Goal: Task Accomplishment & Management: Use online tool/utility

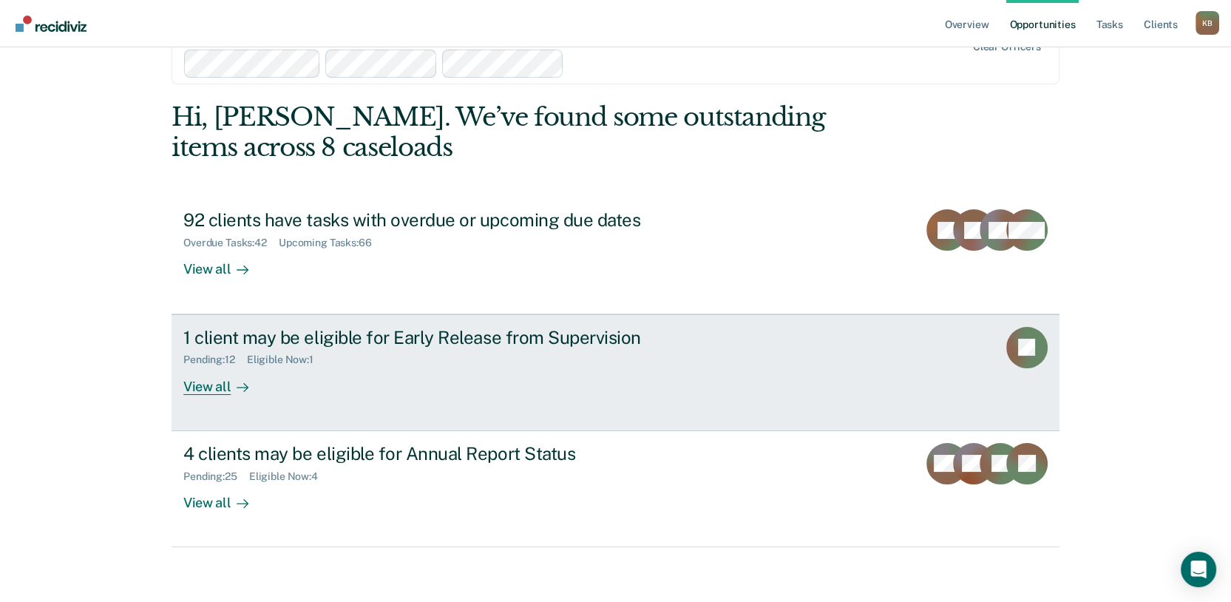
scroll to position [164, 0]
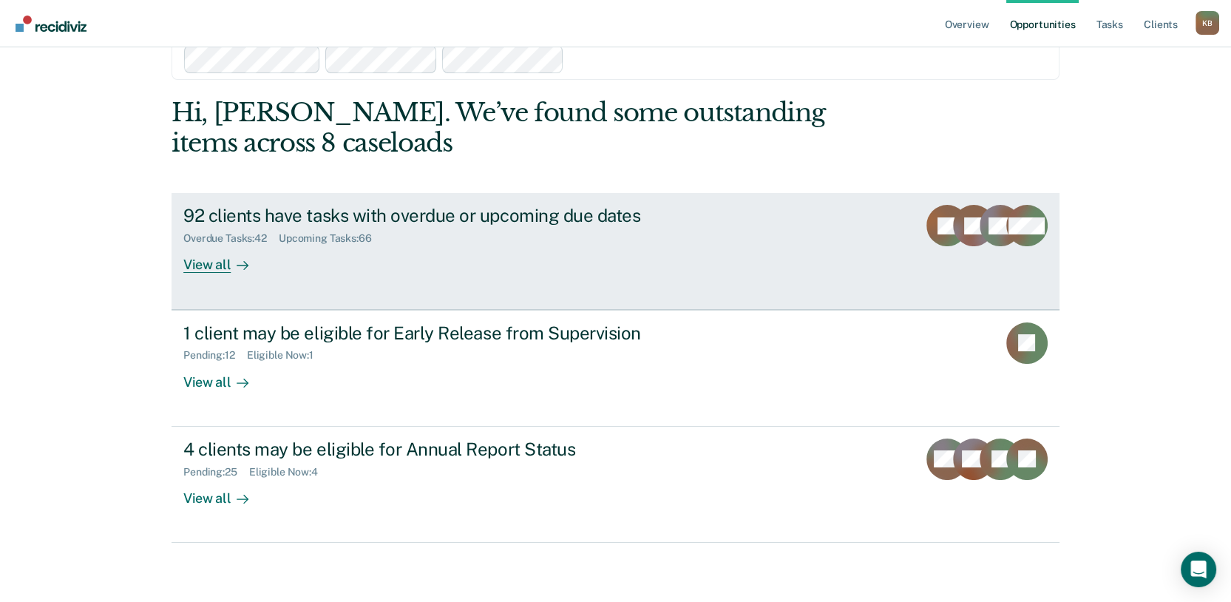
click at [221, 245] on div "View all" at bounding box center [224, 259] width 83 height 29
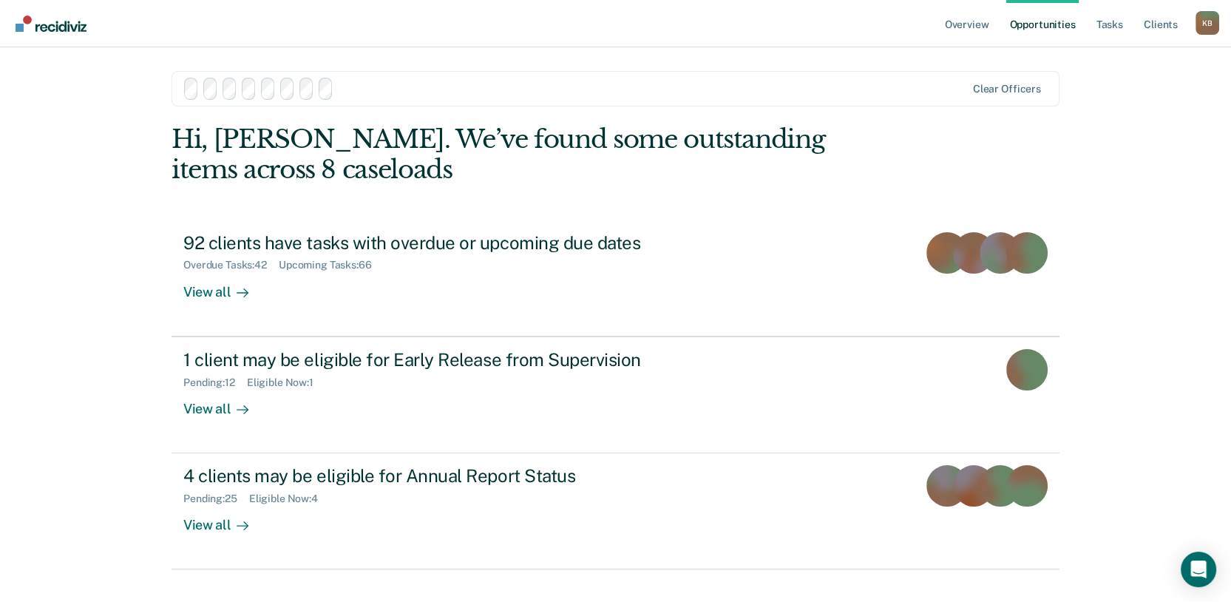
scroll to position [164, 0]
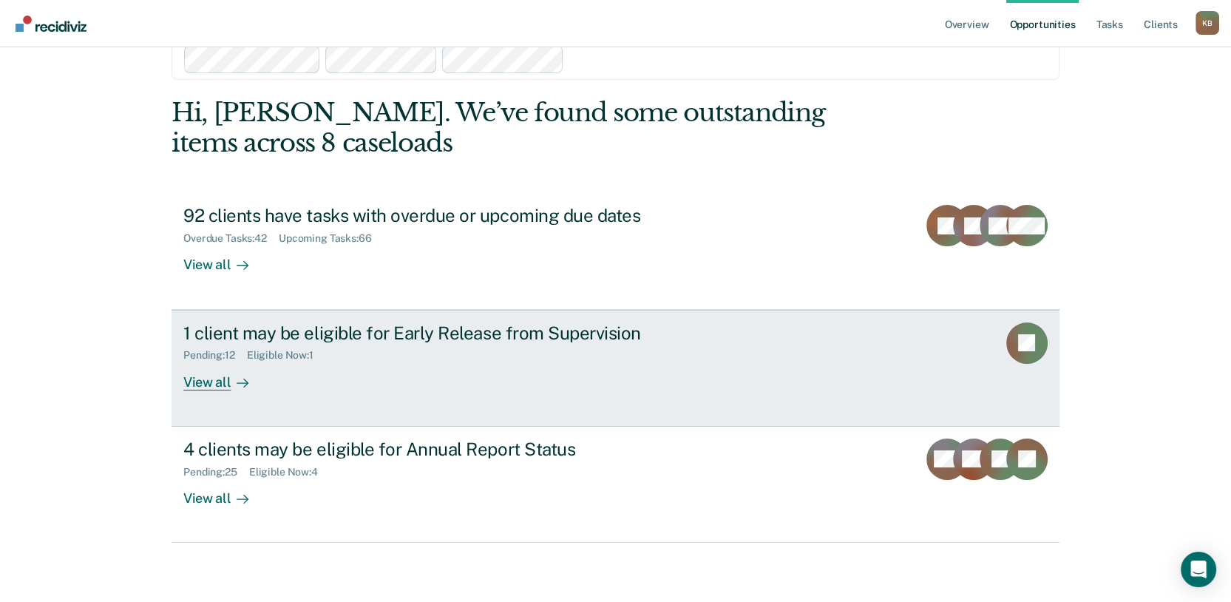
click at [308, 322] on div "1 client may be eligible for Early Release from Supervision" at bounding box center [442, 332] width 519 height 21
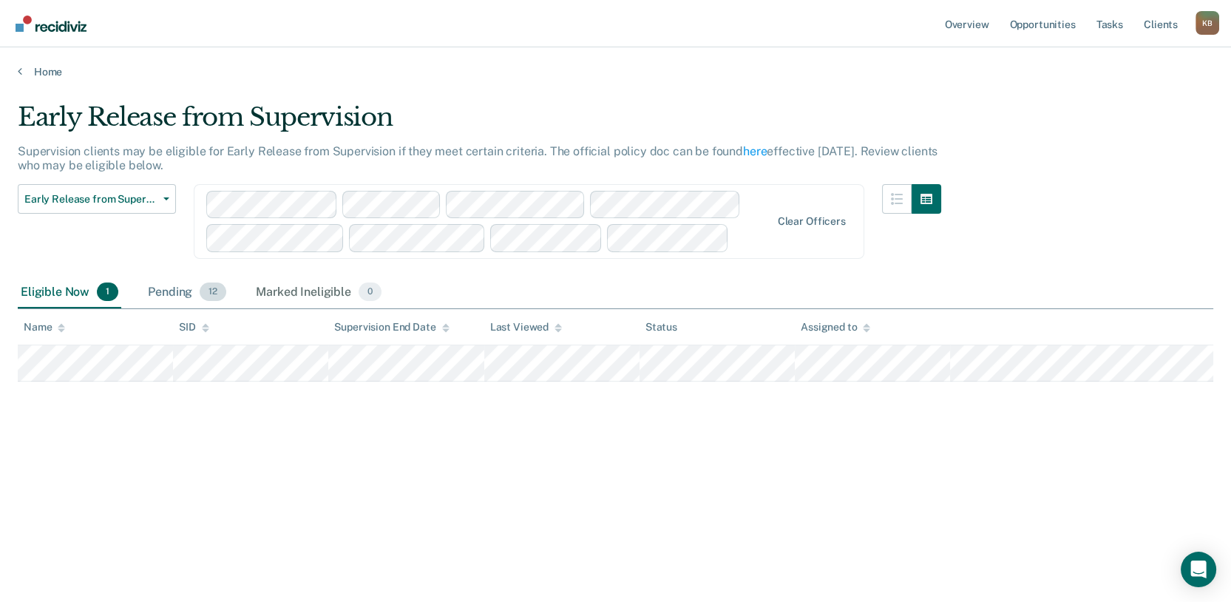
click at [227, 309] on div "Pending 12" at bounding box center [187, 293] width 84 height 33
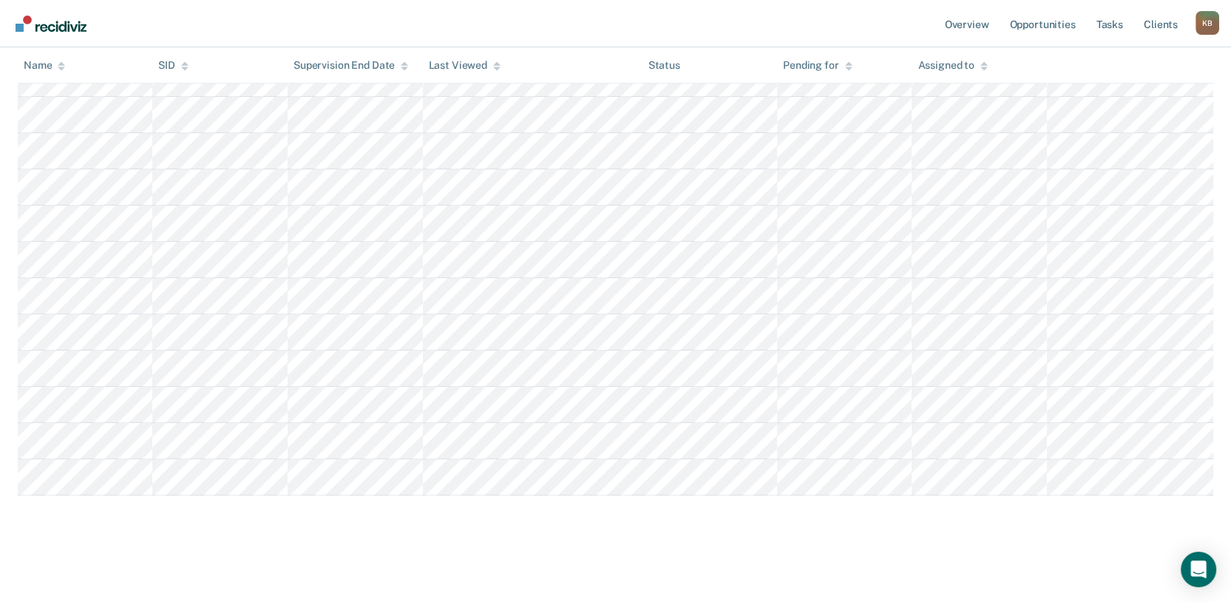
scroll to position [164, 0]
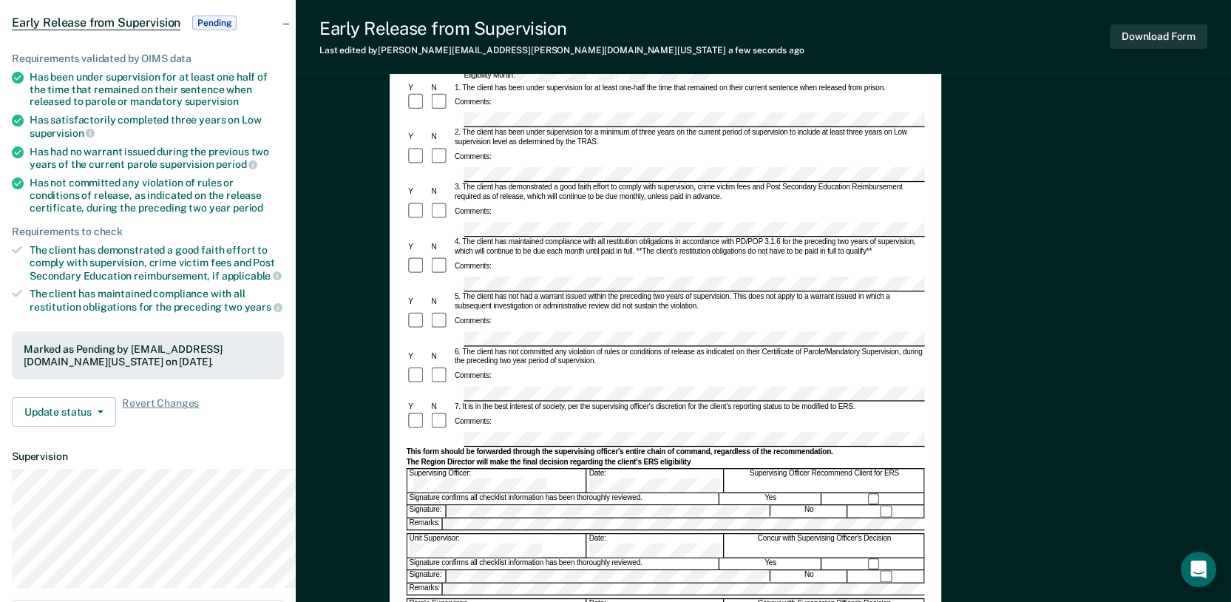
scroll to position [246, 0]
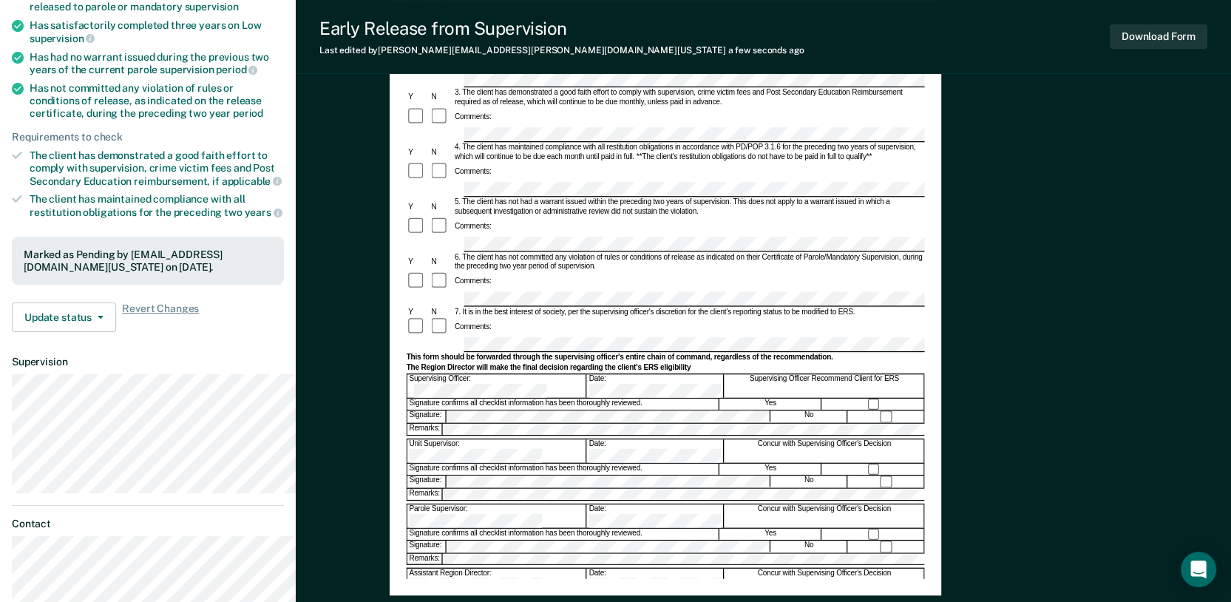
click at [792, 436] on div at bounding box center [665, 437] width 518 height 3
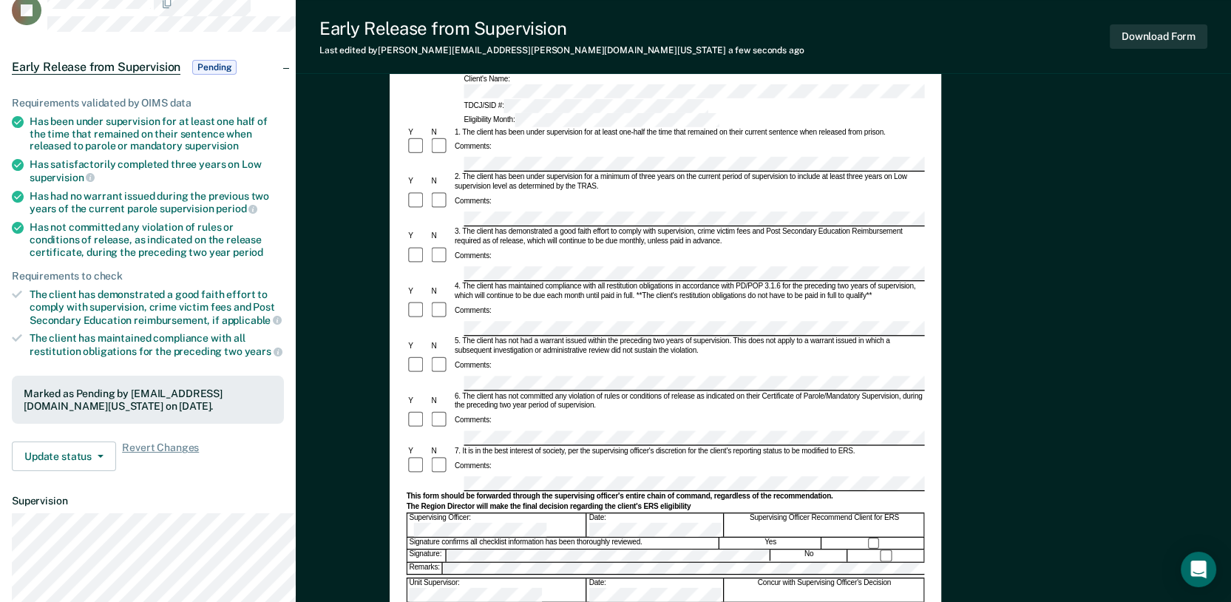
scroll to position [0, 0]
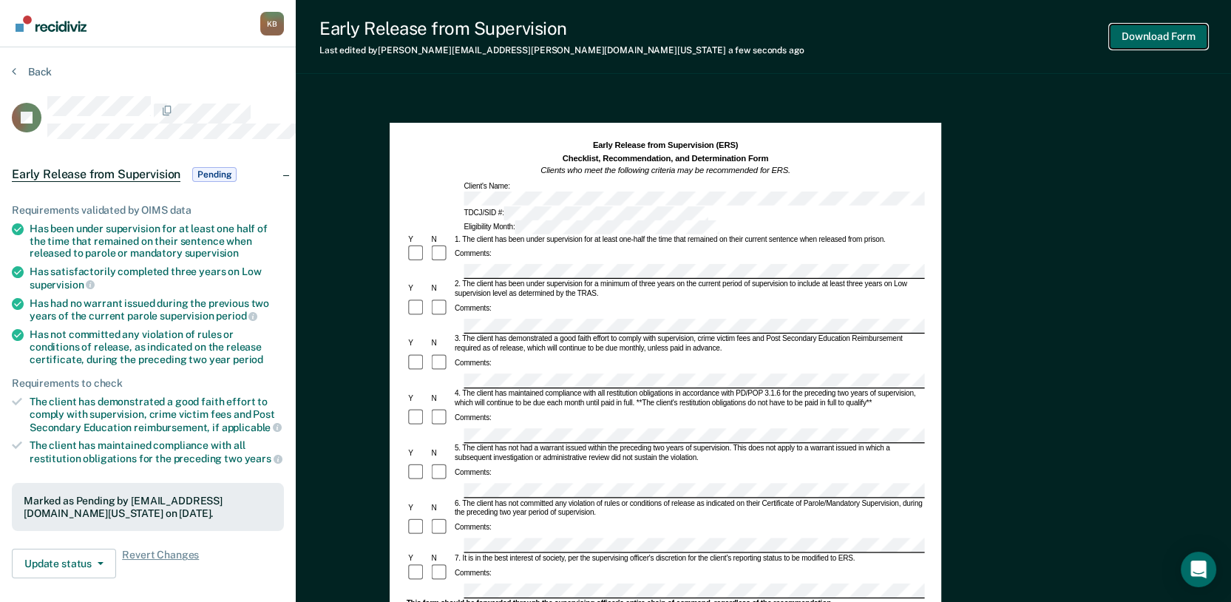
click at [1143, 49] on button "Download Form" at bounding box center [1159, 36] width 98 height 24
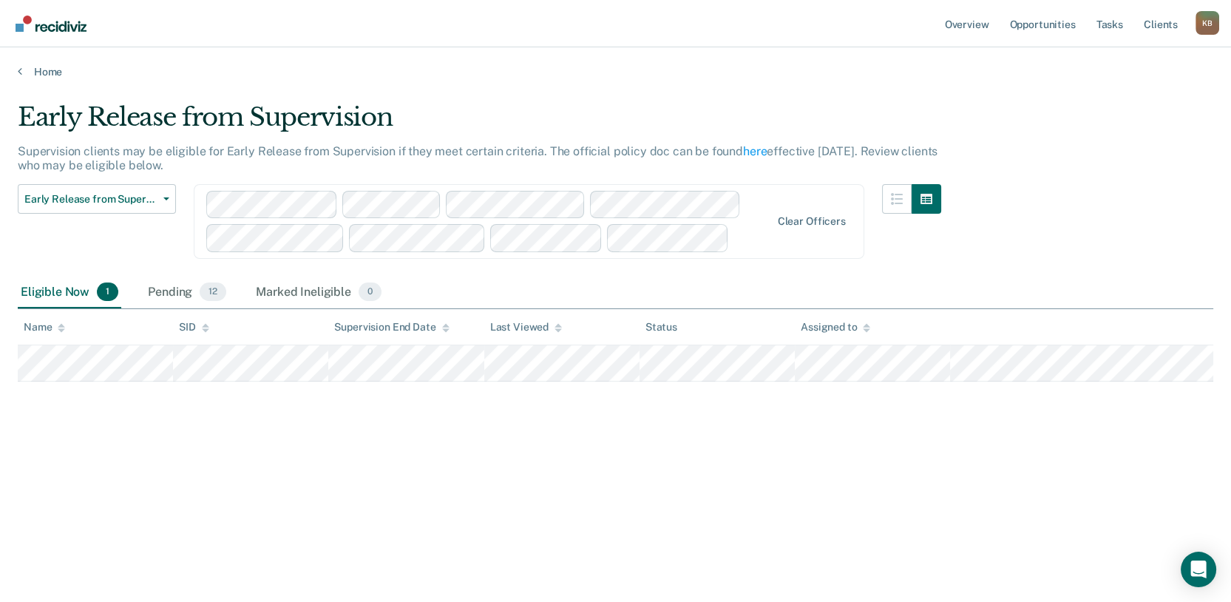
scroll to position [13, 0]
click at [209, 309] on div "Pending 12" at bounding box center [187, 293] width 84 height 33
click at [207, 309] on div "Pending 12" at bounding box center [187, 293] width 84 height 33
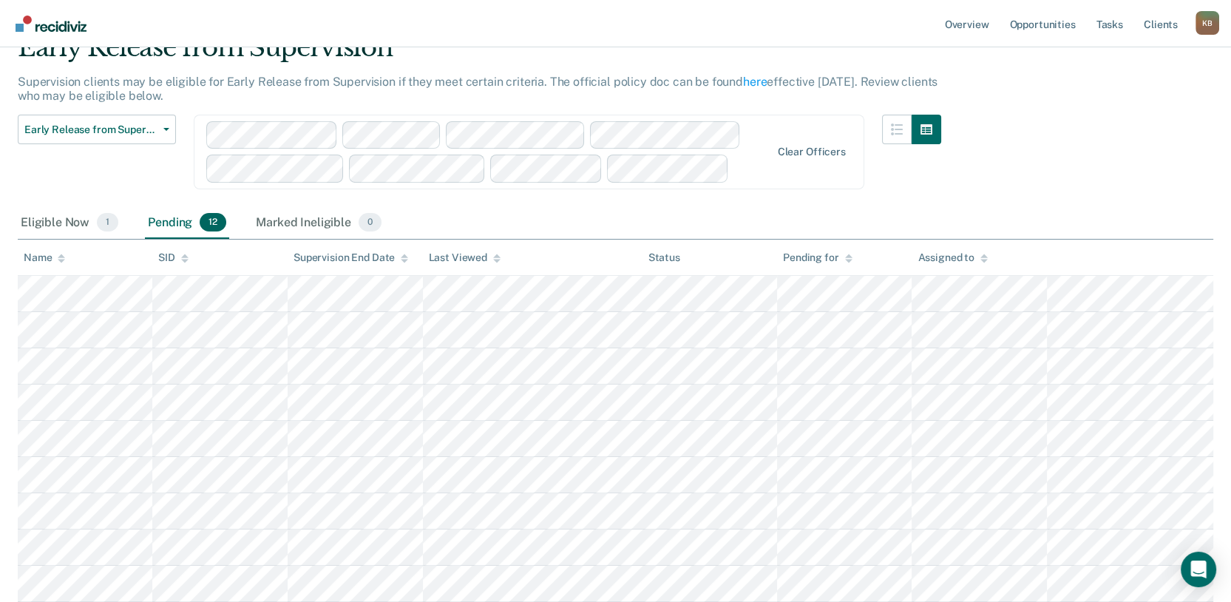
scroll to position [95, 0]
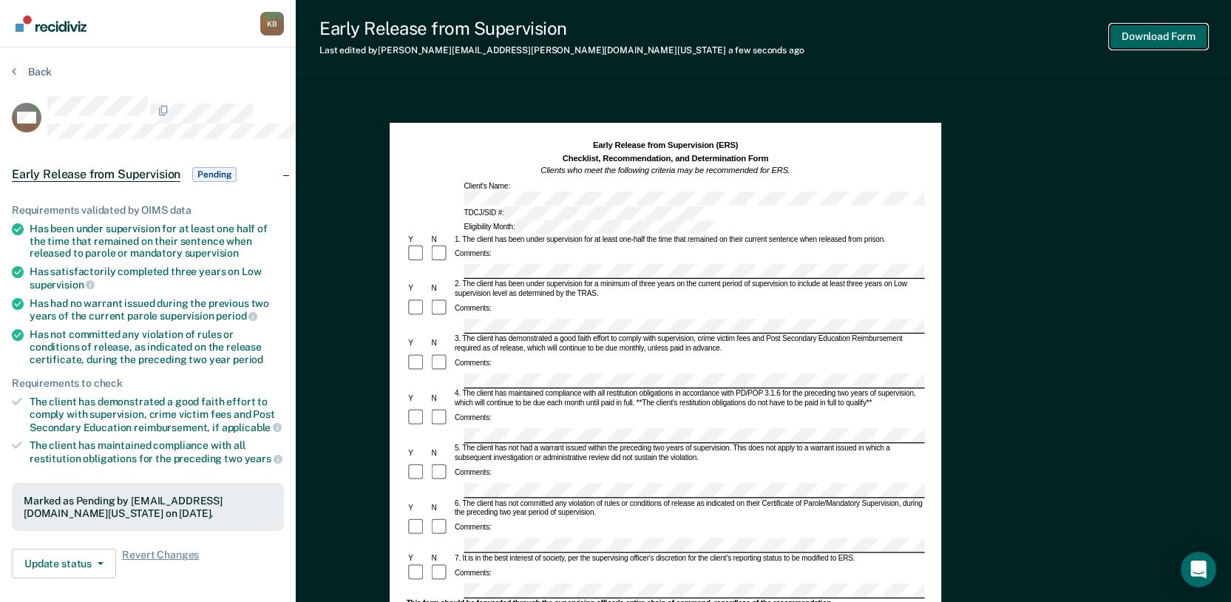
click at [1142, 41] on button "Download Form" at bounding box center [1159, 36] width 98 height 24
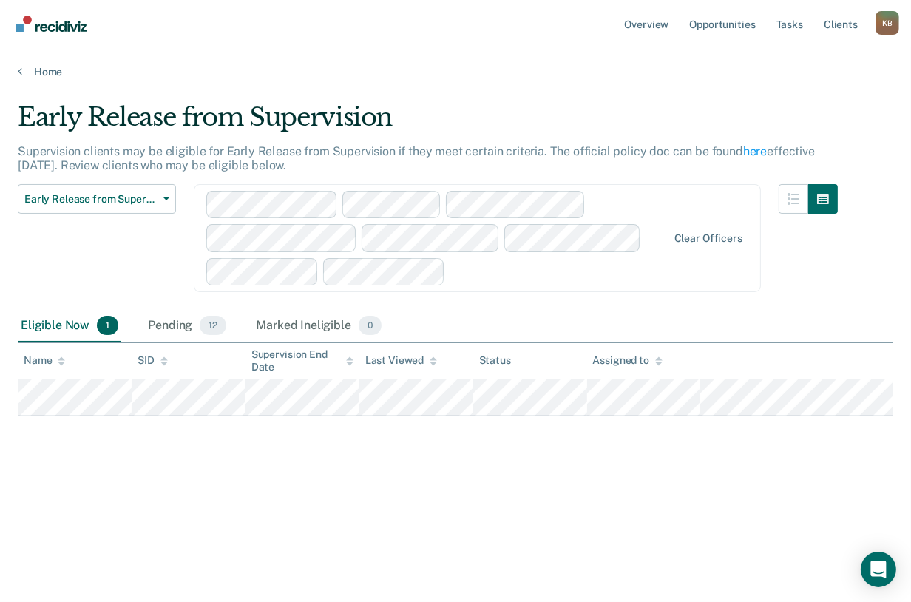
scroll to position [13, 0]
click at [208, 342] on div "Pending 12" at bounding box center [187, 326] width 84 height 33
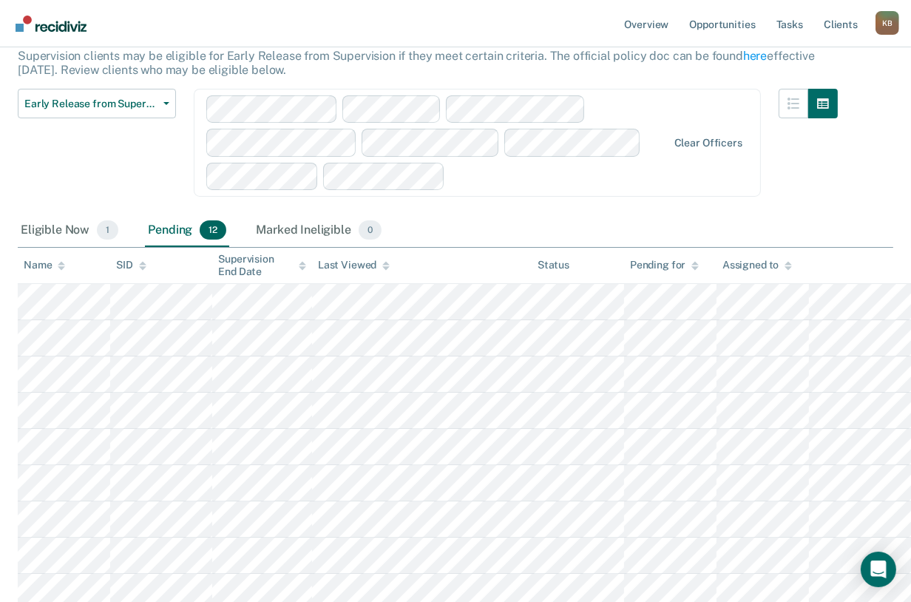
scroll to position [177, 0]
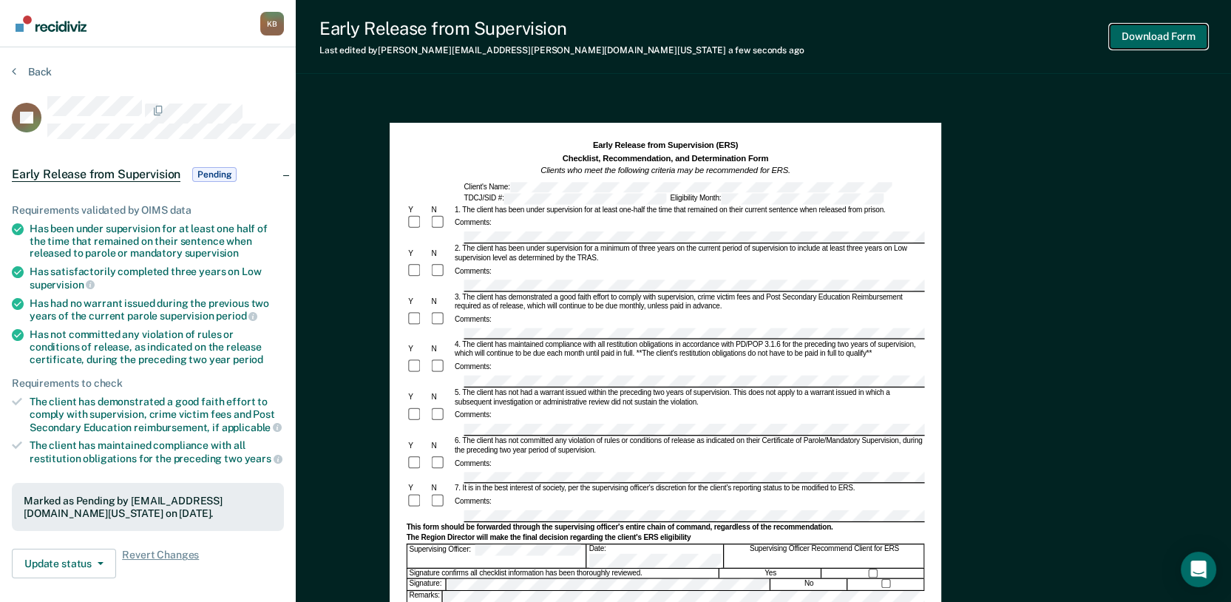
click at [1128, 49] on button "Download Form" at bounding box center [1159, 36] width 98 height 24
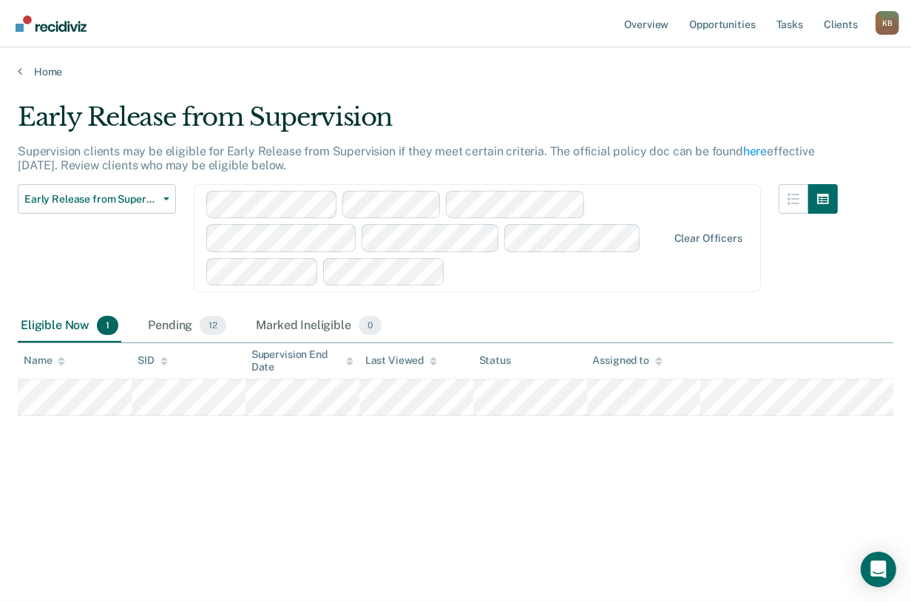
scroll to position [13, 0]
click at [216, 342] on div "Pending 12" at bounding box center [187, 326] width 84 height 33
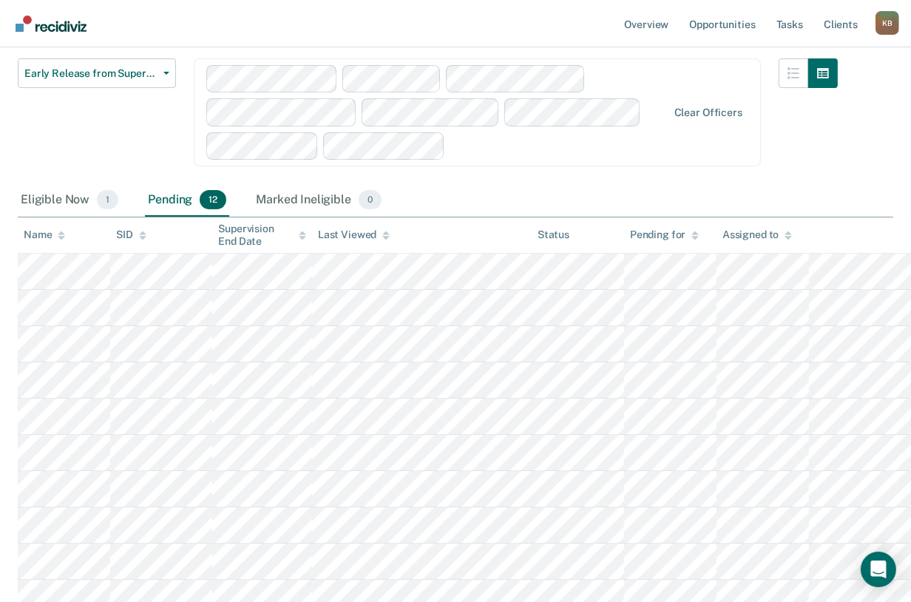
scroll to position [177, 0]
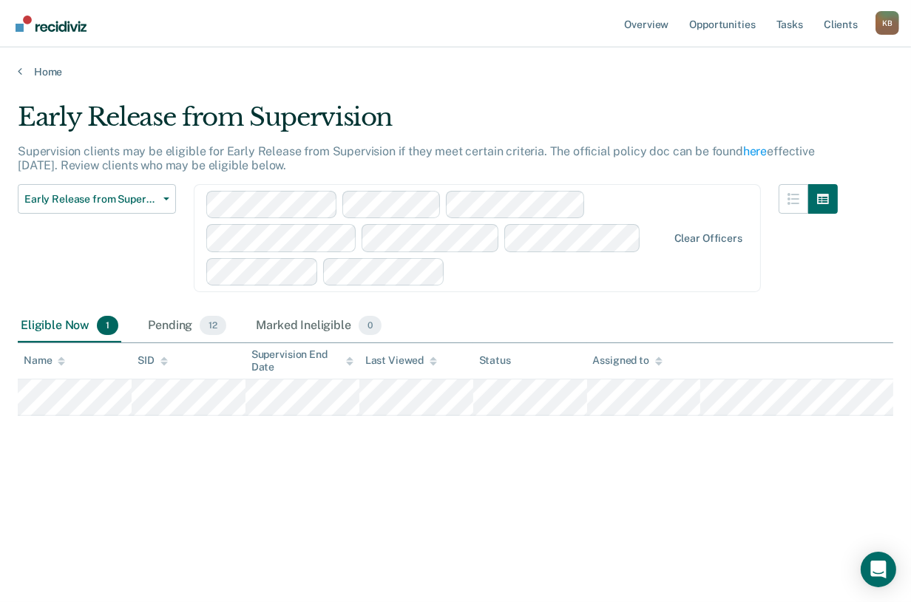
scroll to position [13, 0]
drag, startPoint x: 227, startPoint y: 373, endPoint x: 263, endPoint y: 395, distance: 42.1
click at [227, 342] on div "Pending 12" at bounding box center [187, 326] width 84 height 33
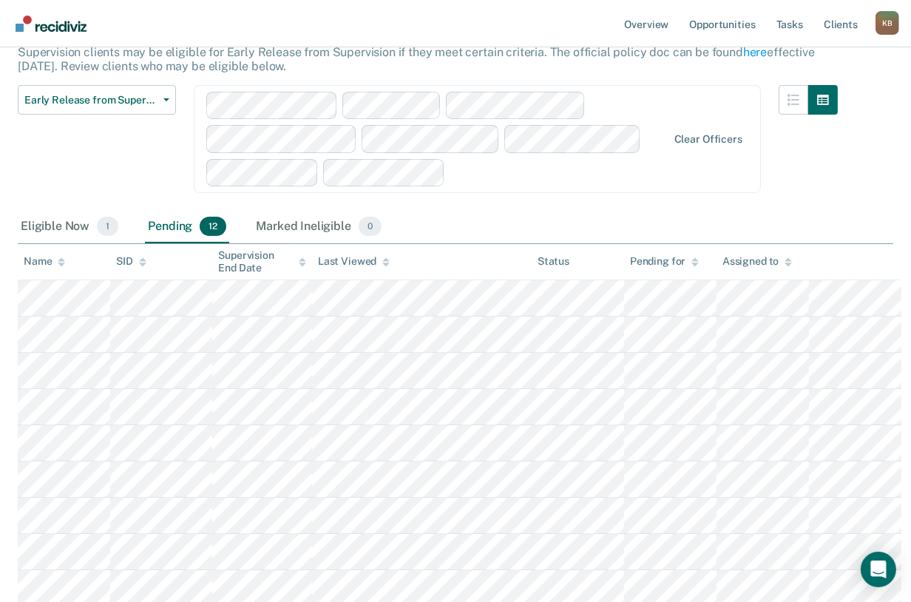
scroll to position [177, 0]
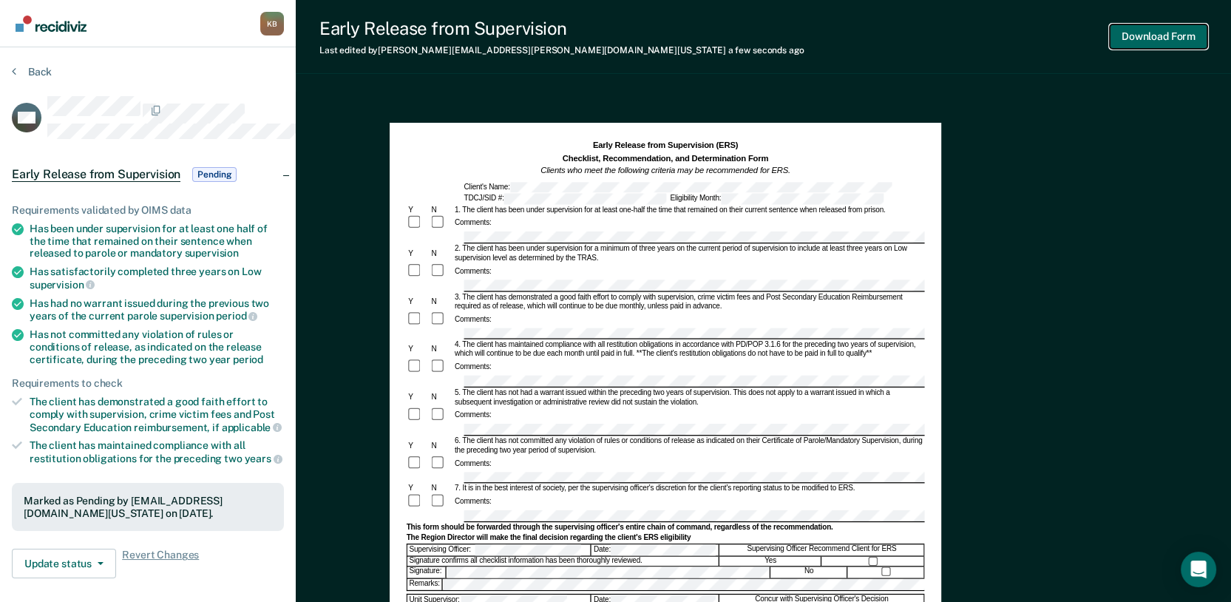
click at [1146, 36] on button "Download Form" at bounding box center [1159, 36] width 98 height 24
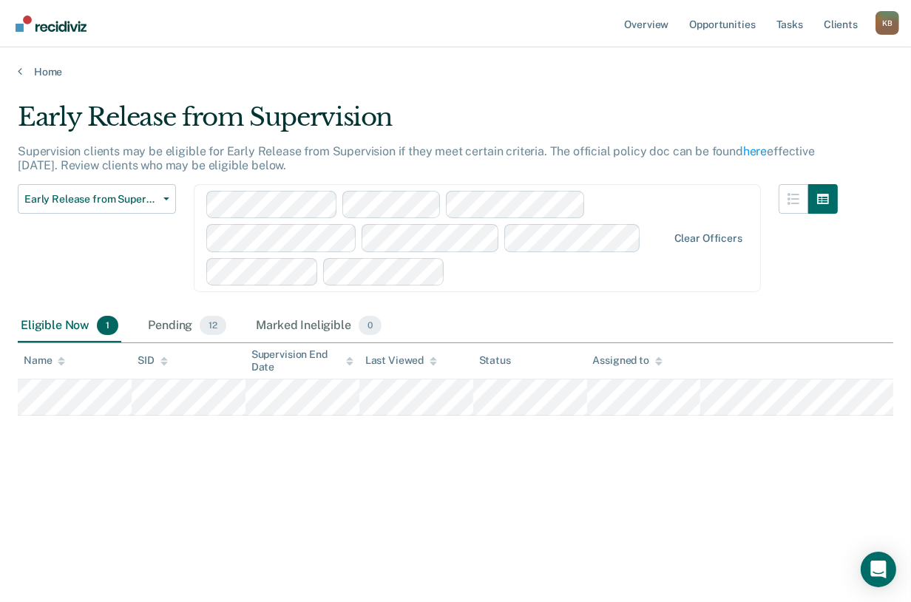
scroll to position [13, 0]
click at [219, 342] on div "Pending 12" at bounding box center [187, 326] width 84 height 33
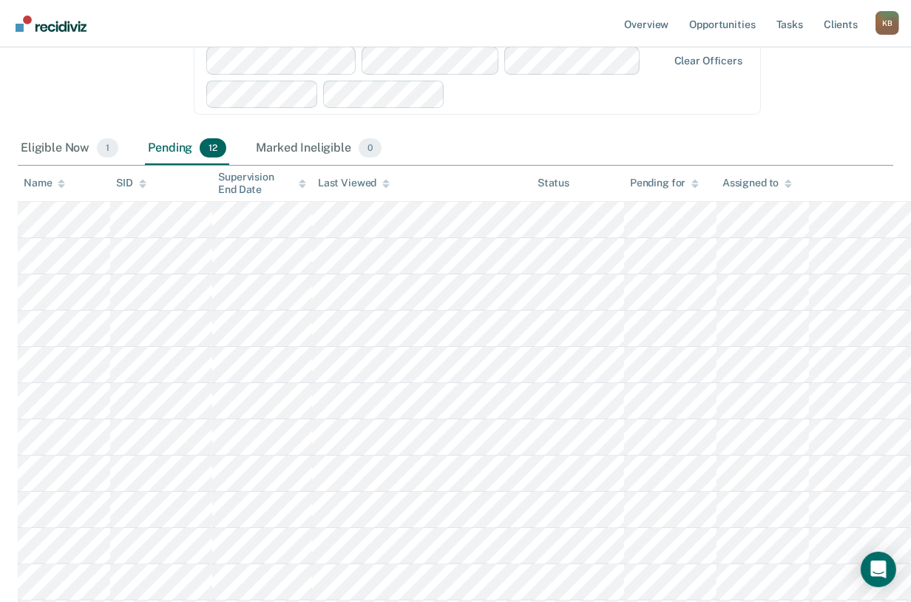
scroll to position [260, 0]
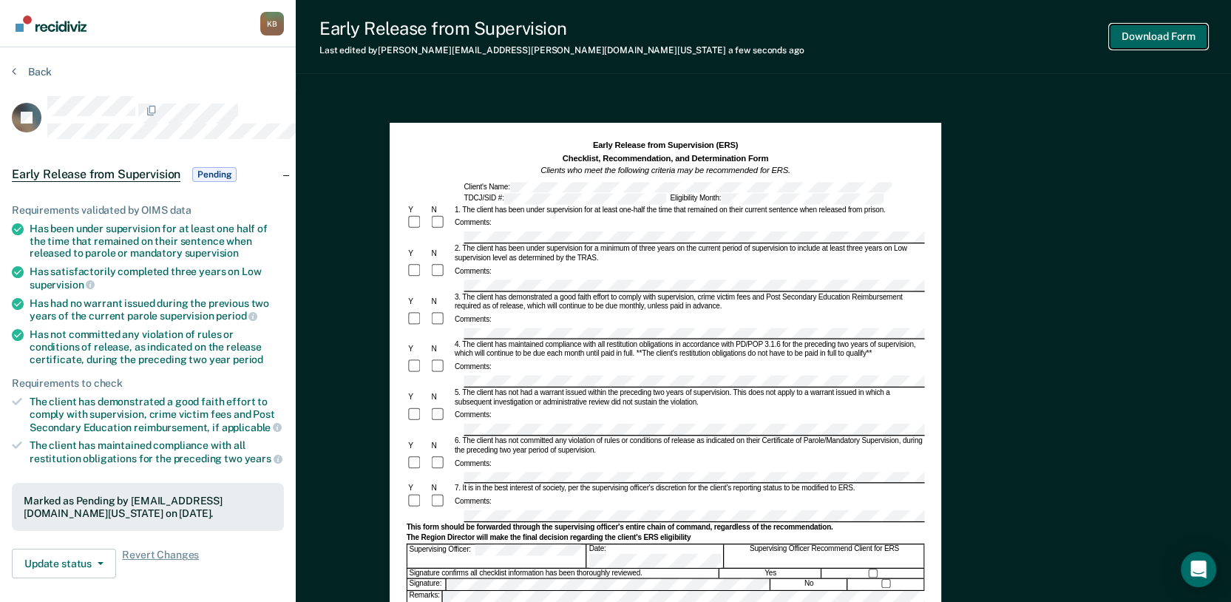
click at [1121, 42] on button "Download Form" at bounding box center [1159, 36] width 98 height 24
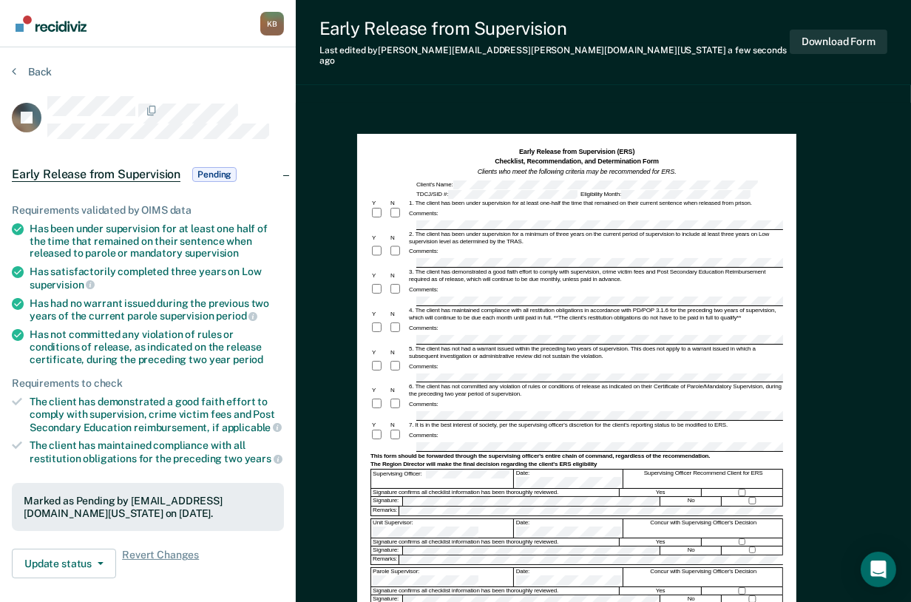
scroll to position [13, 0]
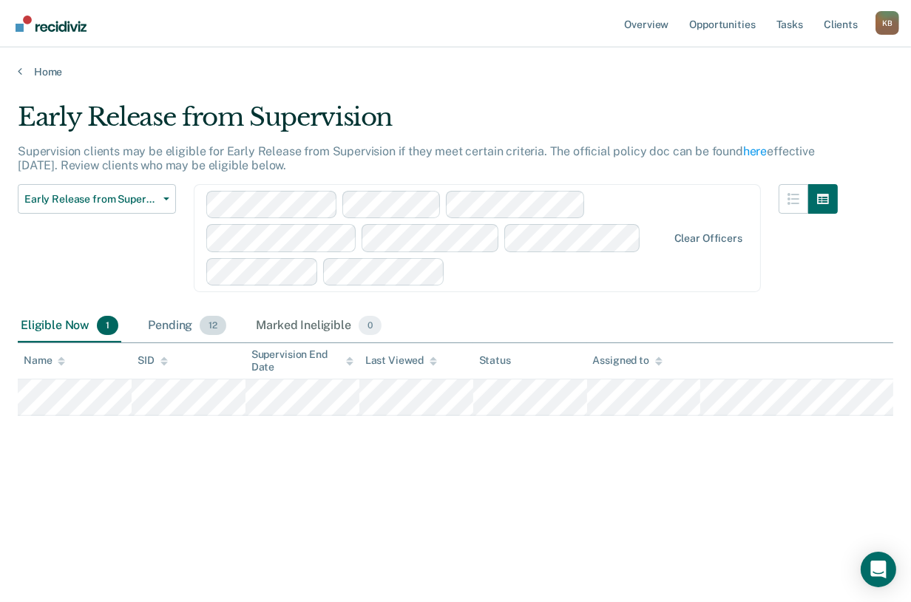
click at [208, 342] on div "Pending 12" at bounding box center [187, 326] width 84 height 33
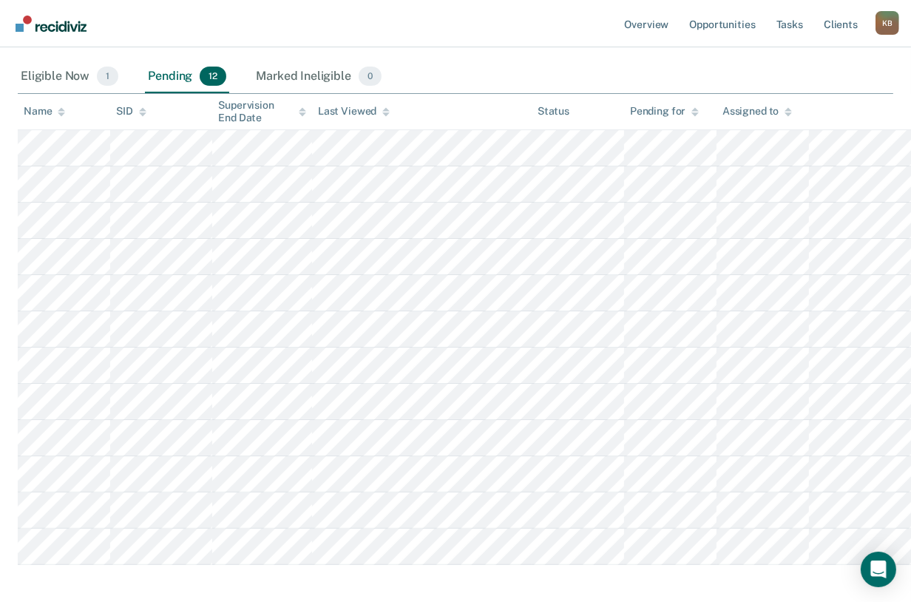
scroll to position [260, 0]
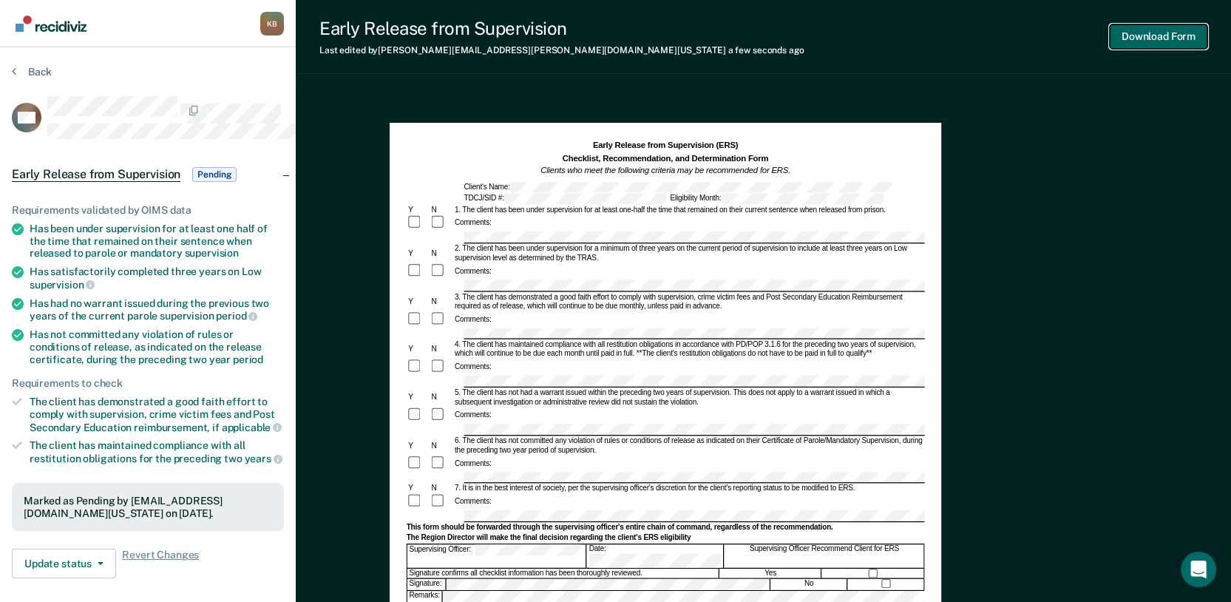
click at [1141, 41] on button "Download Form" at bounding box center [1159, 36] width 98 height 24
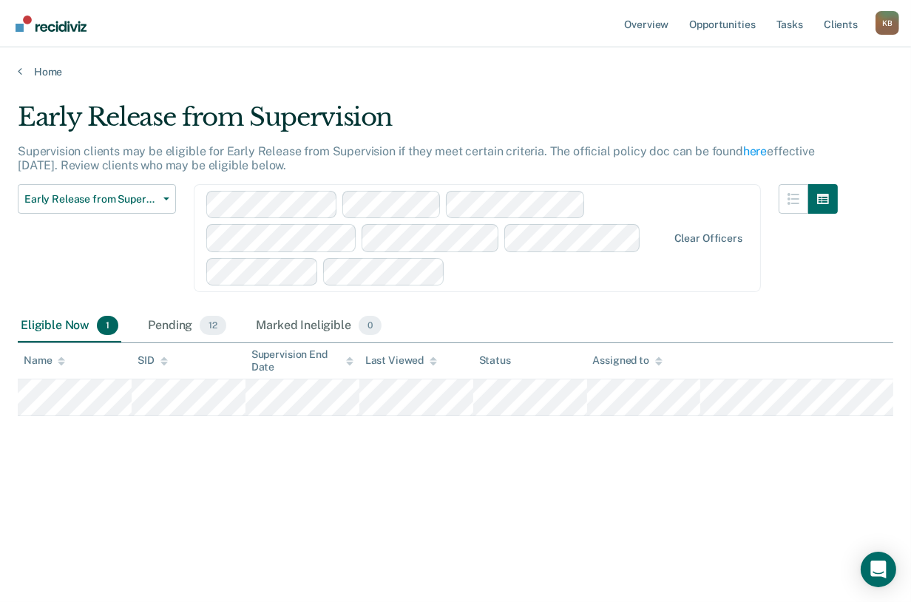
scroll to position [13, 0]
click at [202, 342] on div "Pending 12" at bounding box center [187, 326] width 84 height 33
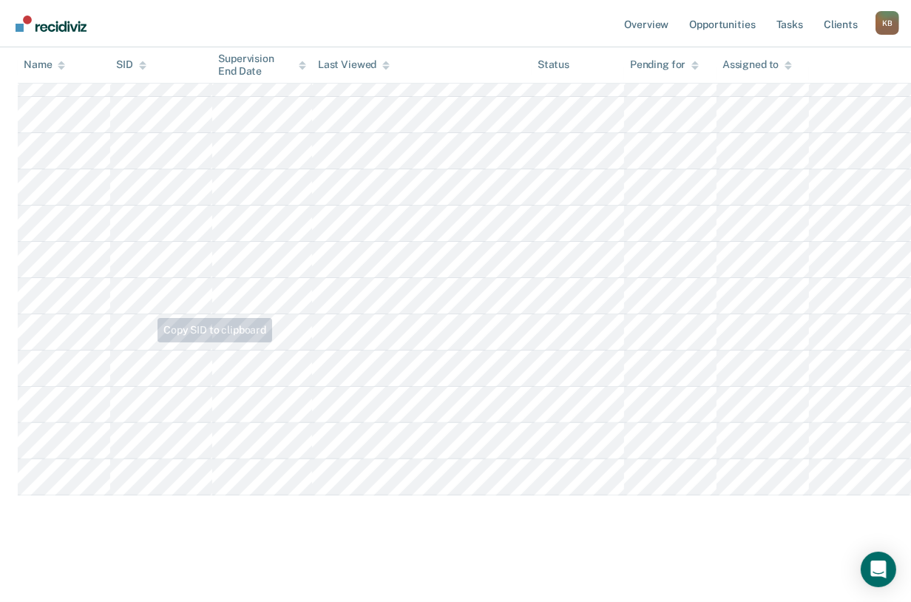
scroll to position [424, 0]
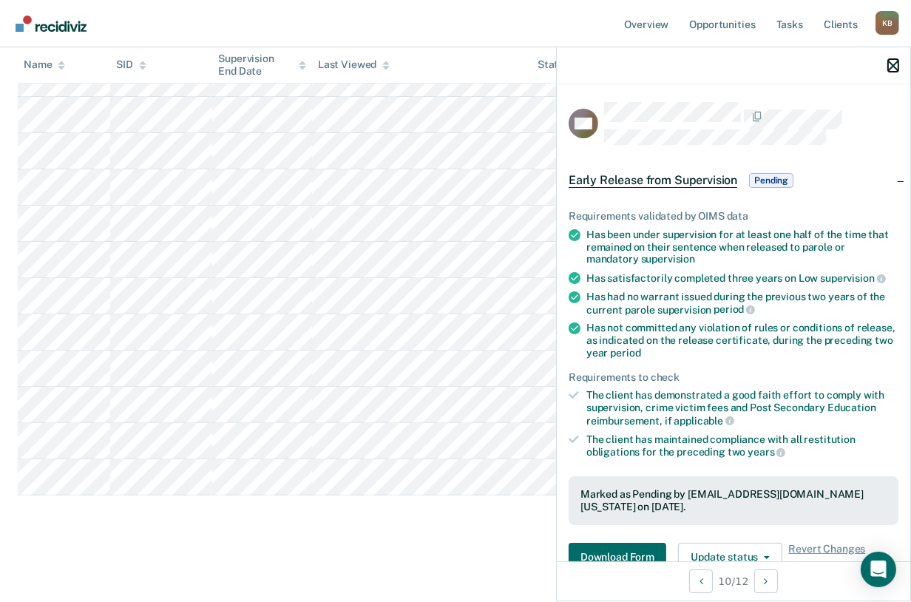
click at [889, 71] on icon "button" at bounding box center [893, 66] width 10 height 10
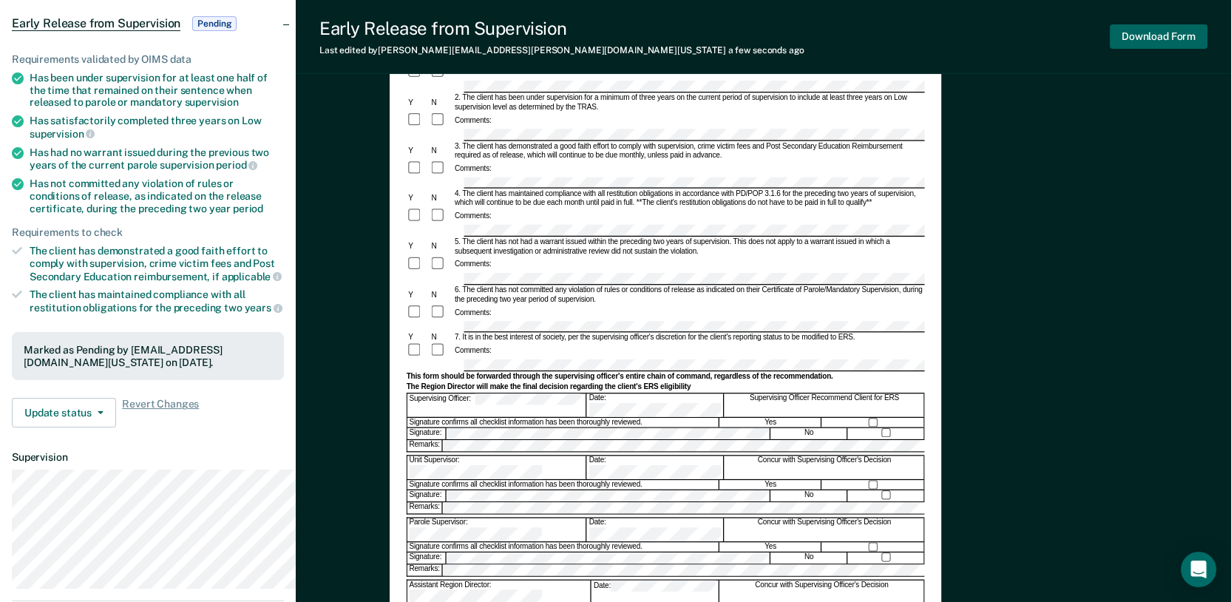
scroll to position [82, 0]
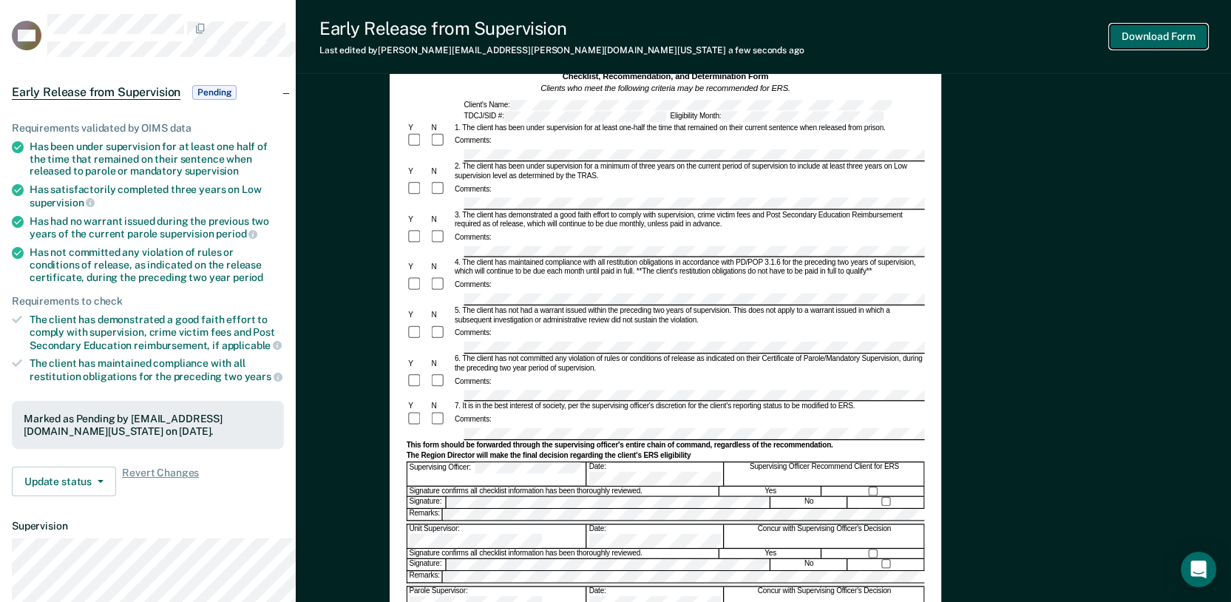
click at [1134, 49] on button "Download Form" at bounding box center [1159, 36] width 98 height 24
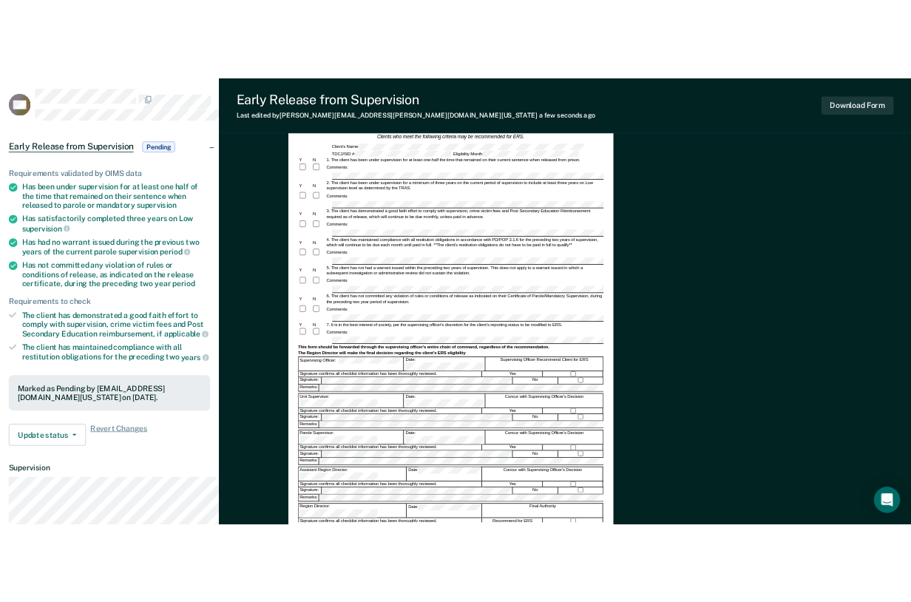
scroll to position [0, 0]
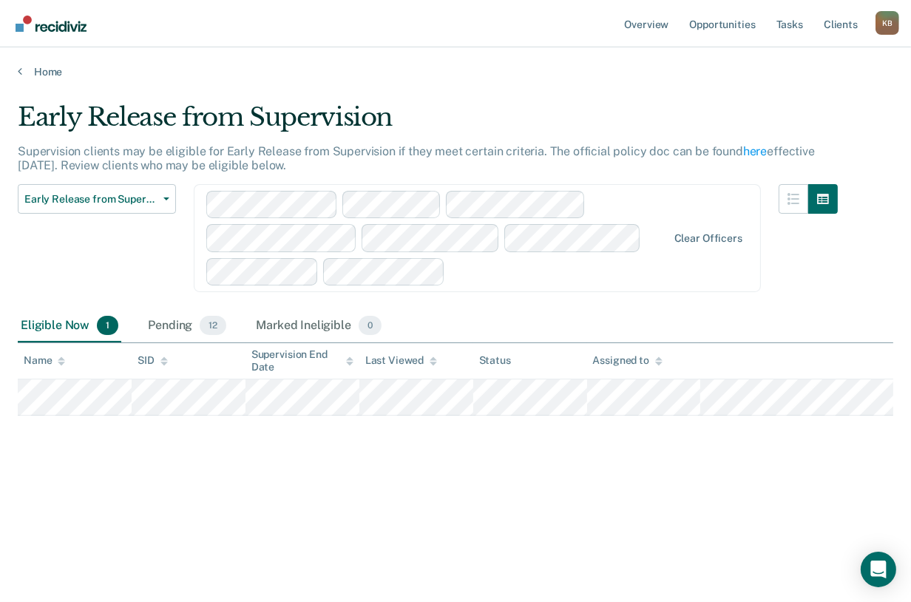
scroll to position [13, 0]
click at [220, 342] on div "Pending 12" at bounding box center [187, 326] width 84 height 33
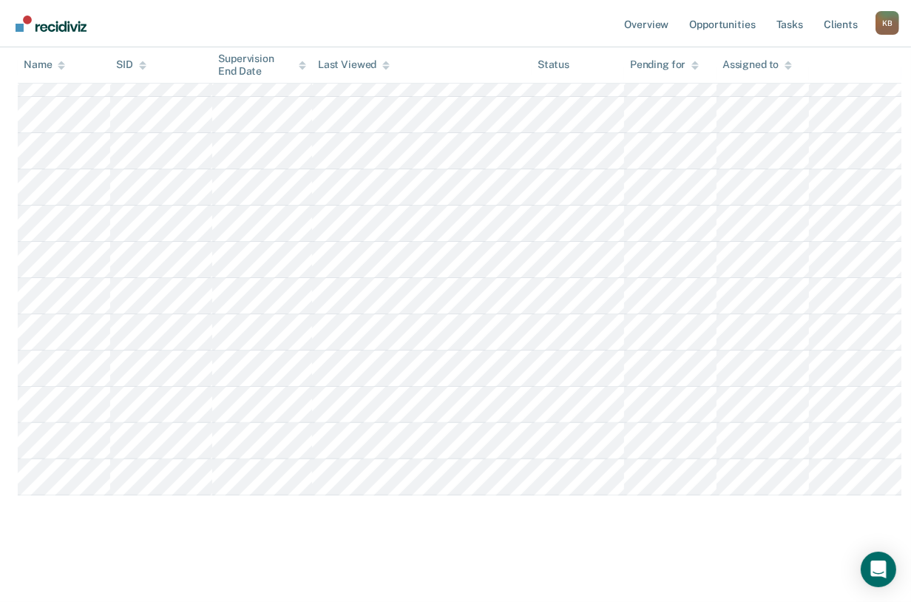
scroll to position [364, 0]
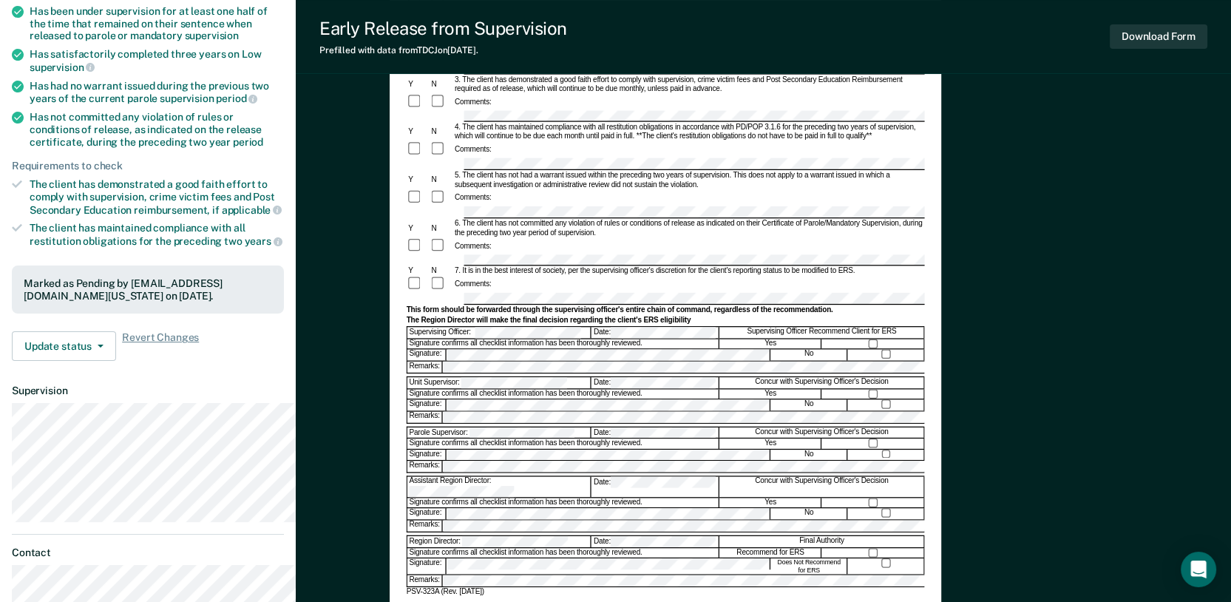
scroll to position [246, 0]
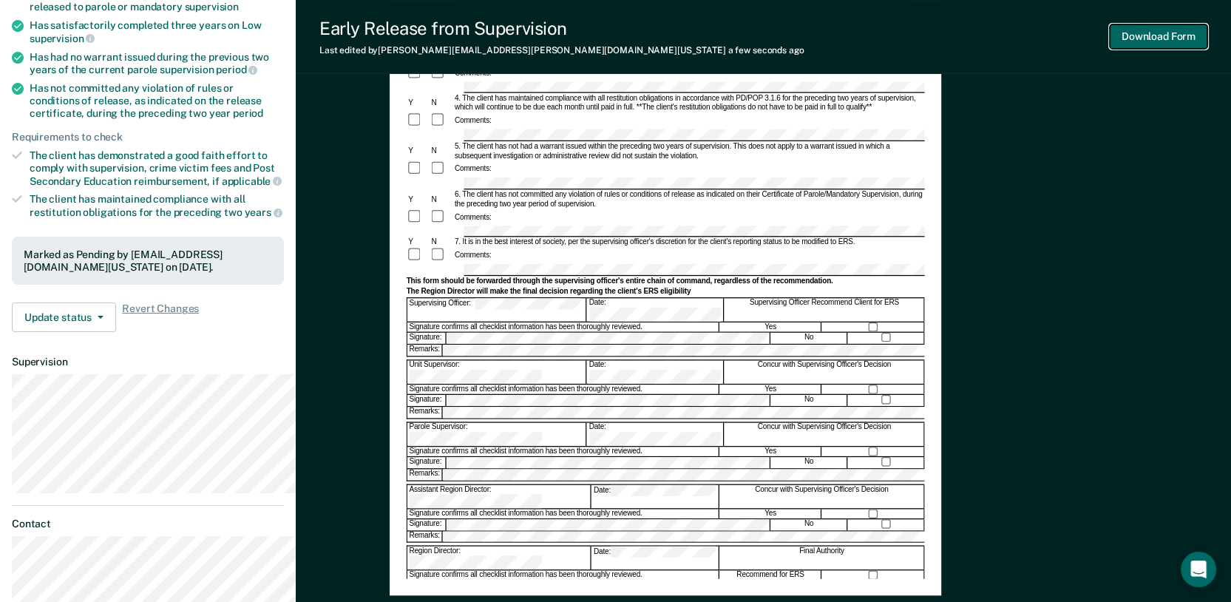
click at [1133, 47] on button "Download Form" at bounding box center [1159, 36] width 98 height 24
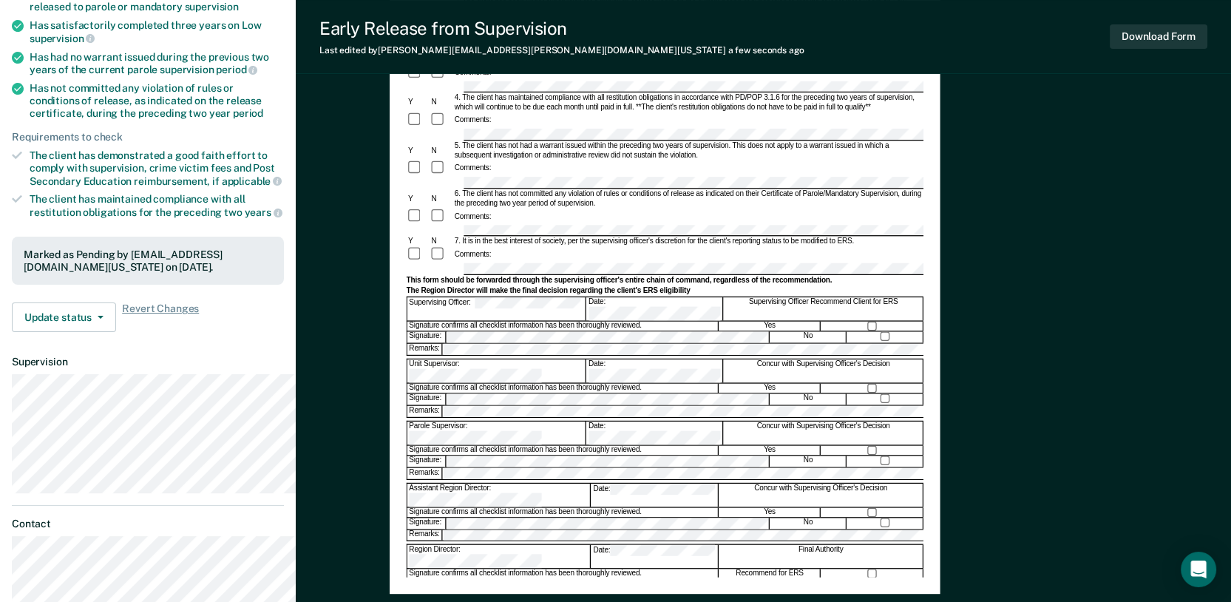
scroll to position [0, 0]
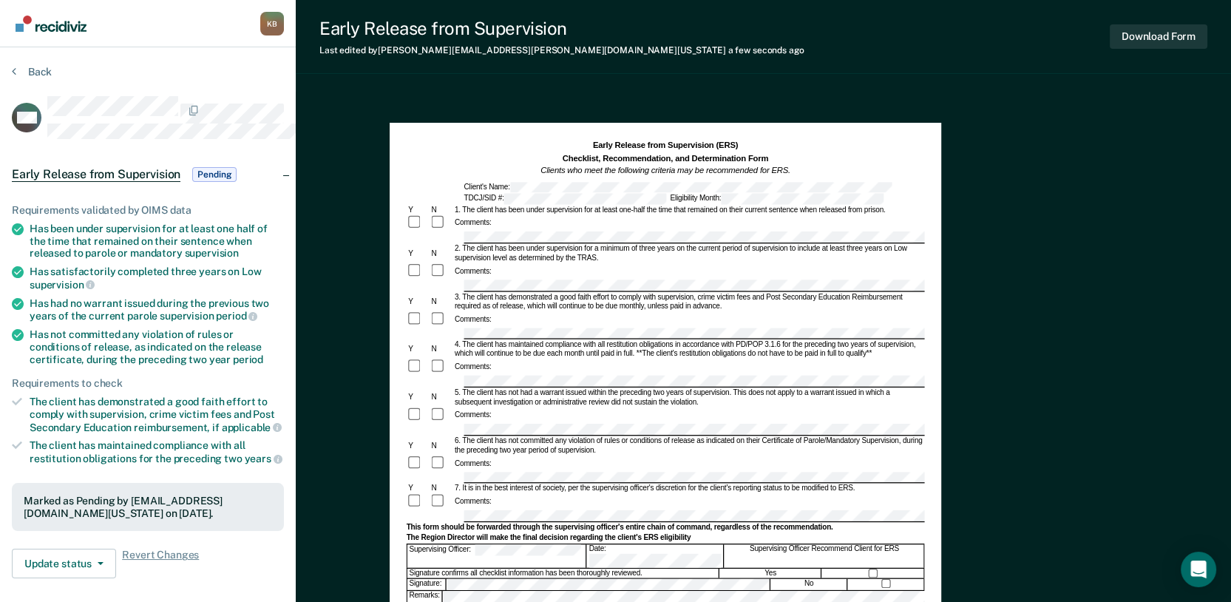
scroll to position [13, 0]
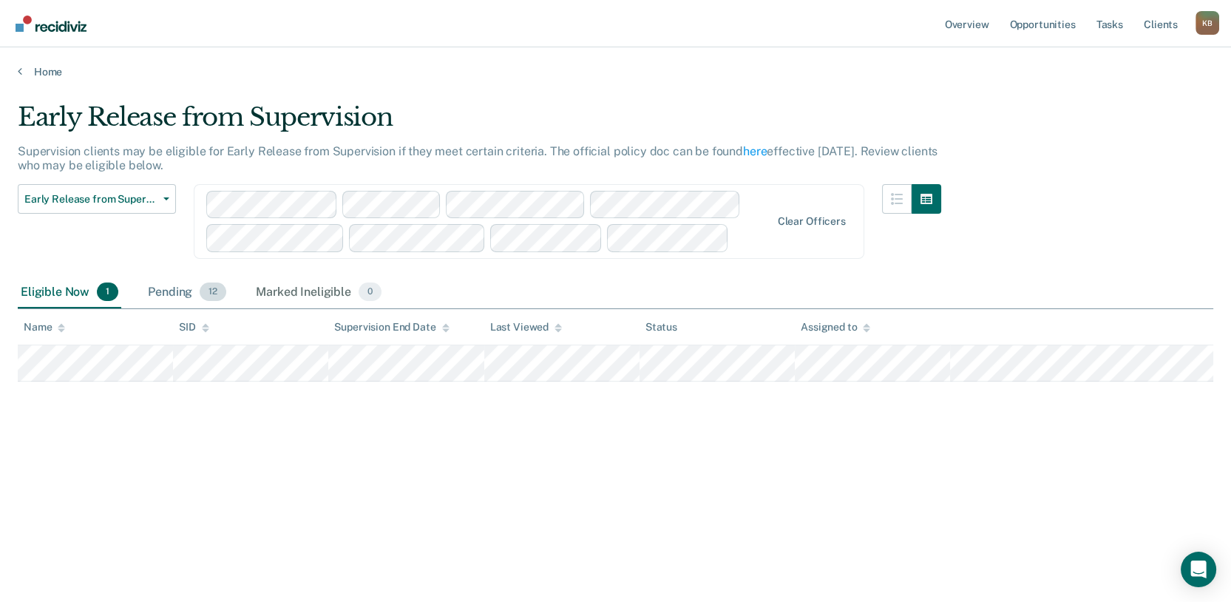
click at [214, 309] on div "Pending 12" at bounding box center [187, 293] width 84 height 33
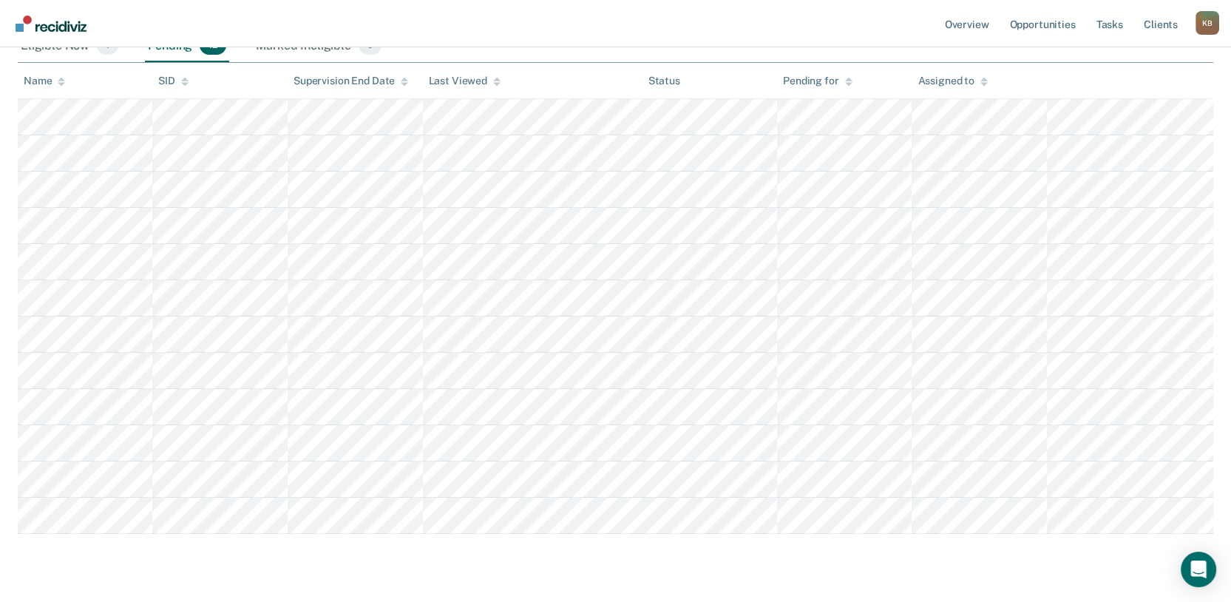
scroll to position [0, 0]
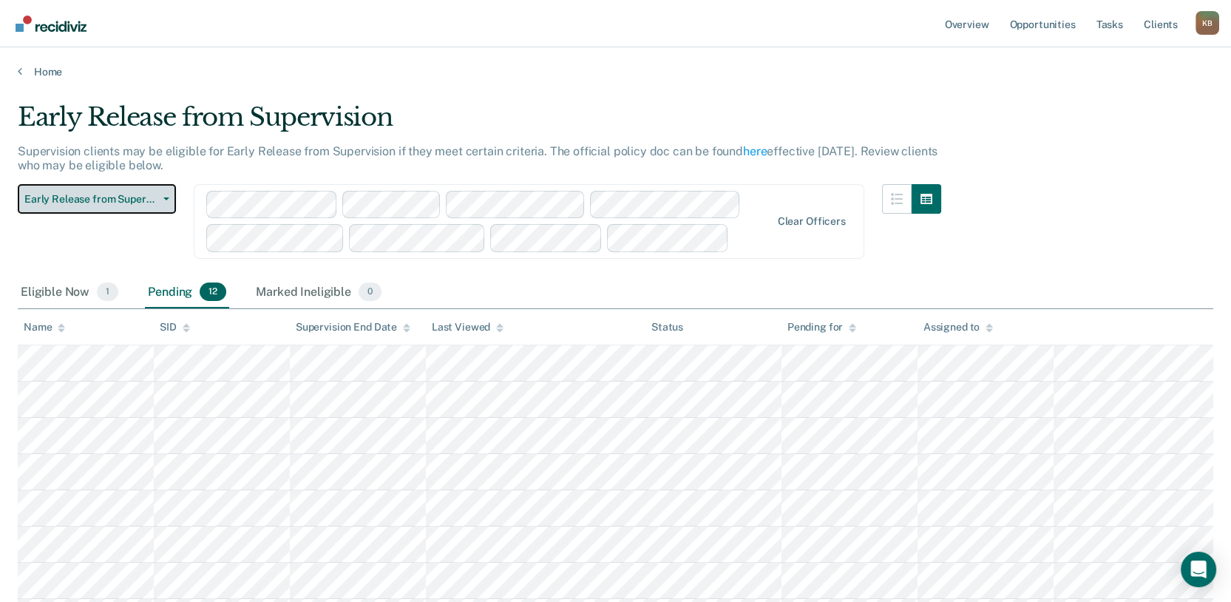
click at [132, 206] on span "Early Release from Supervision" at bounding box center [90, 199] width 133 height 13
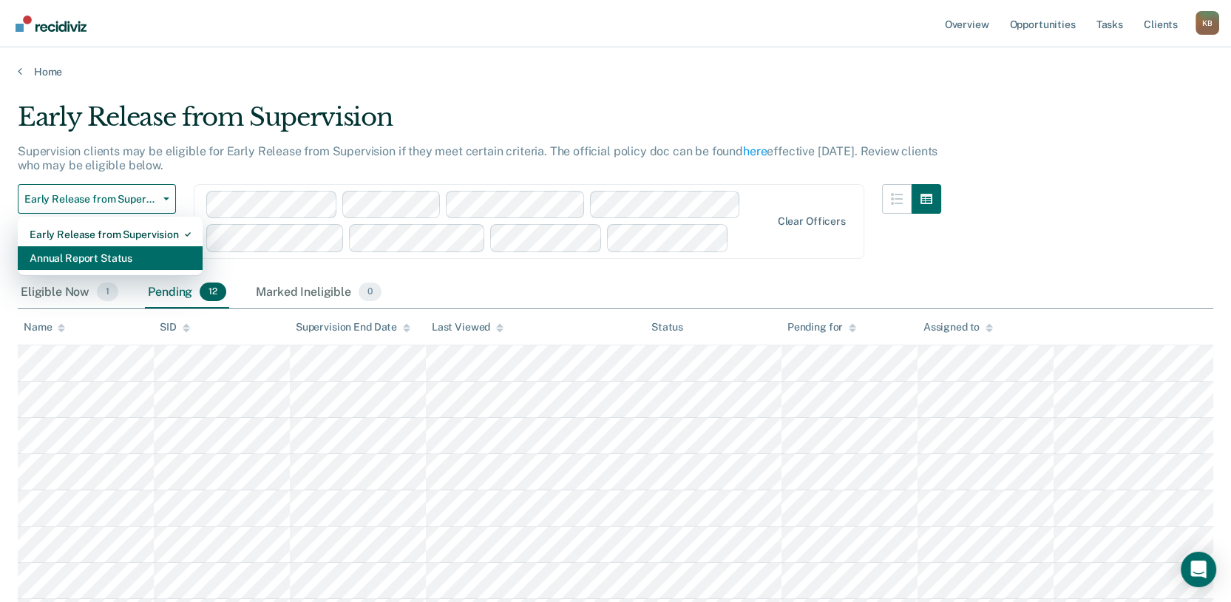
click at [139, 270] on div "Annual Report Status" at bounding box center [110, 258] width 161 height 24
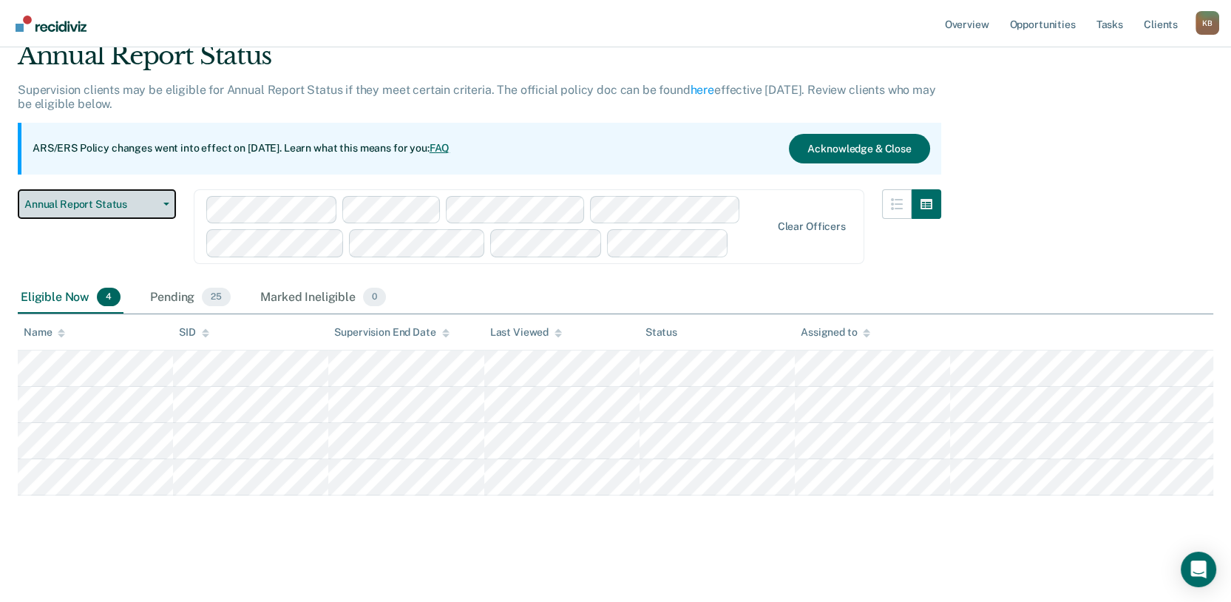
scroll to position [195, 0]
click at [227, 282] on div "Pending 25" at bounding box center [190, 298] width 87 height 33
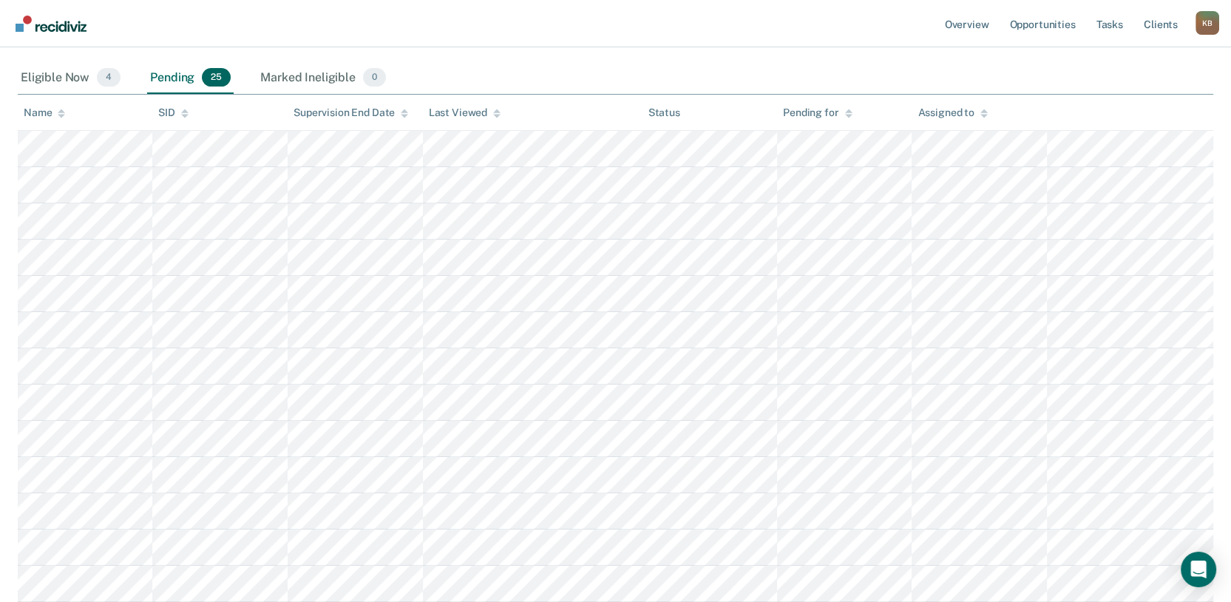
scroll to position [207, 0]
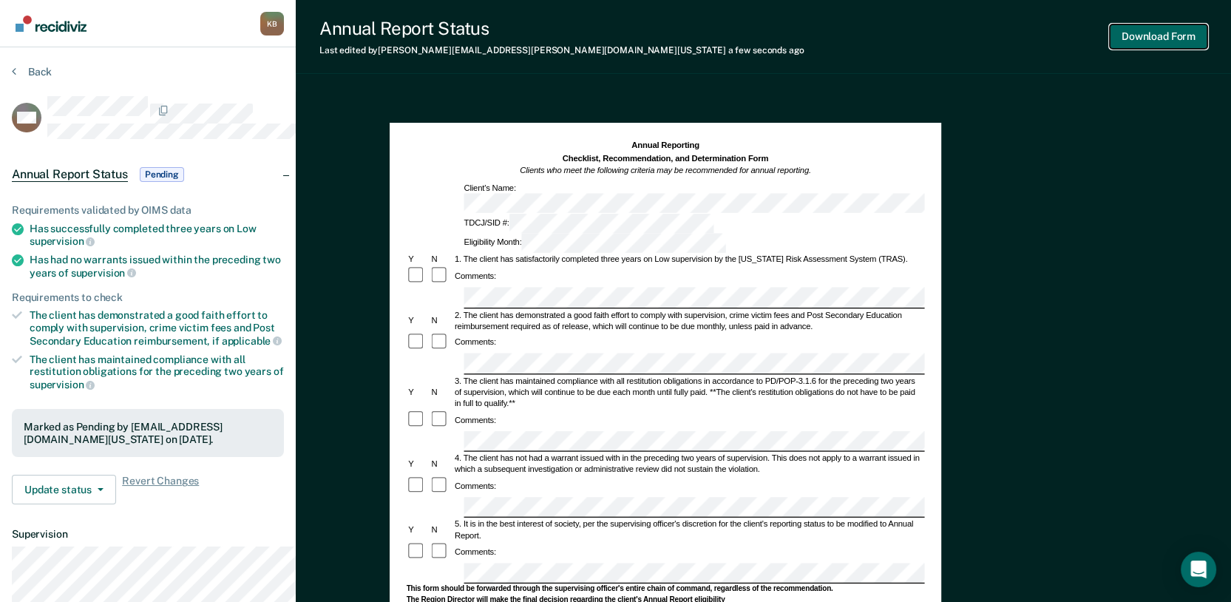
click at [1125, 49] on button "Download Form" at bounding box center [1159, 36] width 98 height 24
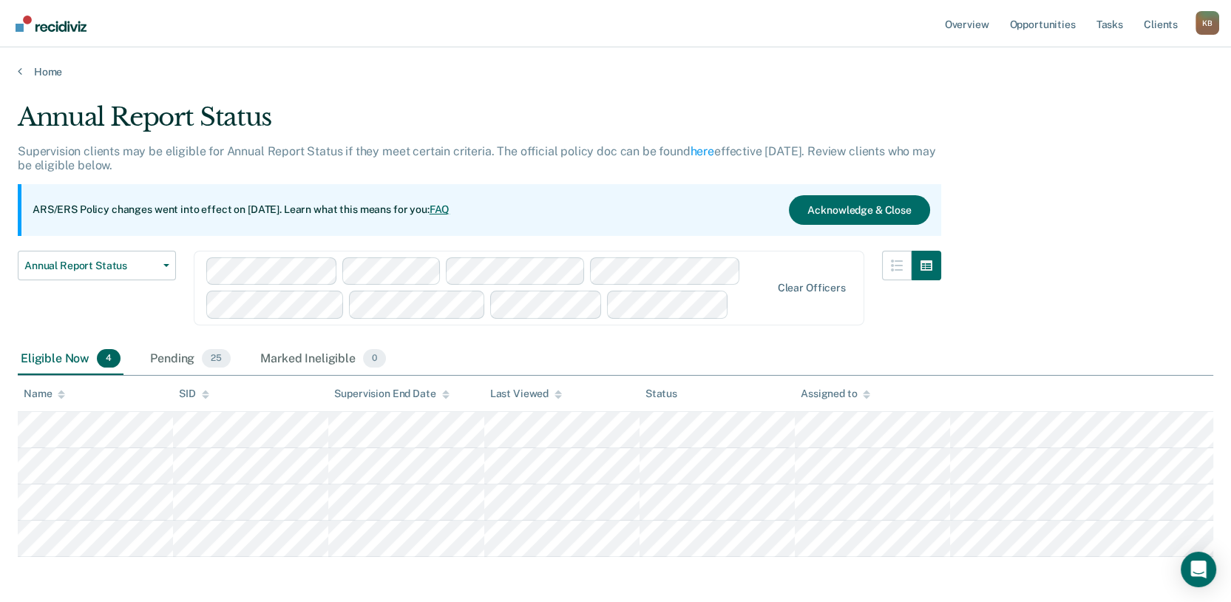
scroll to position [195, 0]
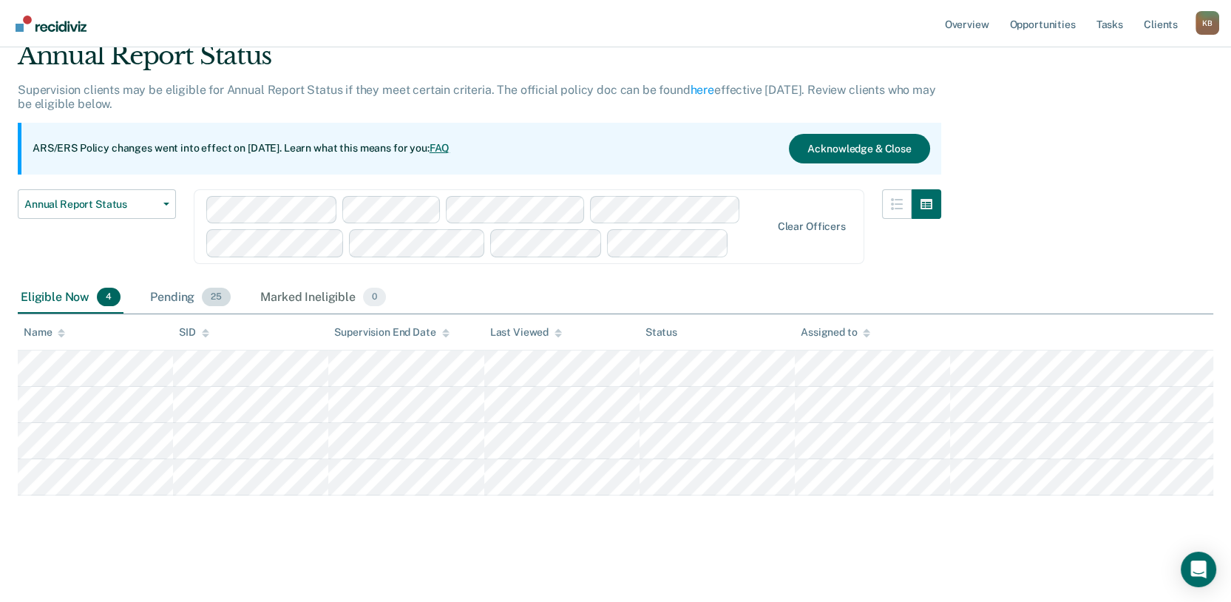
click at [223, 282] on div "Pending 25" at bounding box center [190, 298] width 87 height 33
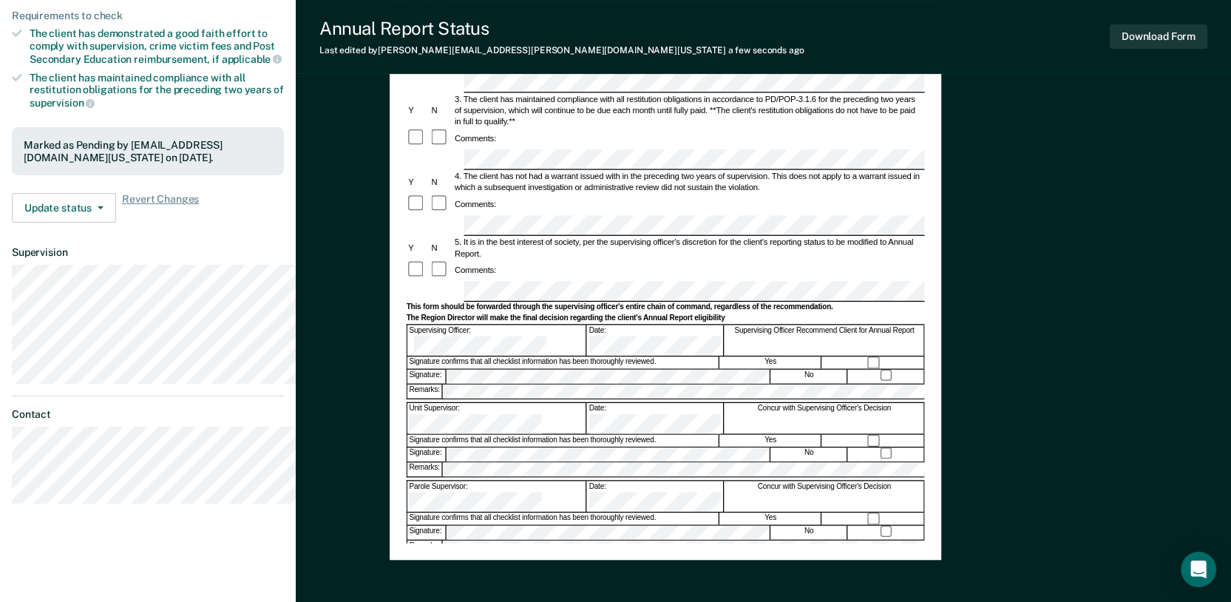
scroll to position [328, 0]
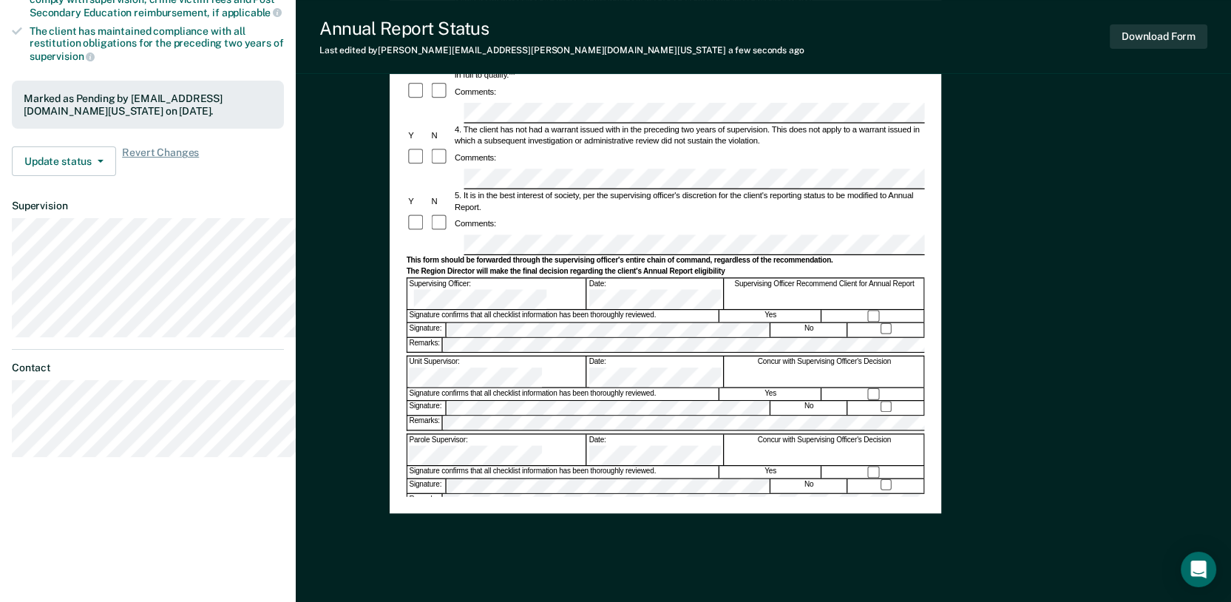
click at [758, 386] on form "Annual Reporting Checklist, Recommendation, and Determination Form Clients who …" at bounding box center [665, 243] width 518 height 864
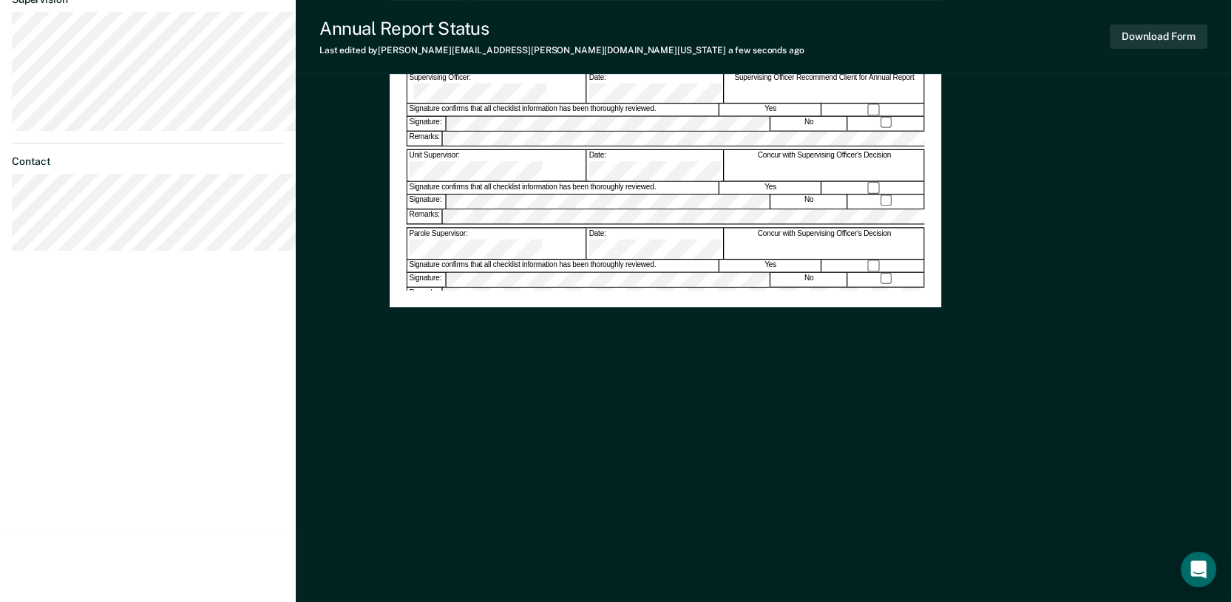
scroll to position [0, 0]
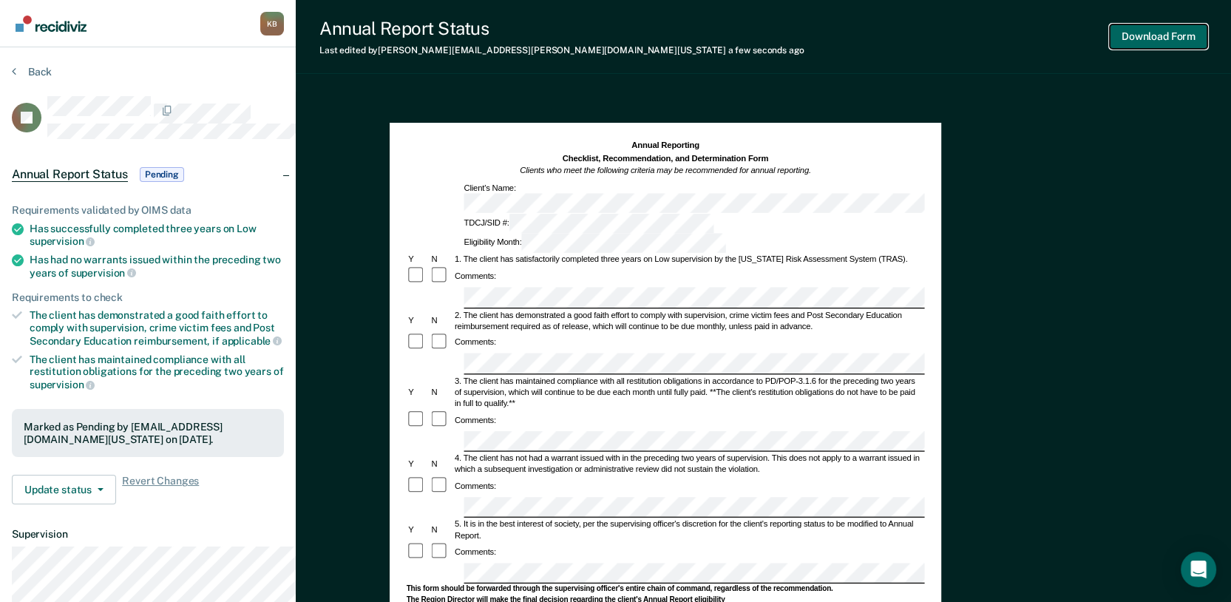
click at [1132, 43] on button "Download Form" at bounding box center [1159, 36] width 98 height 24
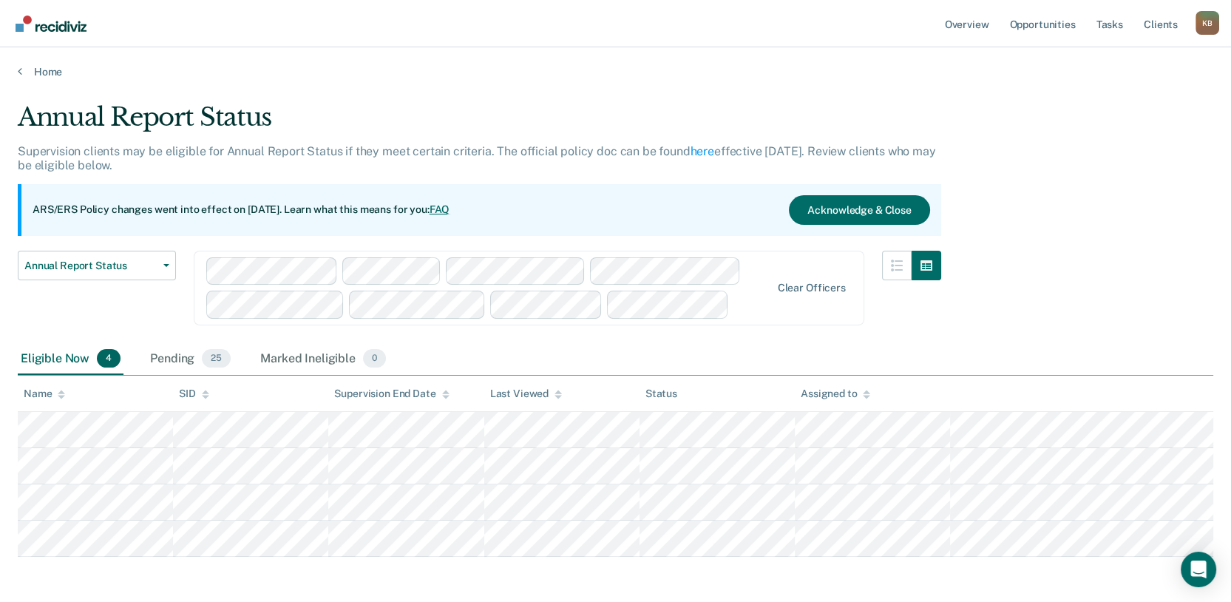
scroll to position [195, 0]
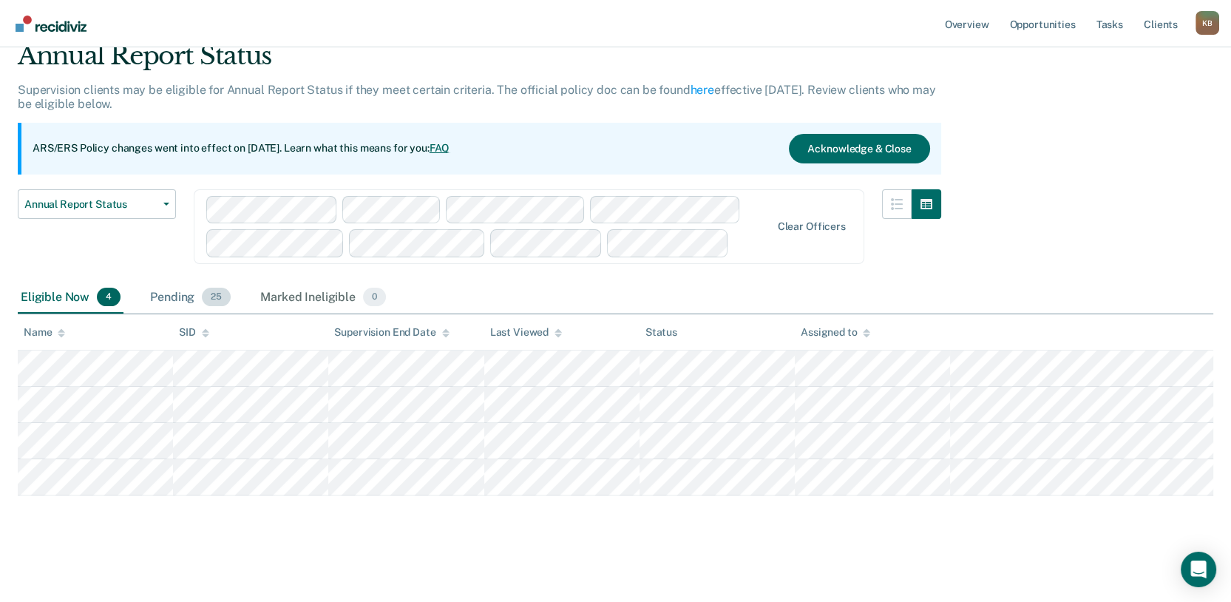
drag, startPoint x: 207, startPoint y: 262, endPoint x: 222, endPoint y: 259, distance: 15.1
click at [207, 282] on div "Pending 25" at bounding box center [190, 298] width 87 height 33
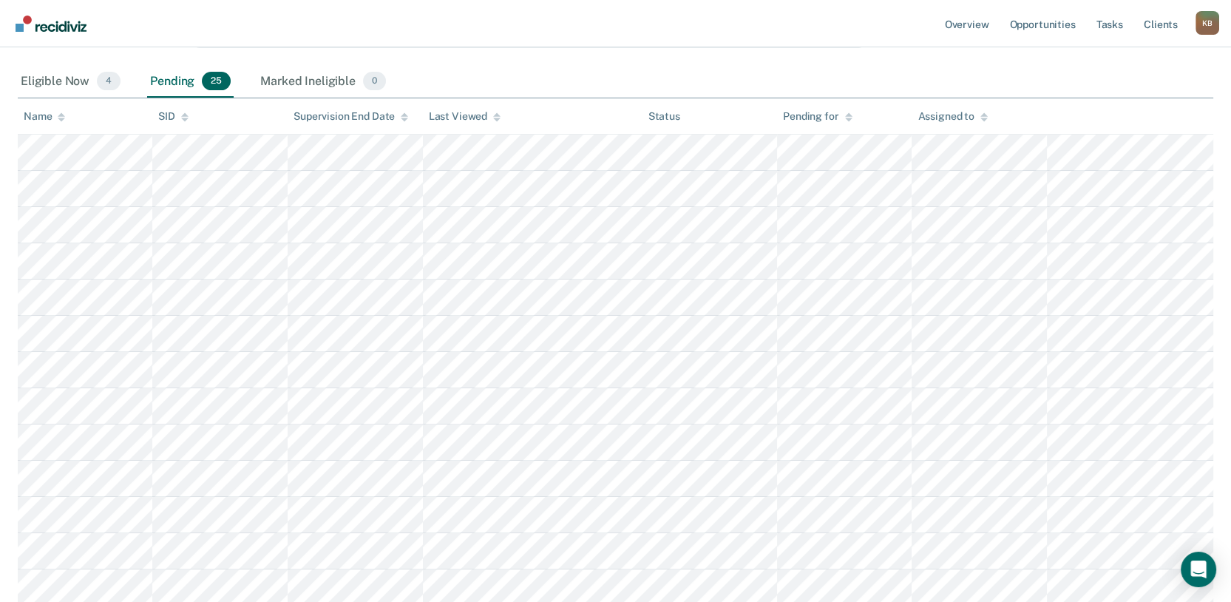
scroll to position [359, 0]
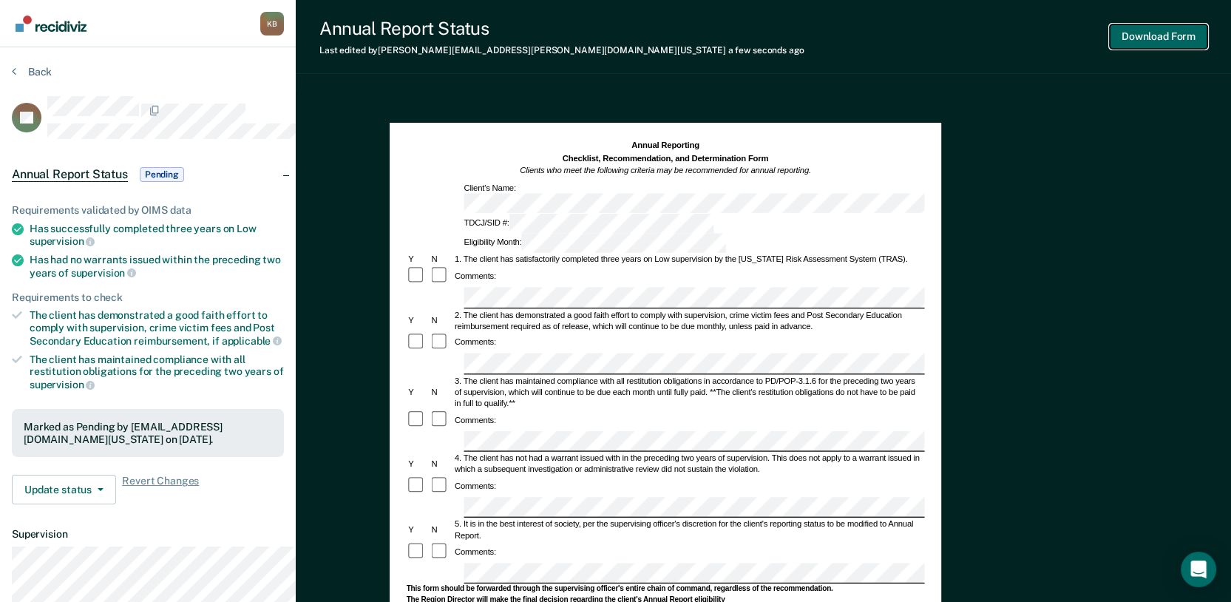
click at [1146, 32] on button "Download Form" at bounding box center [1159, 36] width 98 height 24
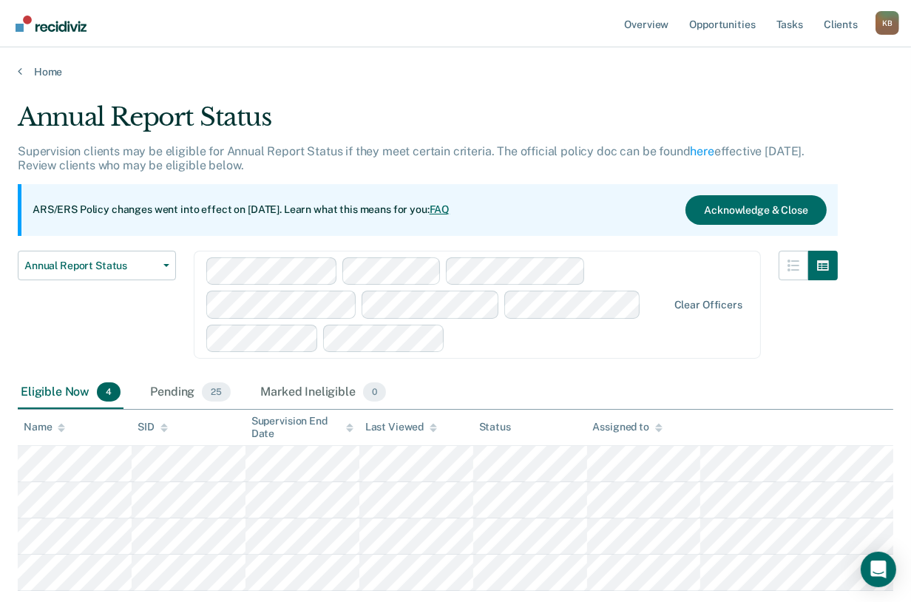
scroll to position [201, 0]
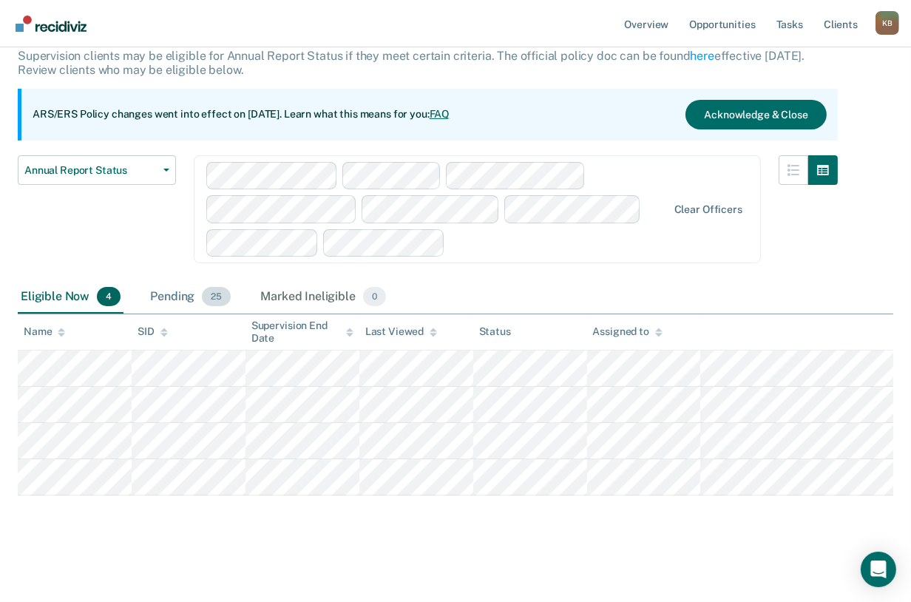
click at [194, 281] on div "Pending 25" at bounding box center [190, 297] width 87 height 33
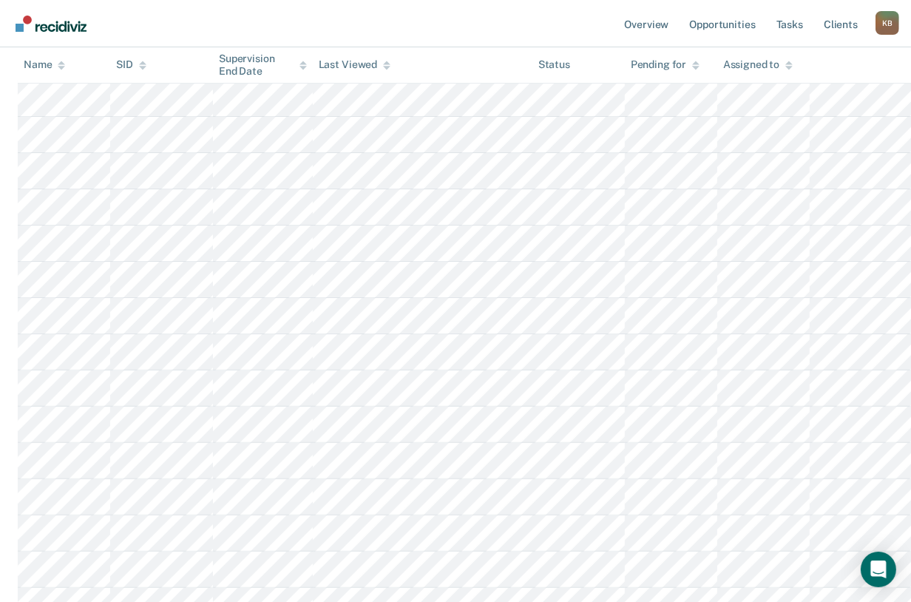
scroll to position [366, 0]
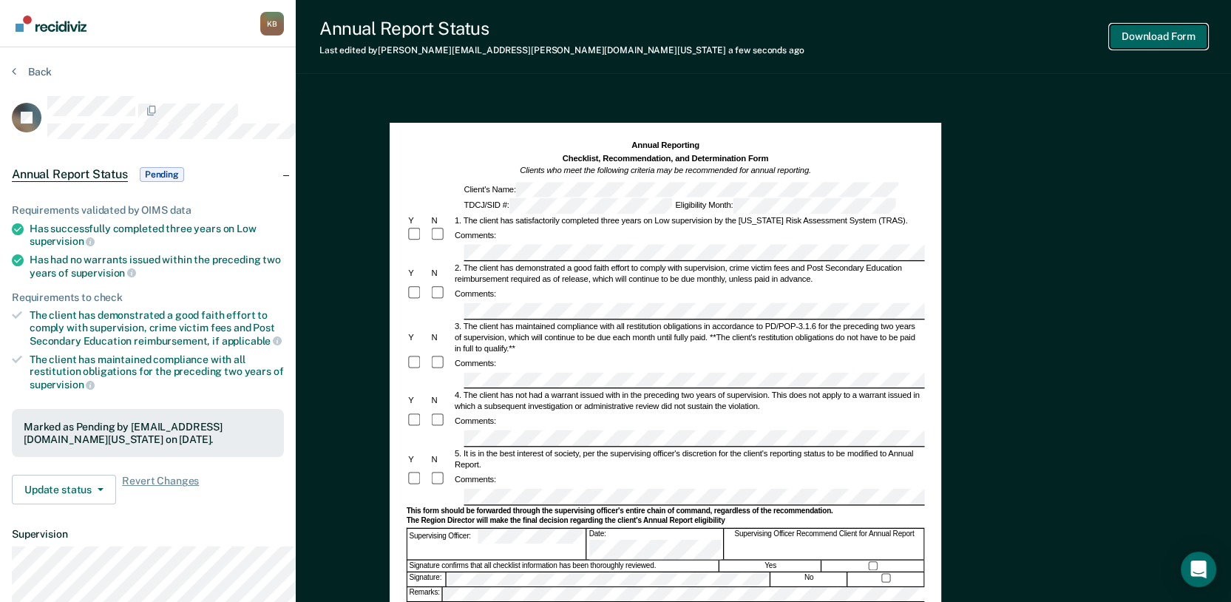
click at [1137, 42] on button "Download Form" at bounding box center [1159, 36] width 98 height 24
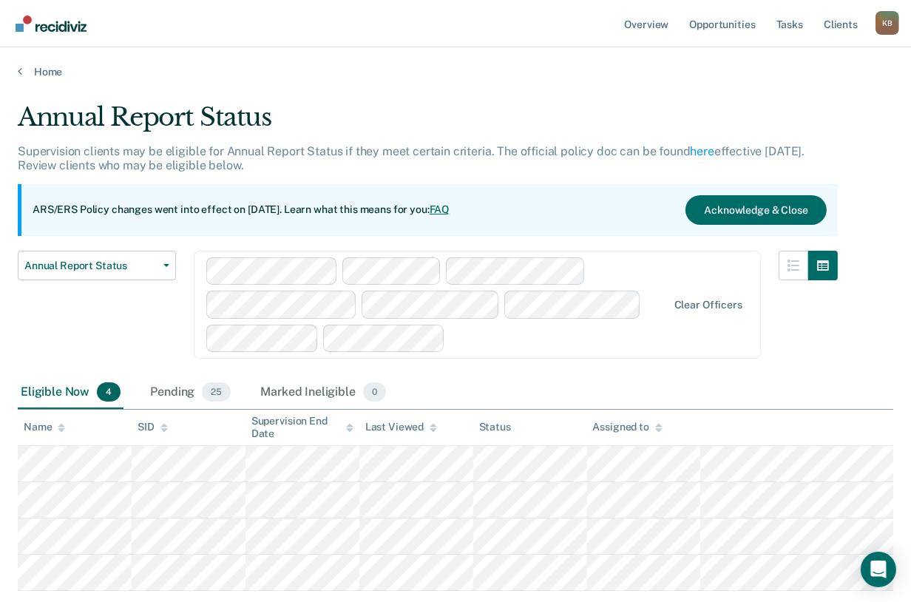
scroll to position [201, 0]
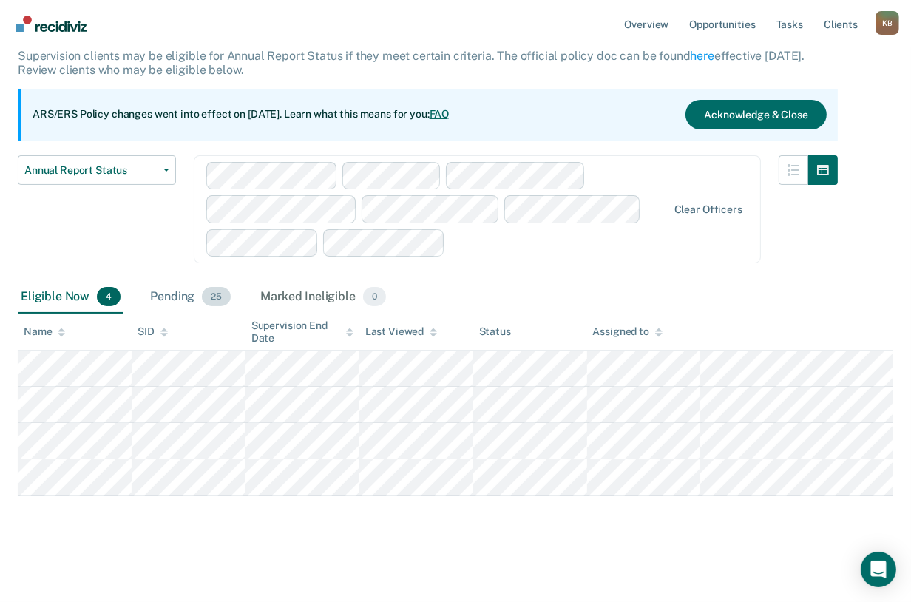
click at [208, 281] on div "Pending 25" at bounding box center [190, 297] width 87 height 33
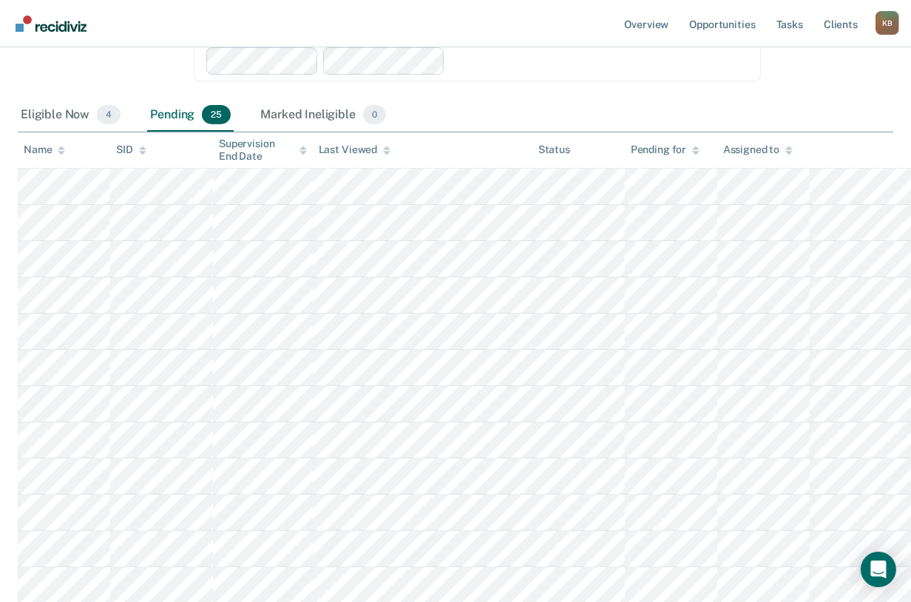
scroll to position [366, 0]
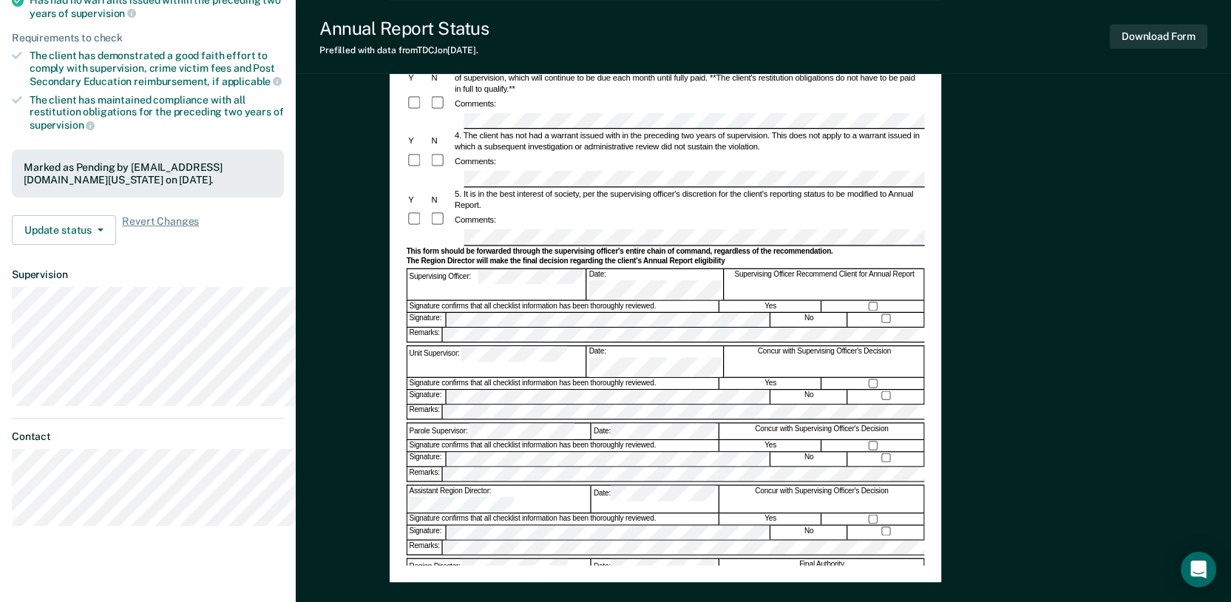
scroll to position [410, 0]
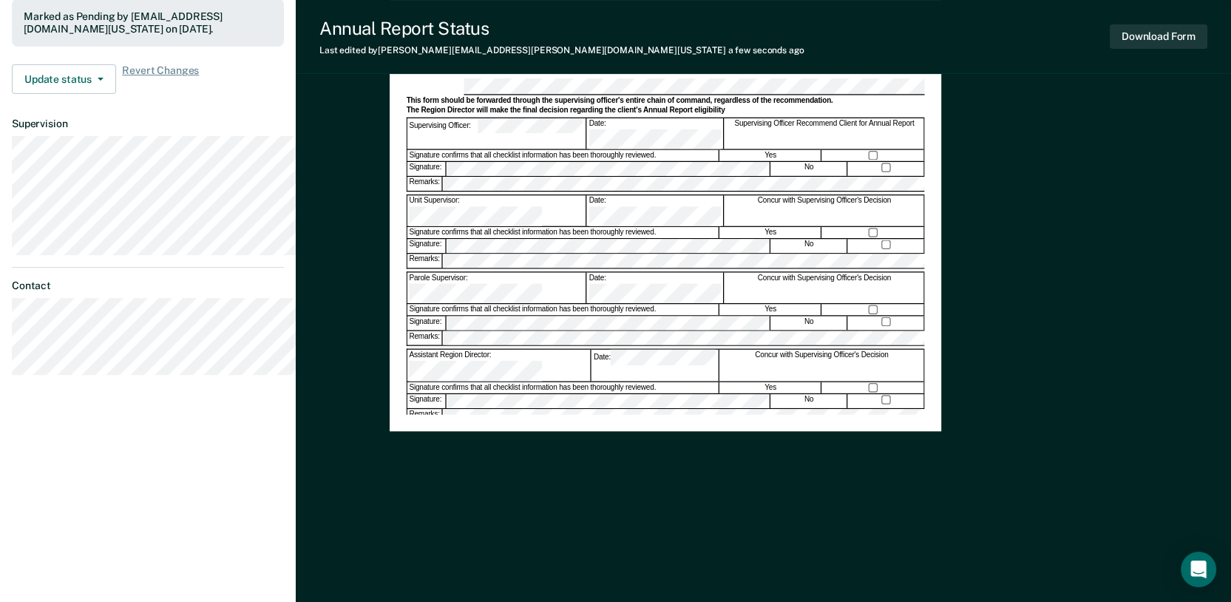
click at [553, 422] on form "Annual Reporting Checklist, Recommendation, and Determination Form Clients who …" at bounding box center [665, 113] width 518 height 768
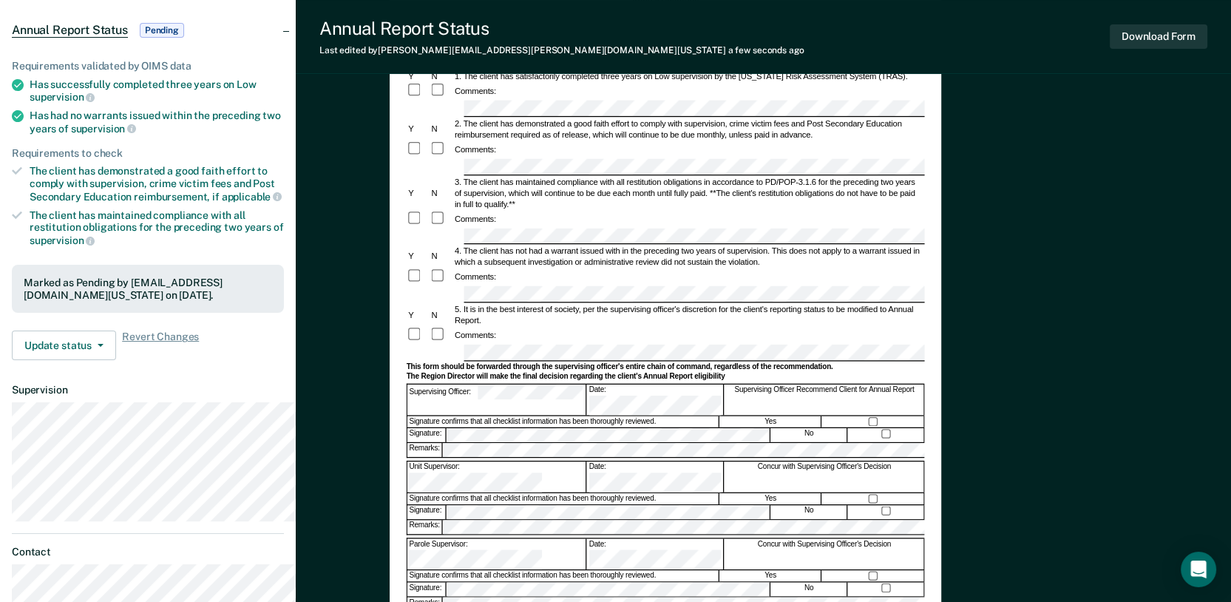
scroll to position [0, 0]
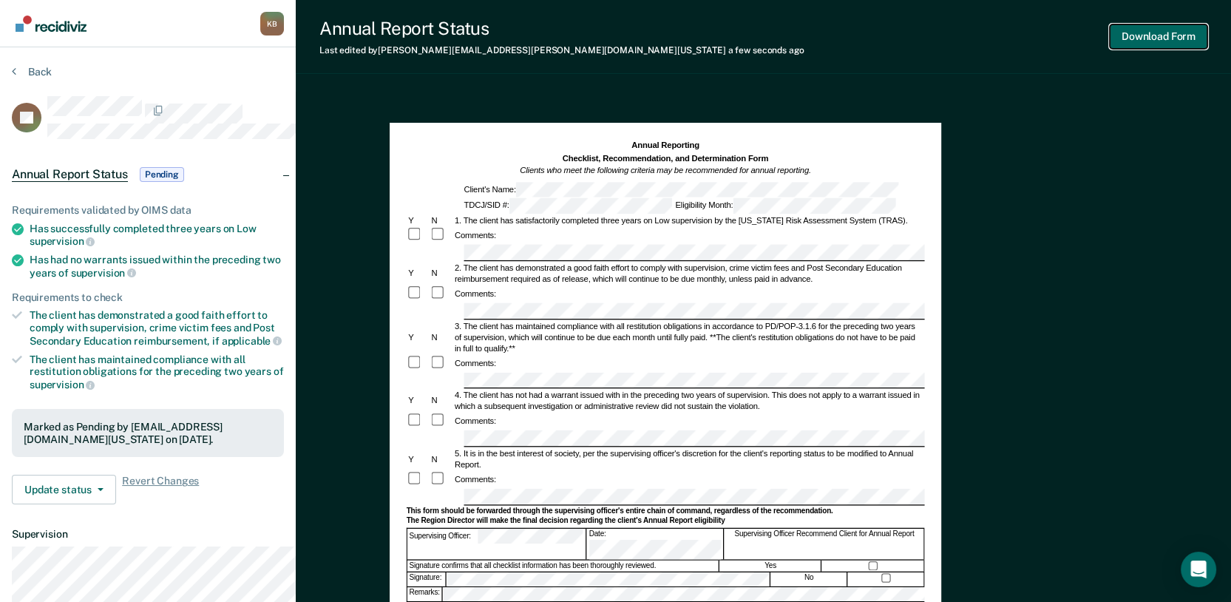
click at [1117, 41] on button "Download Form" at bounding box center [1159, 36] width 98 height 24
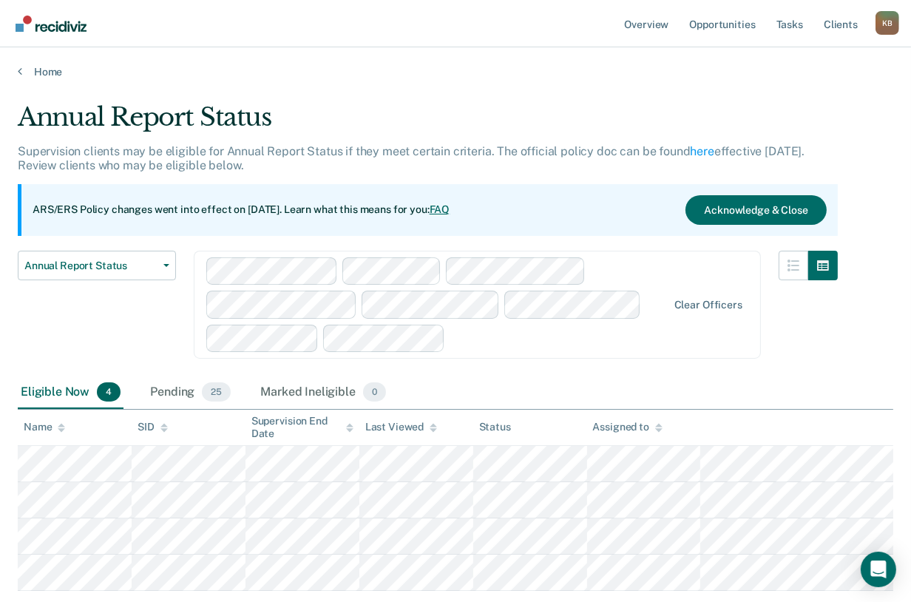
scroll to position [201, 0]
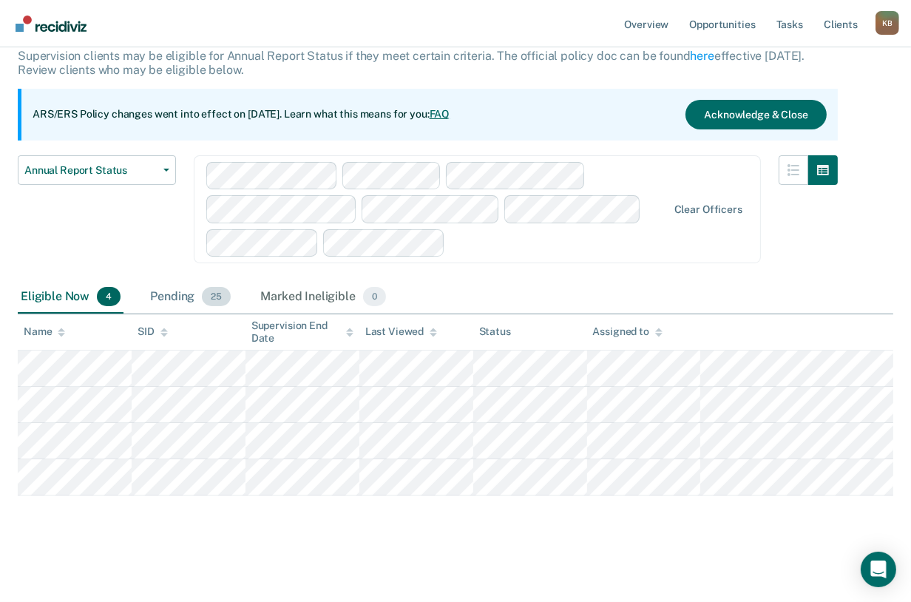
click at [219, 281] on div "Pending 25" at bounding box center [190, 297] width 87 height 33
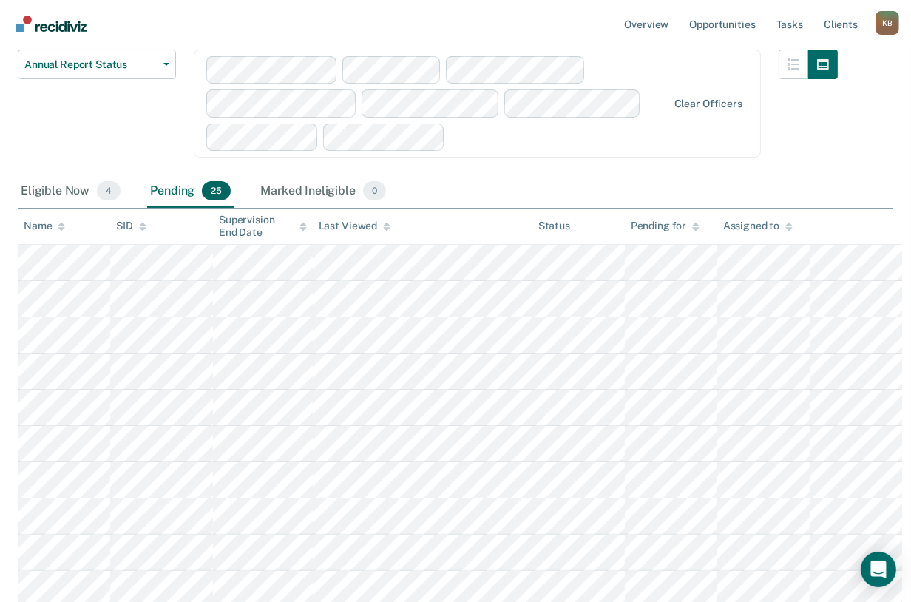
click at [221, 208] on div "Pending 25" at bounding box center [190, 191] width 87 height 33
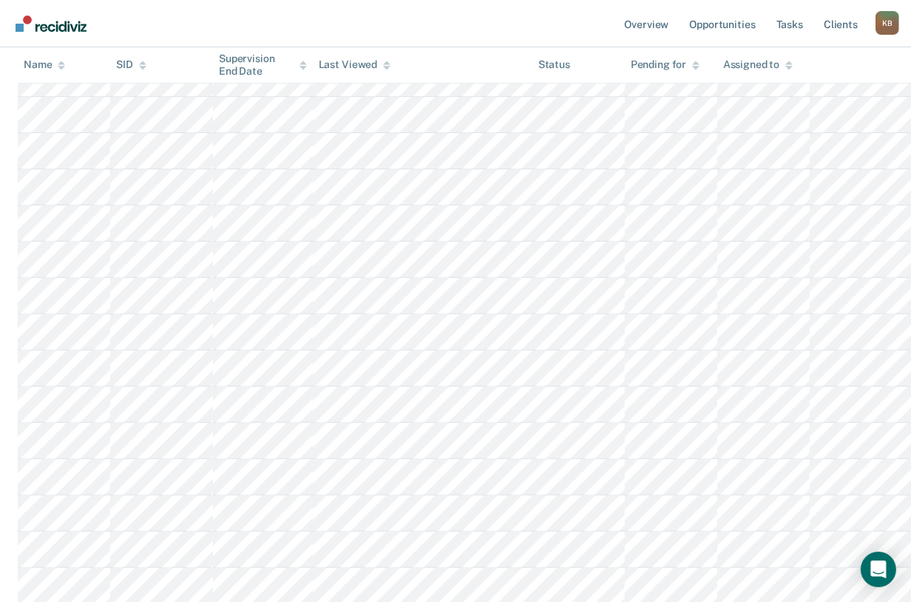
scroll to position [612, 0]
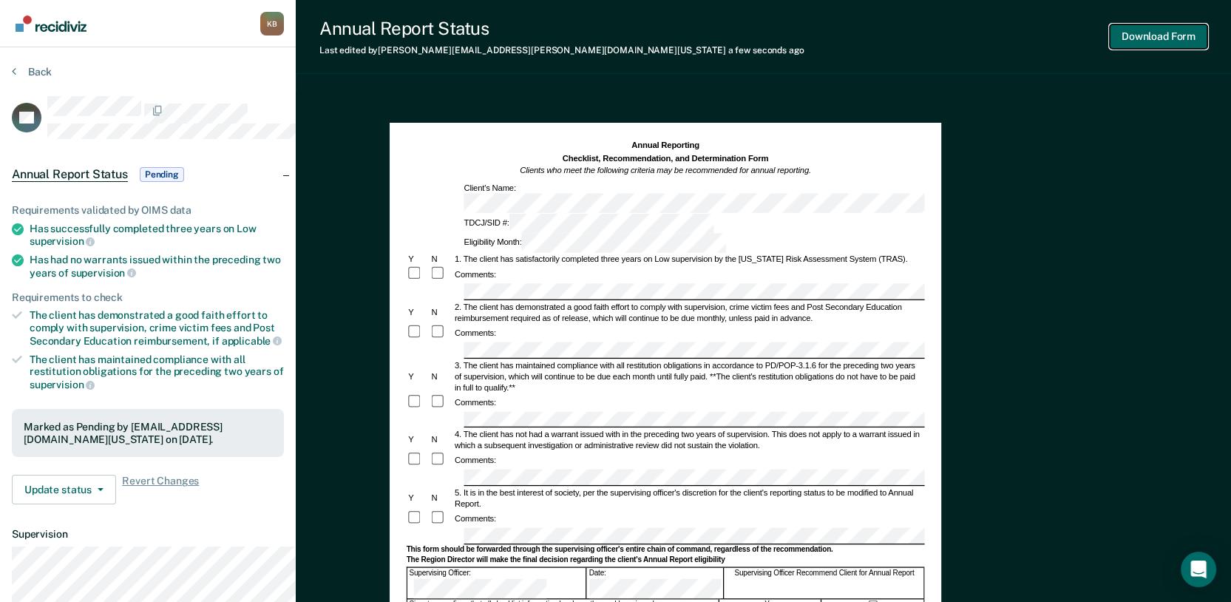
click at [1121, 49] on button "Download Form" at bounding box center [1159, 36] width 98 height 24
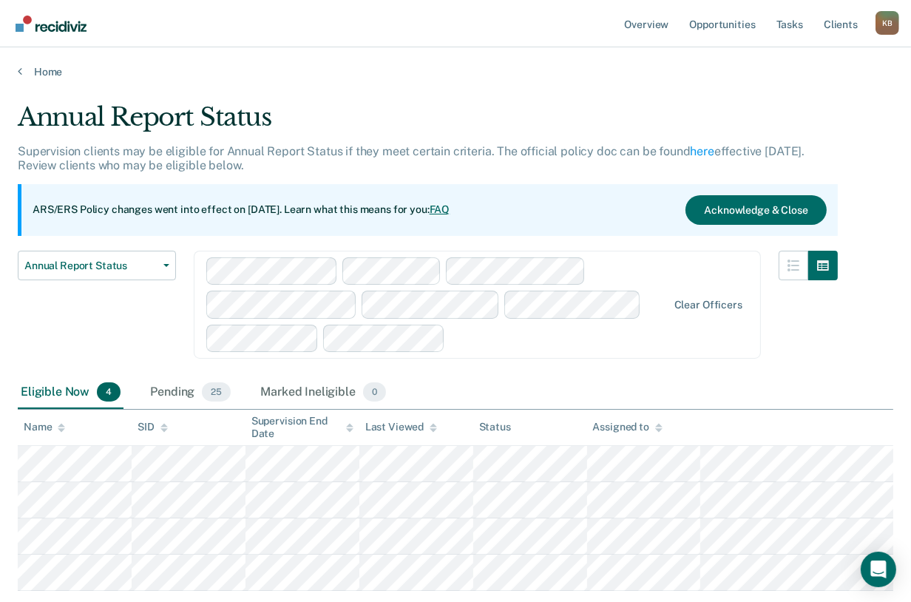
scroll to position [201, 0]
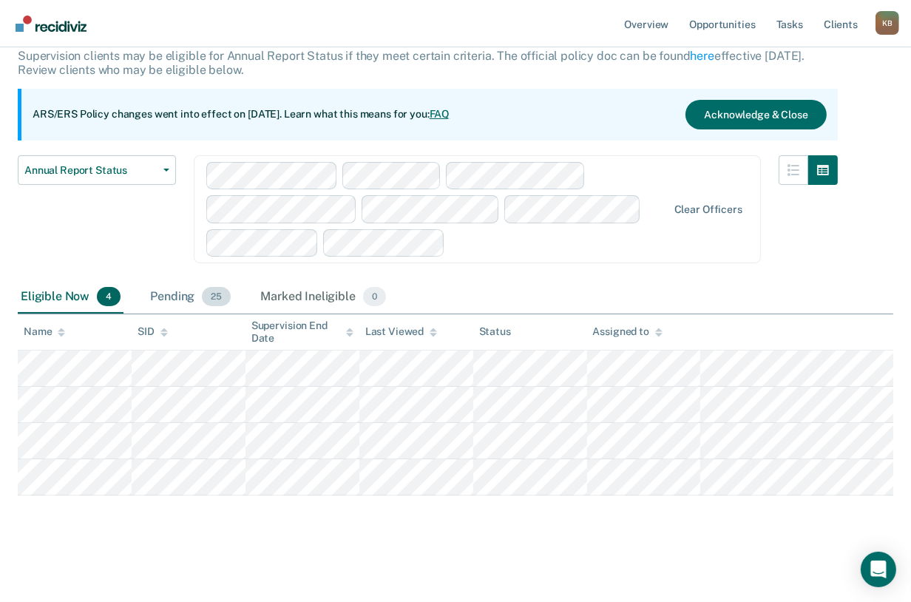
click at [208, 281] on div "Pending 25" at bounding box center [190, 297] width 87 height 33
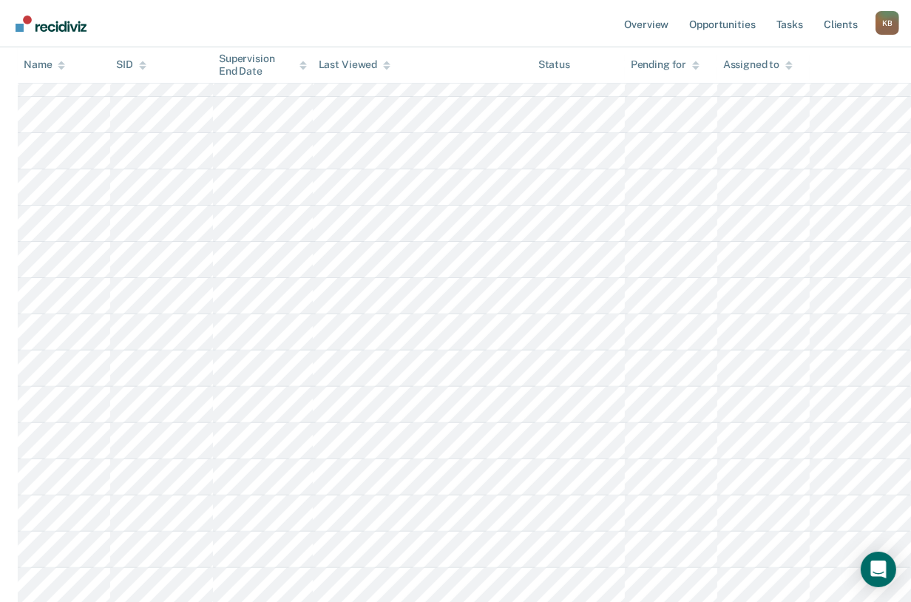
scroll to position [448, 0]
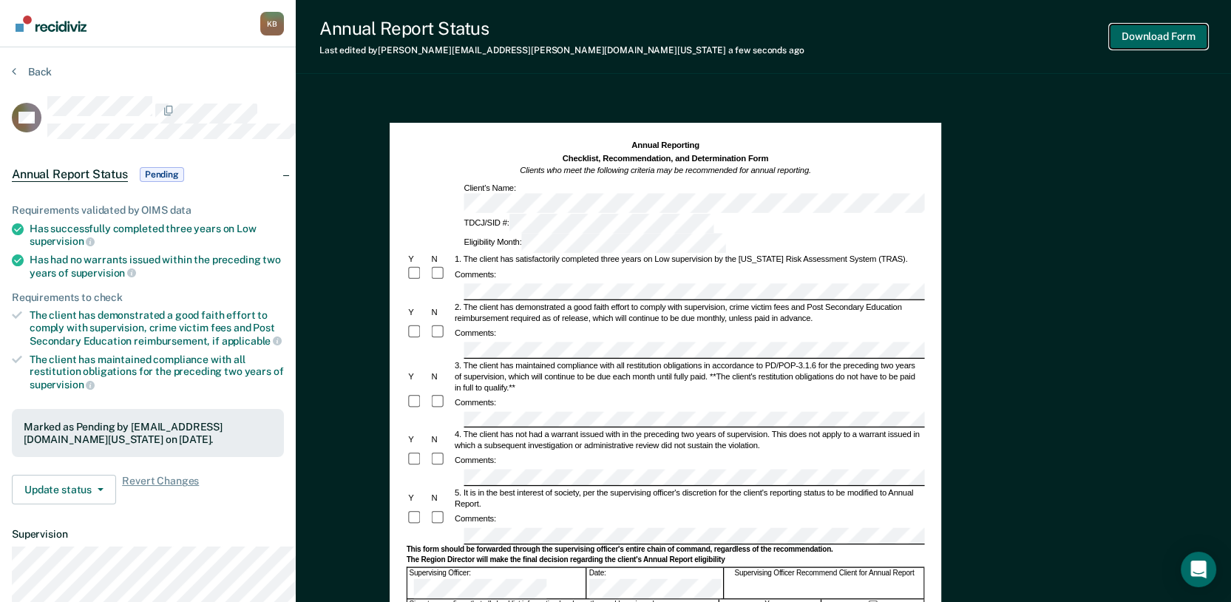
click at [910, 49] on button "Download Form" at bounding box center [1159, 36] width 98 height 24
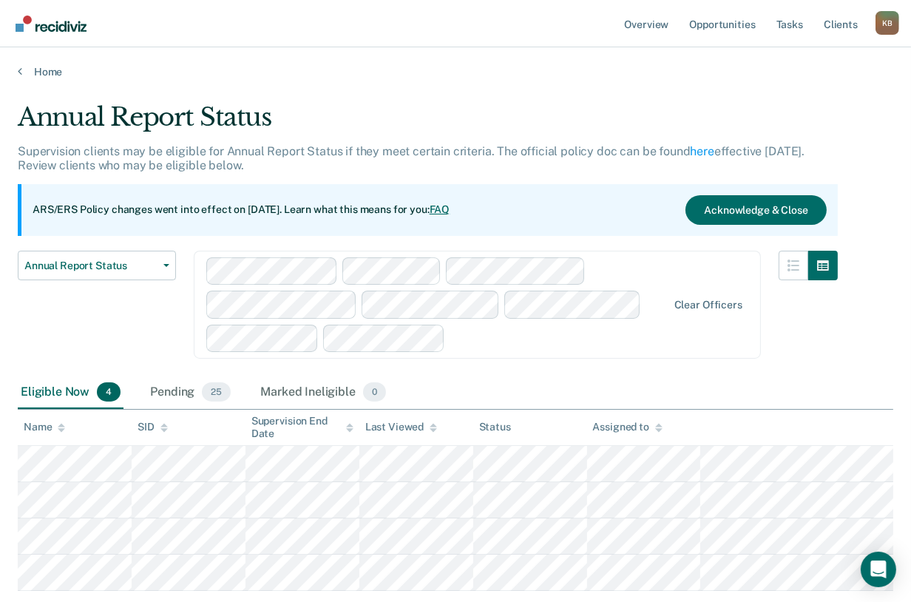
scroll to position [201, 0]
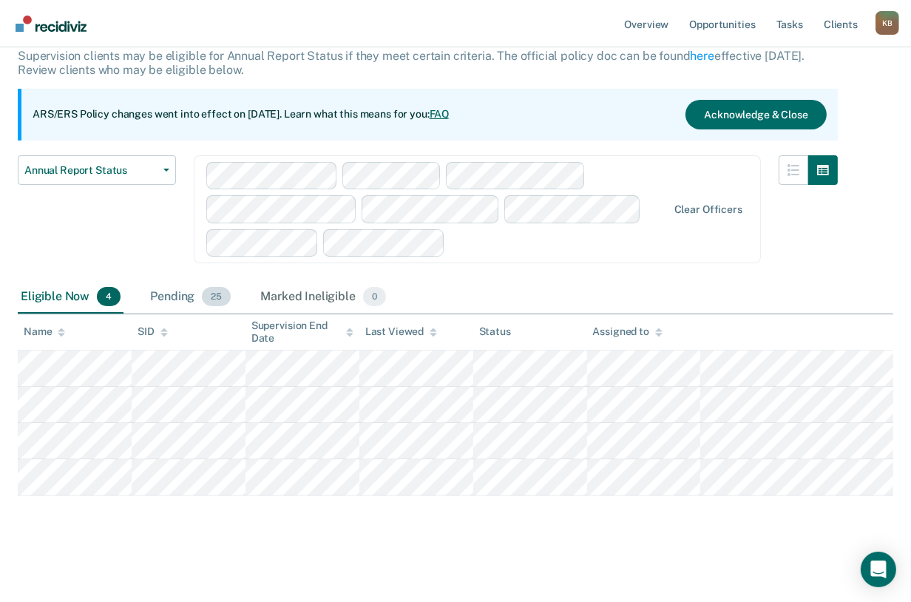
click at [203, 281] on div "Pending 25" at bounding box center [190, 297] width 87 height 33
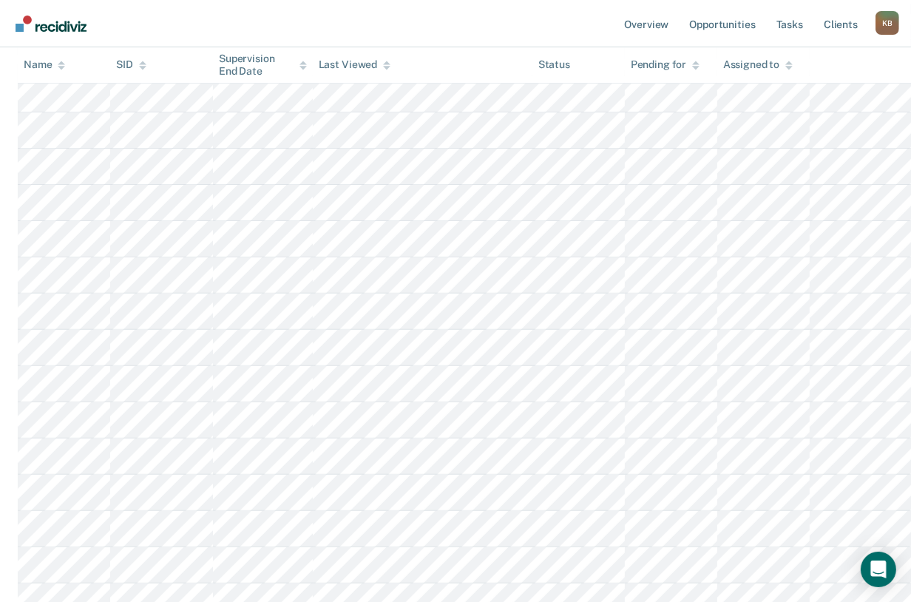
scroll to position [530, 0]
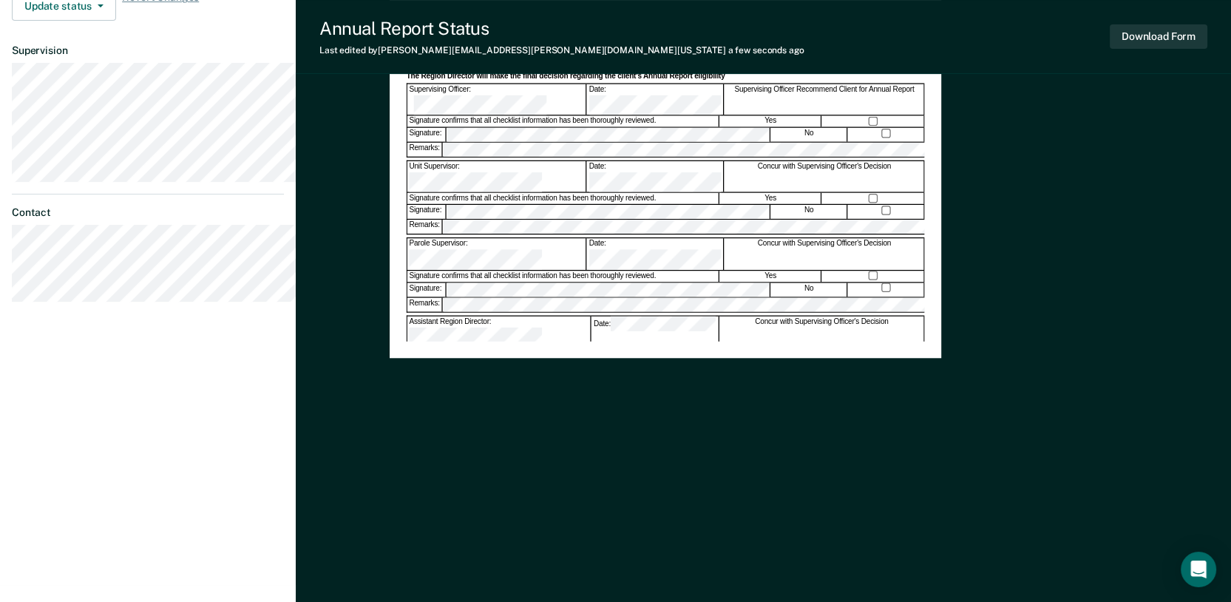
scroll to position [328, 0]
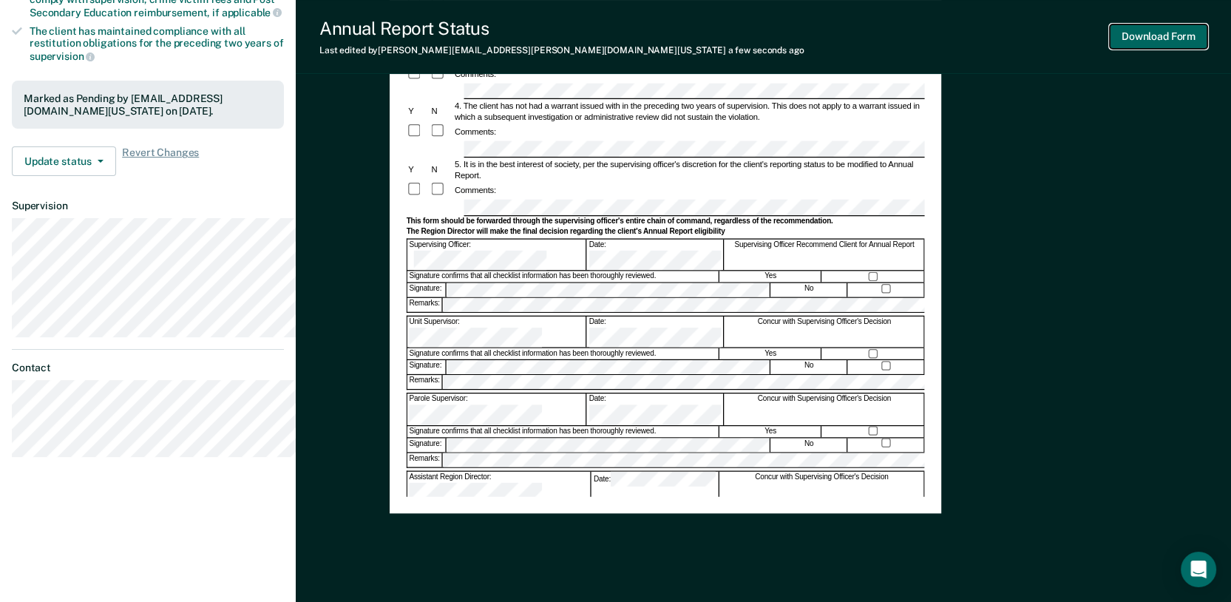
click at [910, 44] on button "Download Form" at bounding box center [1159, 36] width 98 height 24
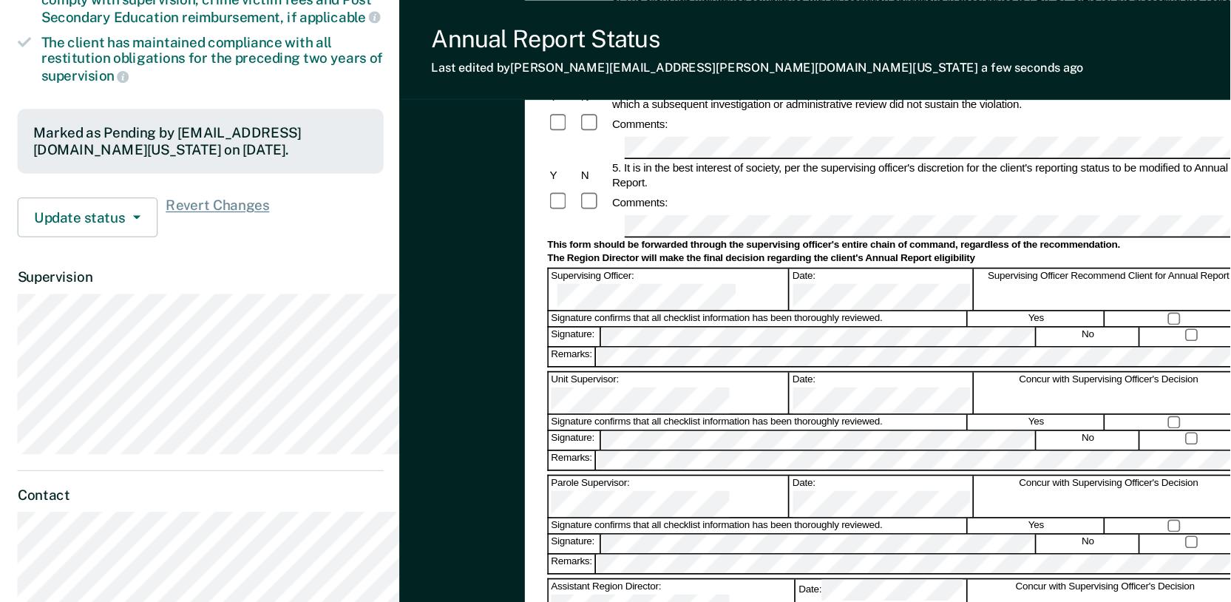
scroll to position [0, 0]
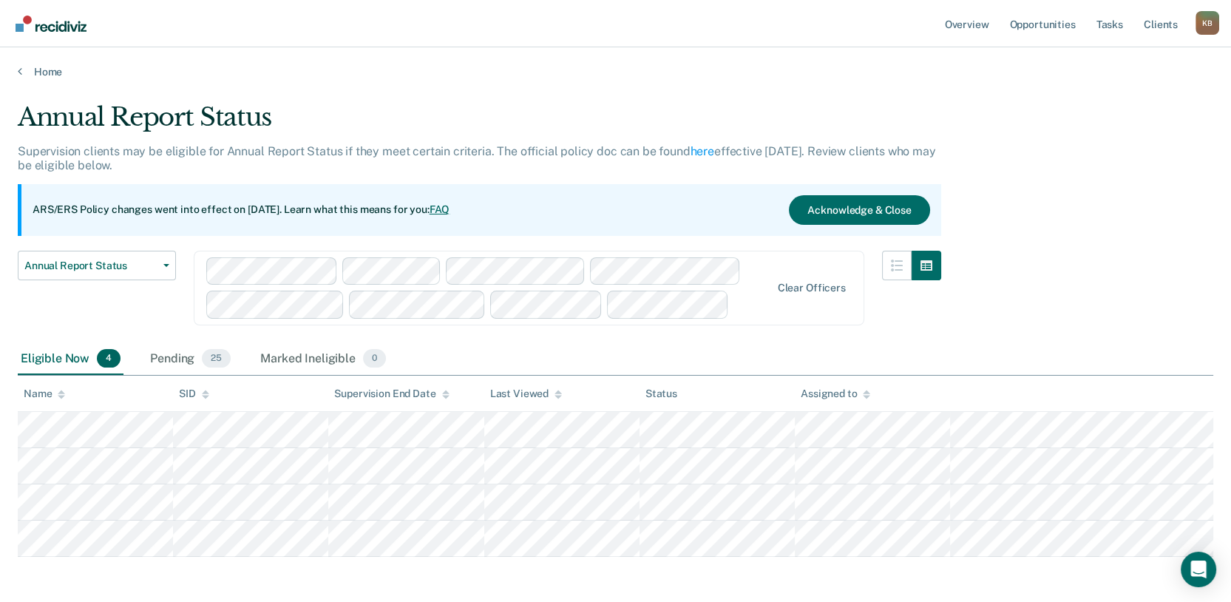
scroll to position [195, 0]
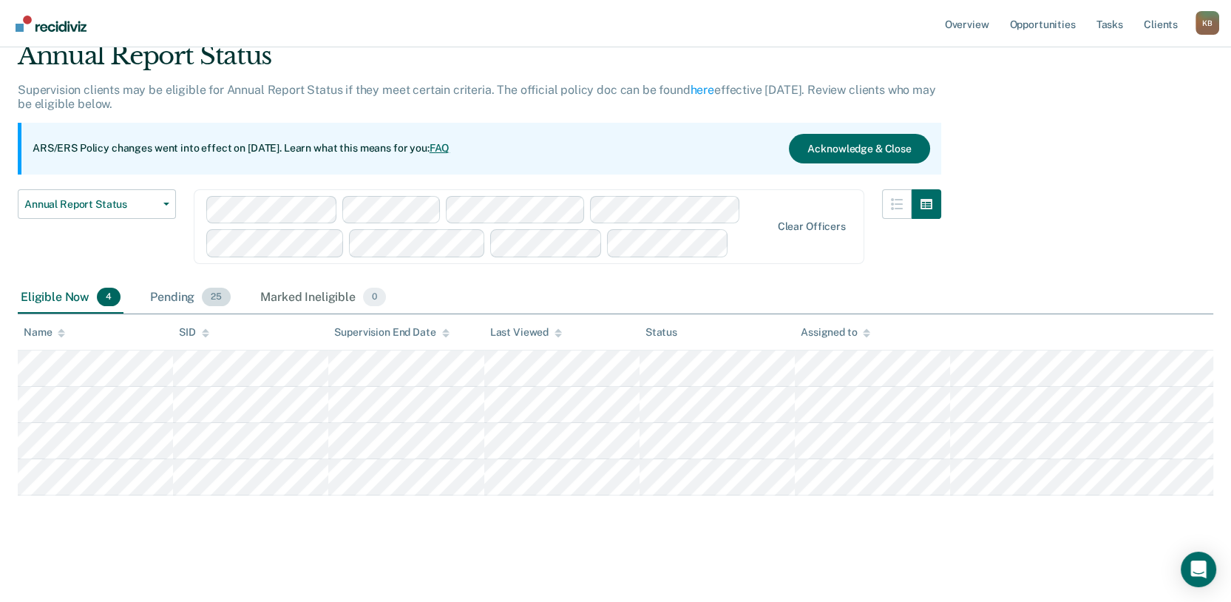
drag, startPoint x: 216, startPoint y: 256, endPoint x: 222, endPoint y: 272, distance: 17.3
click at [216, 282] on div "Pending 25" at bounding box center [190, 298] width 87 height 33
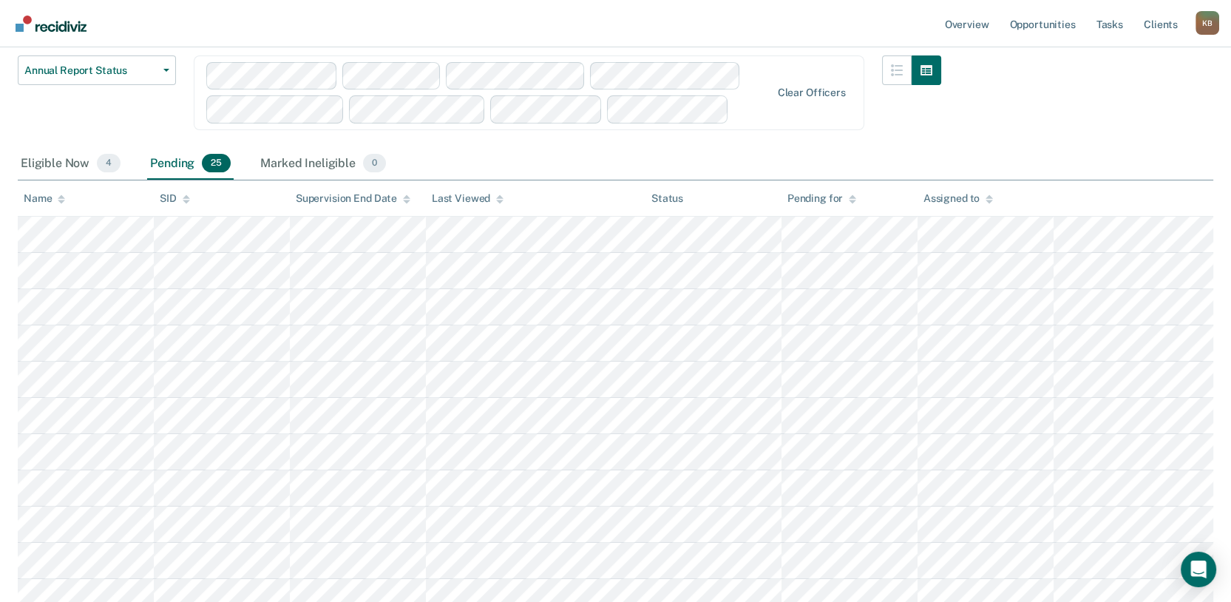
click at [221, 180] on div "Pending 25" at bounding box center [190, 164] width 87 height 33
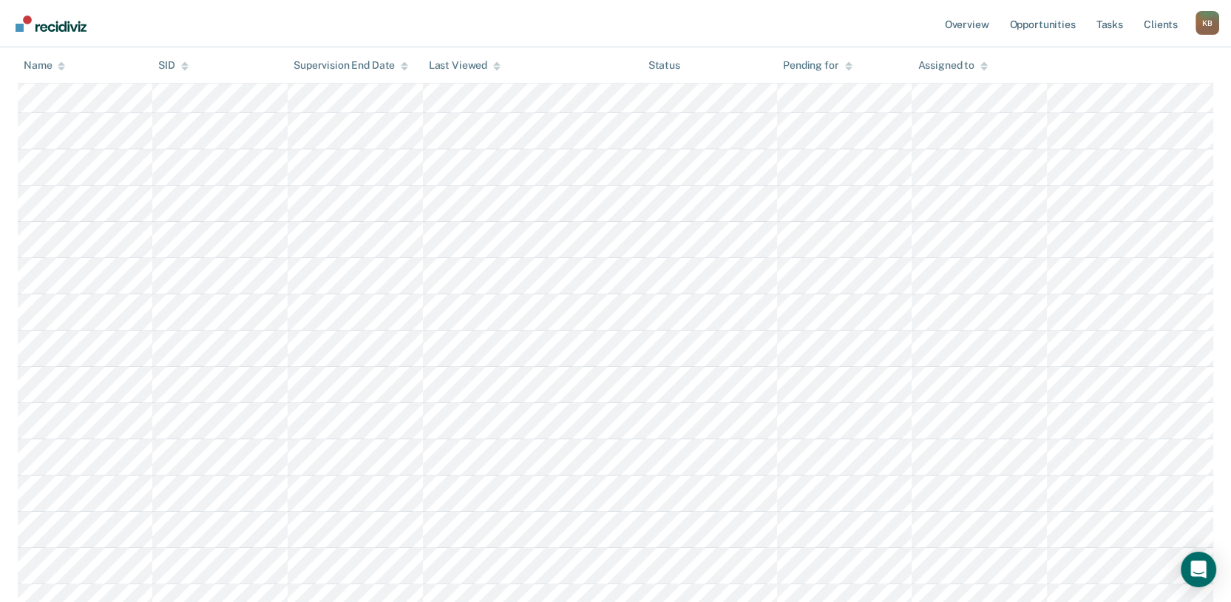
scroll to position [524, 0]
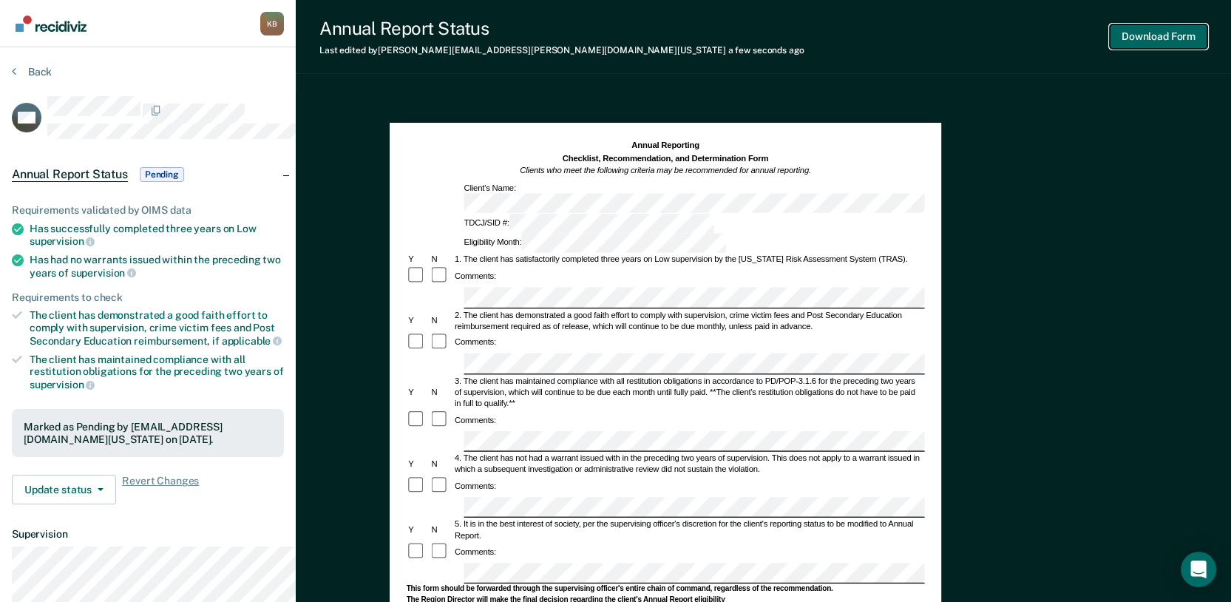
click at [910, 44] on button "Download Form" at bounding box center [1159, 36] width 98 height 24
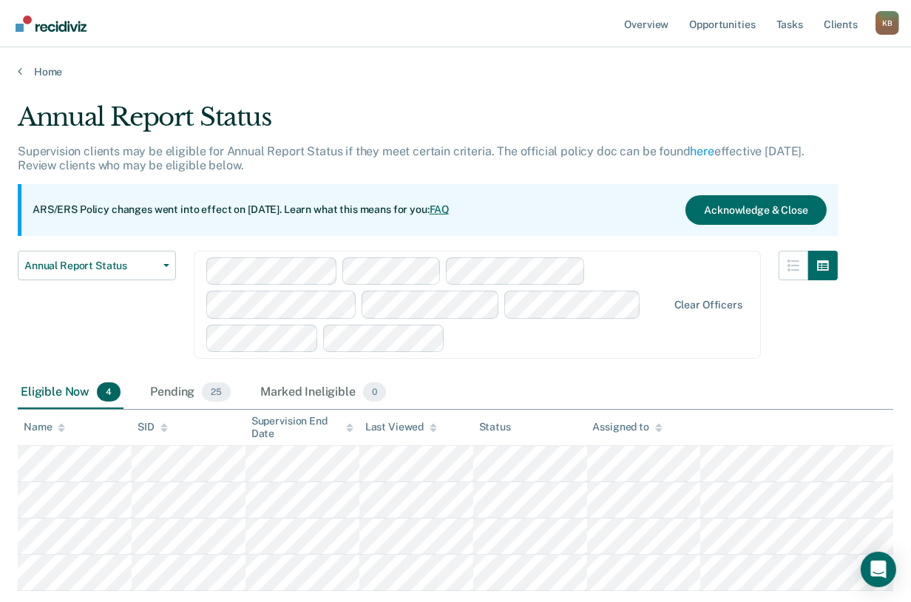
scroll to position [201, 0]
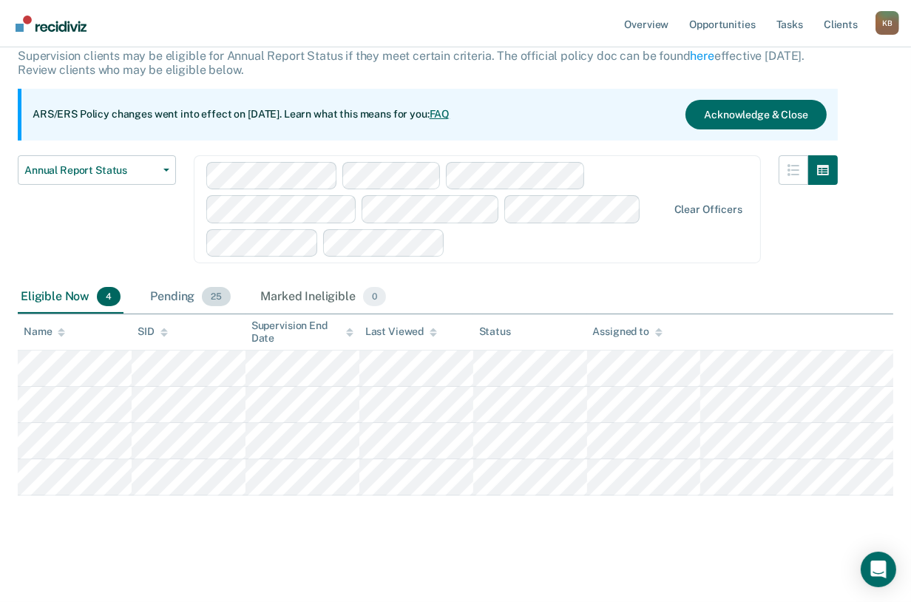
click at [210, 281] on div "Pending 25" at bounding box center [190, 297] width 87 height 33
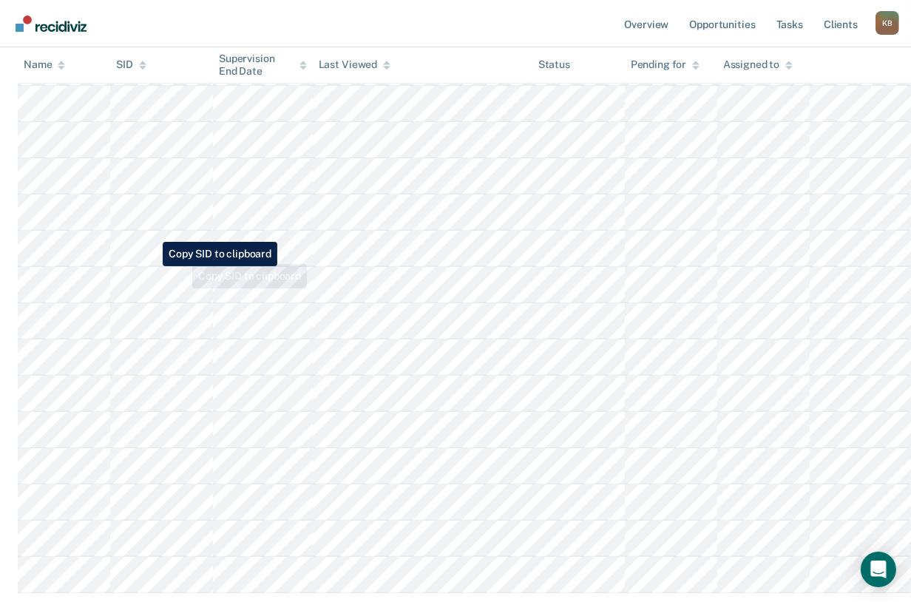
scroll to position [777, 0]
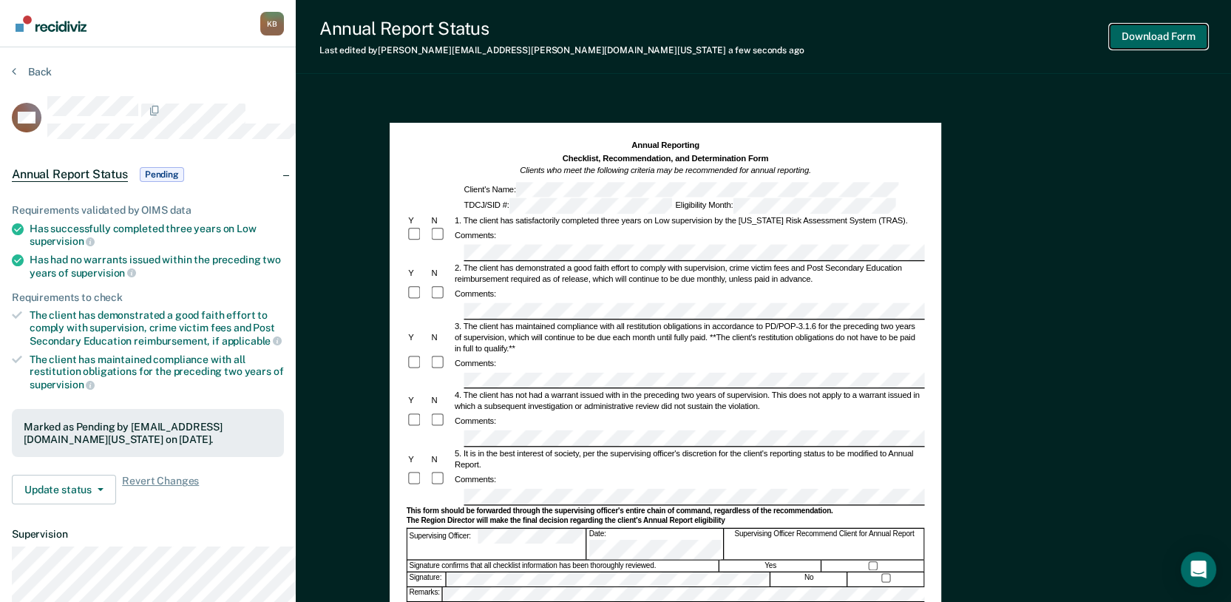
click at [910, 47] on button "Download Form" at bounding box center [1159, 36] width 98 height 24
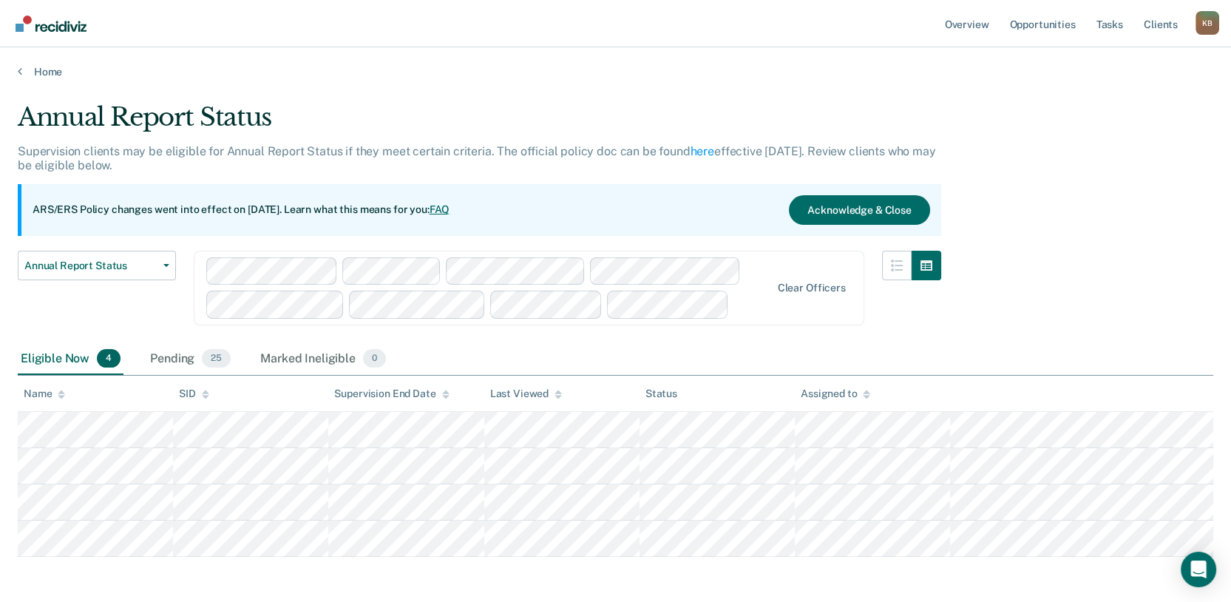
scroll to position [195, 0]
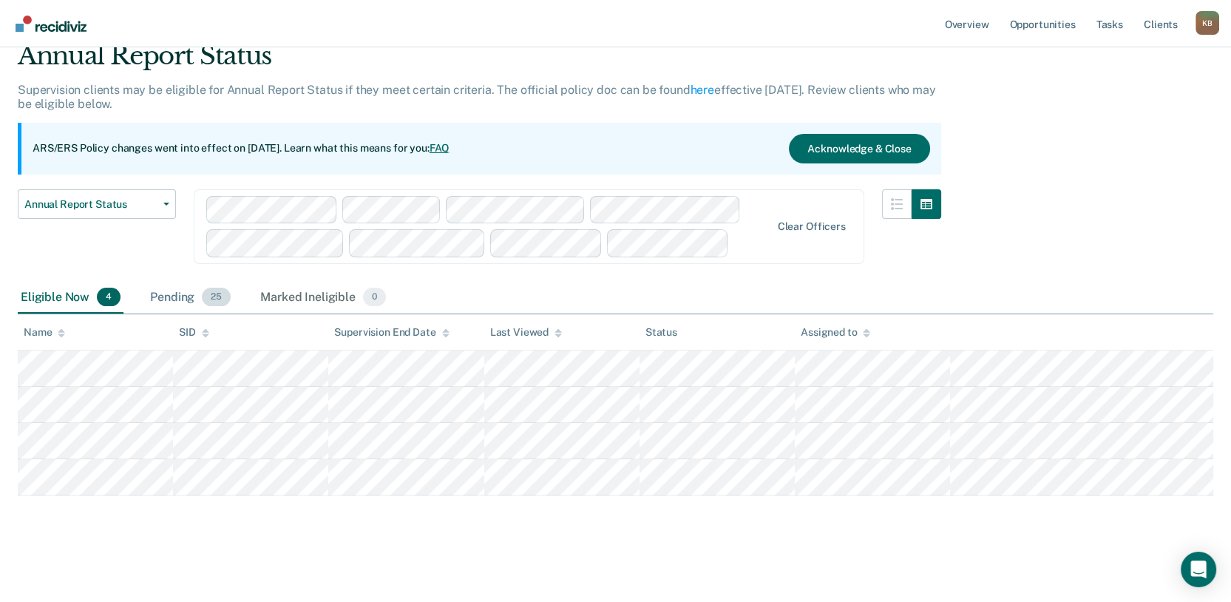
click at [197, 282] on div "Pending 25" at bounding box center [190, 298] width 87 height 33
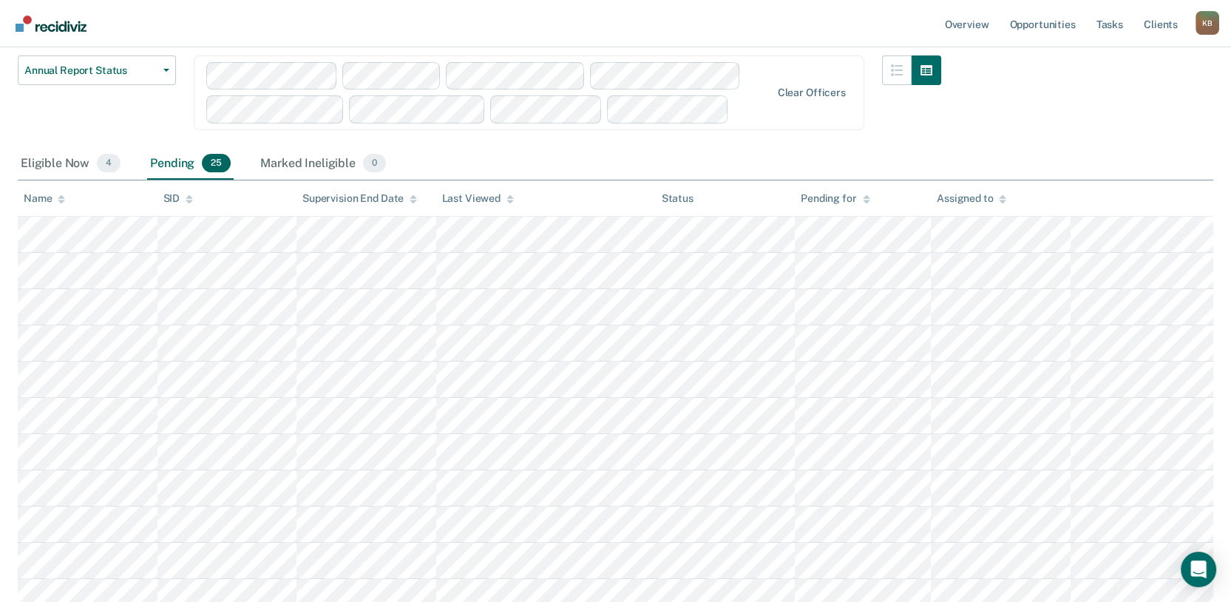
click at [203, 180] on div "Pending 25" at bounding box center [190, 164] width 87 height 33
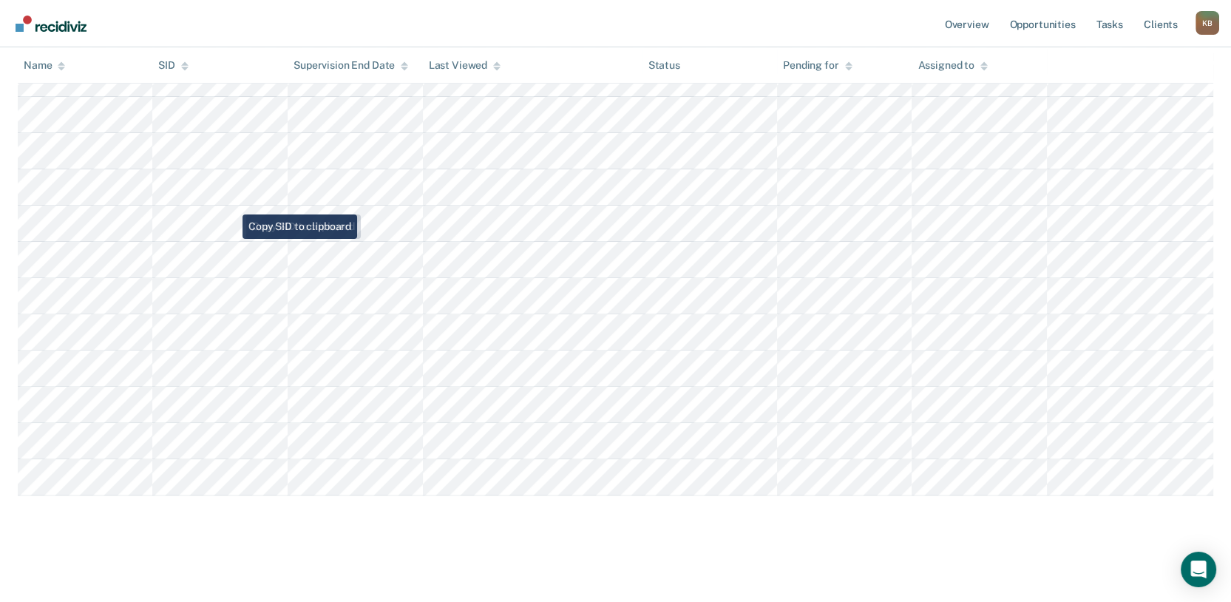
scroll to position [853, 0]
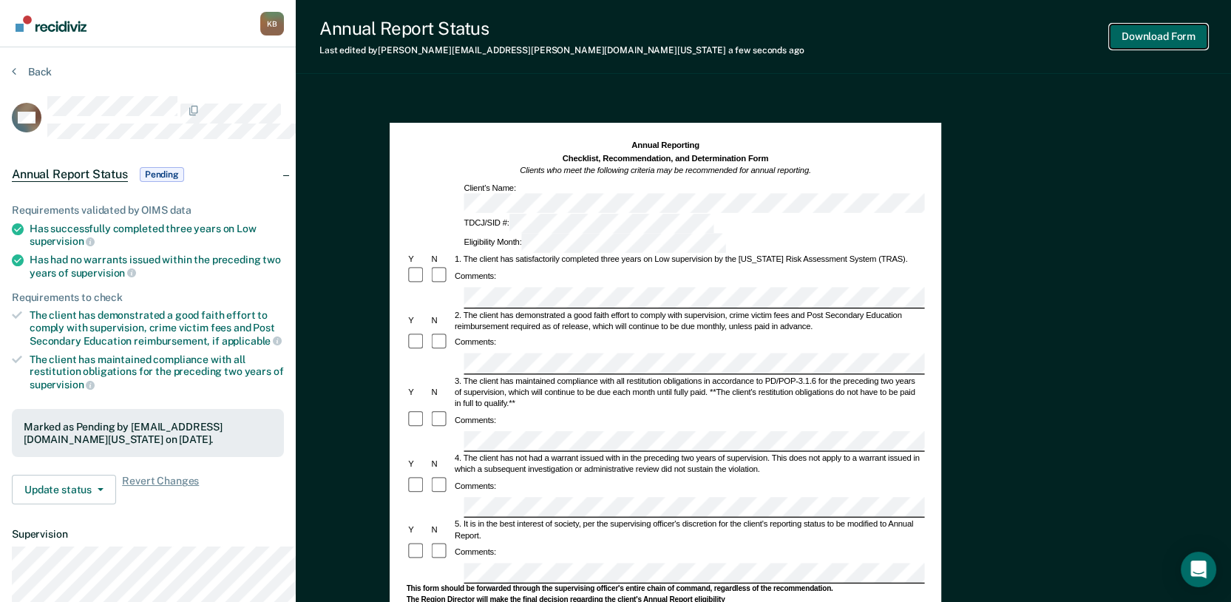
click at [910, 42] on button "Download Form" at bounding box center [1159, 36] width 98 height 24
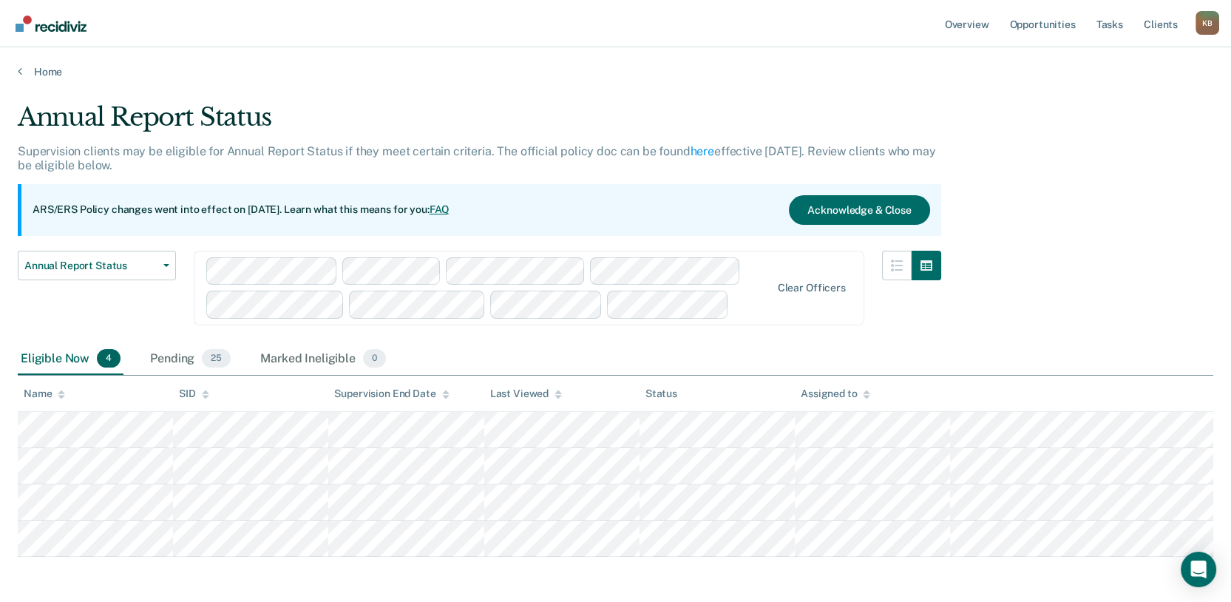
scroll to position [195, 0]
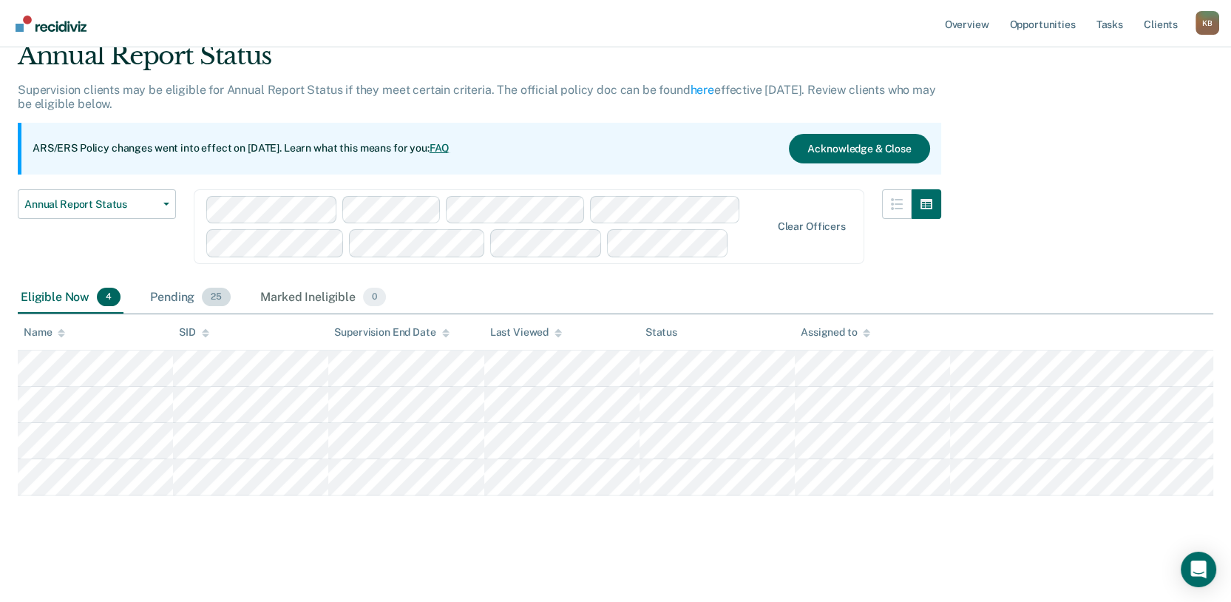
click at [211, 282] on div "Pending 25" at bounding box center [190, 298] width 87 height 33
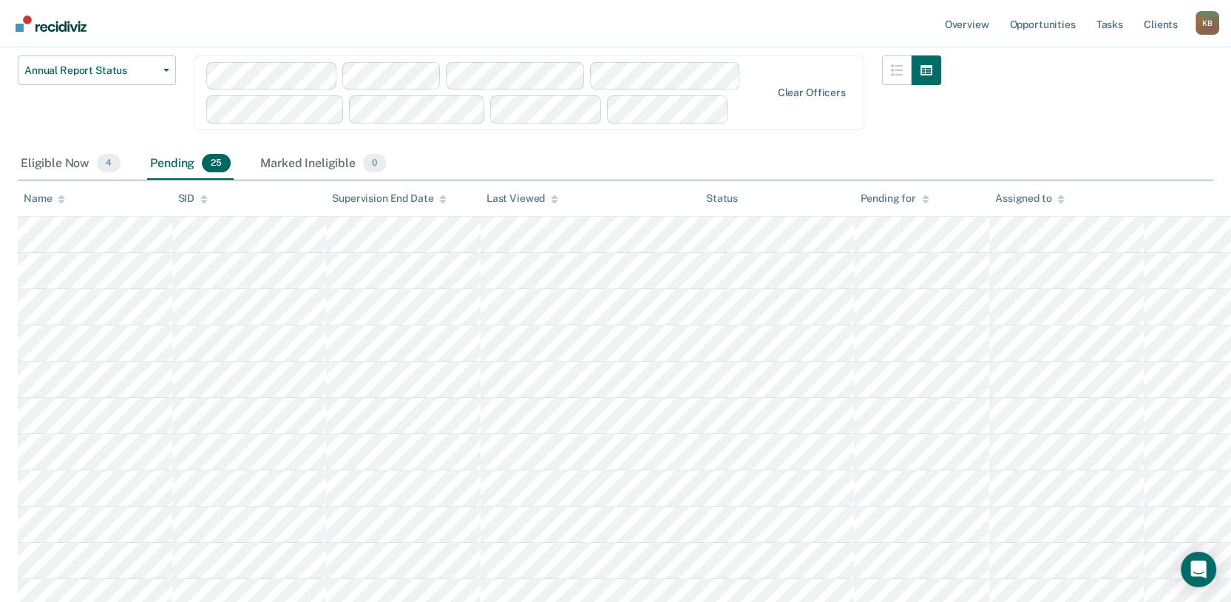
click at [222, 180] on div "Pending 25" at bounding box center [190, 164] width 87 height 33
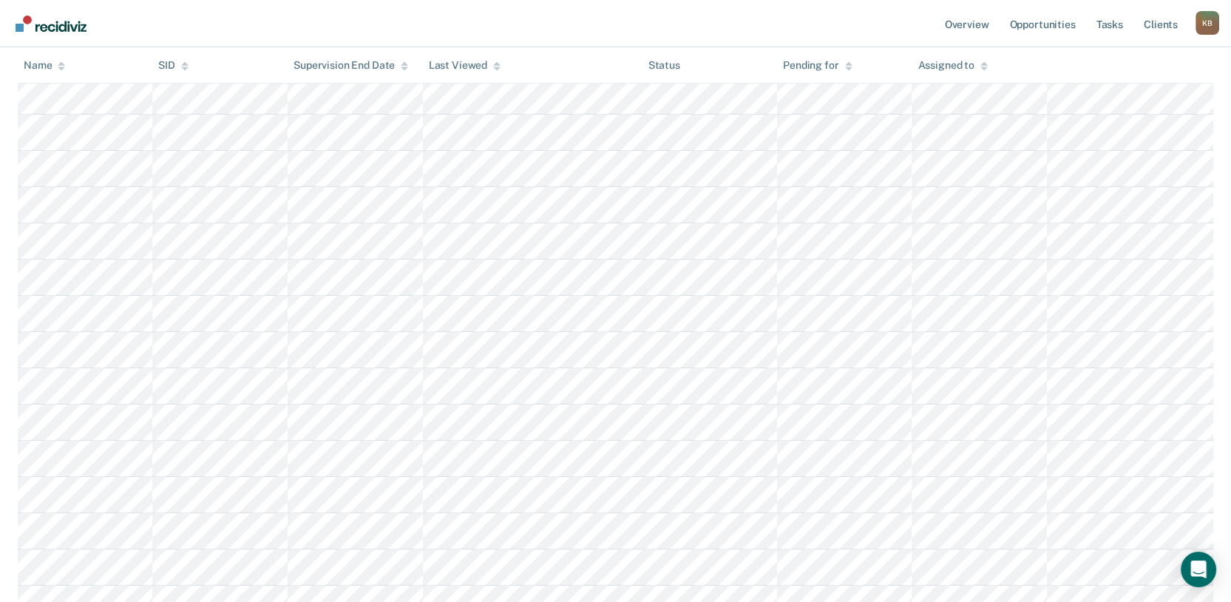
scroll to position [689, 0]
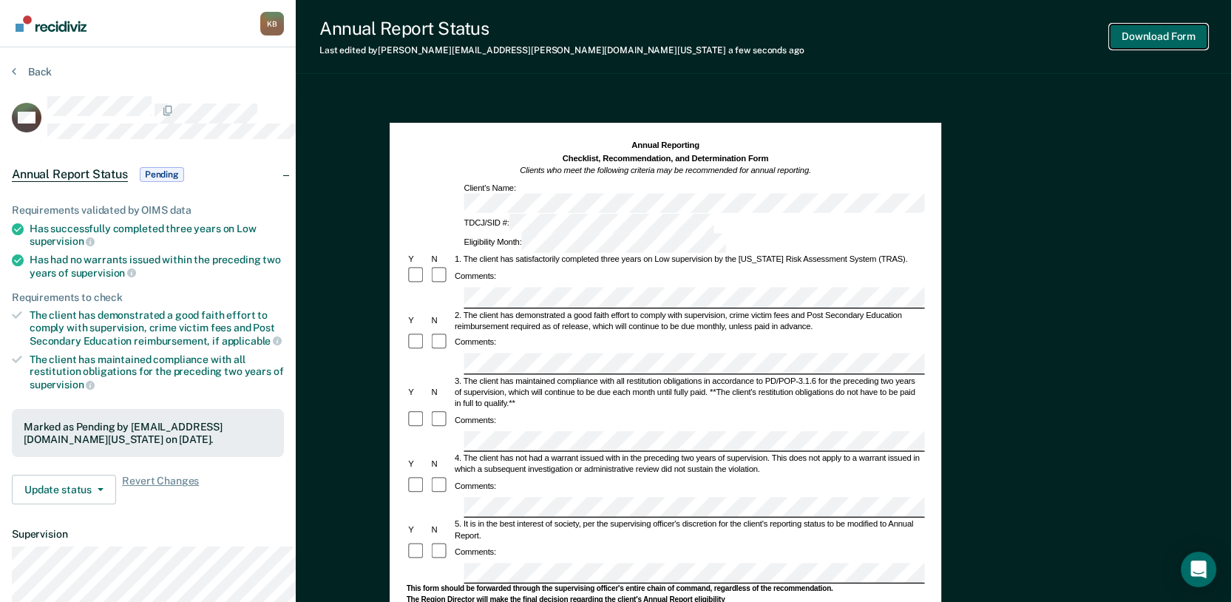
click at [910, 43] on button "Download Form" at bounding box center [1159, 36] width 98 height 24
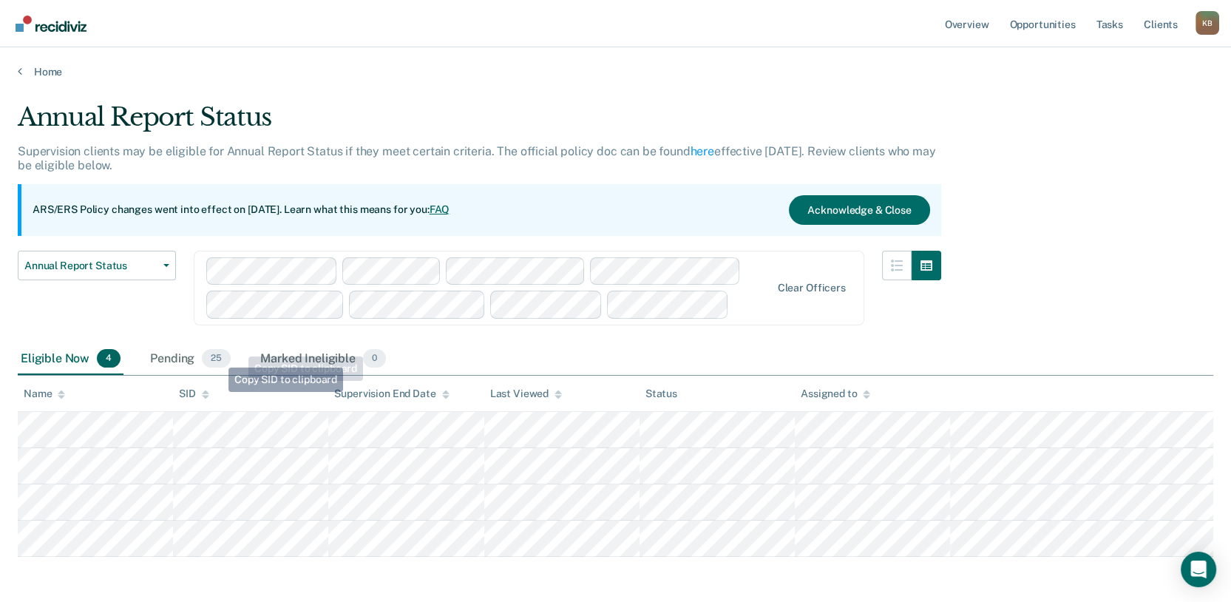
scroll to position [195, 0]
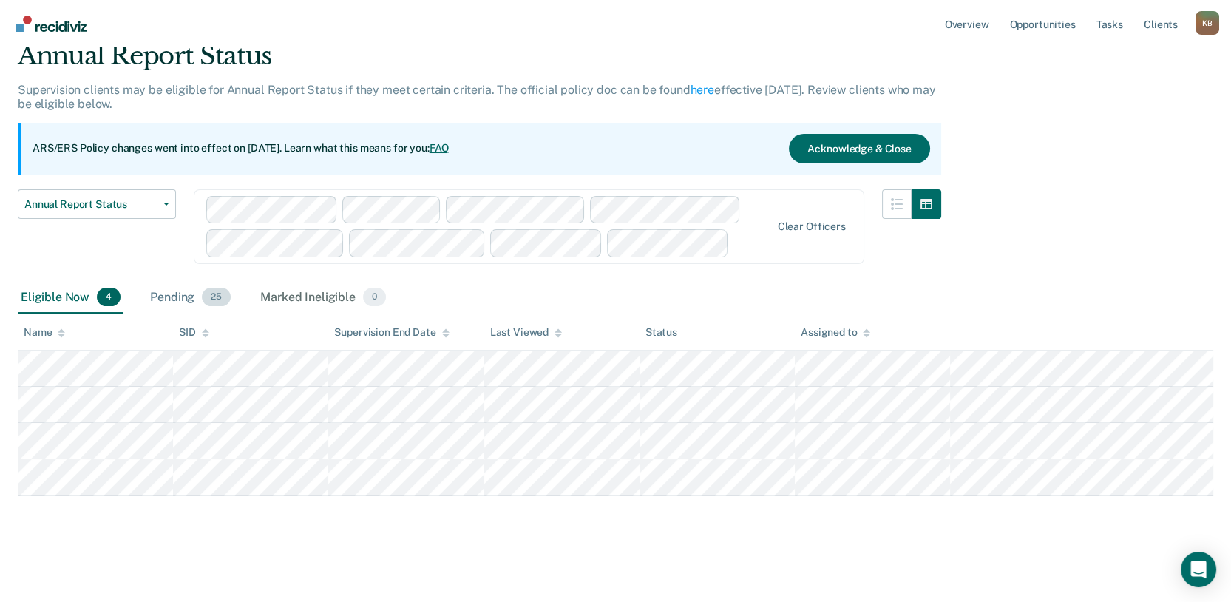
click at [206, 282] on div "Pending 25" at bounding box center [190, 298] width 87 height 33
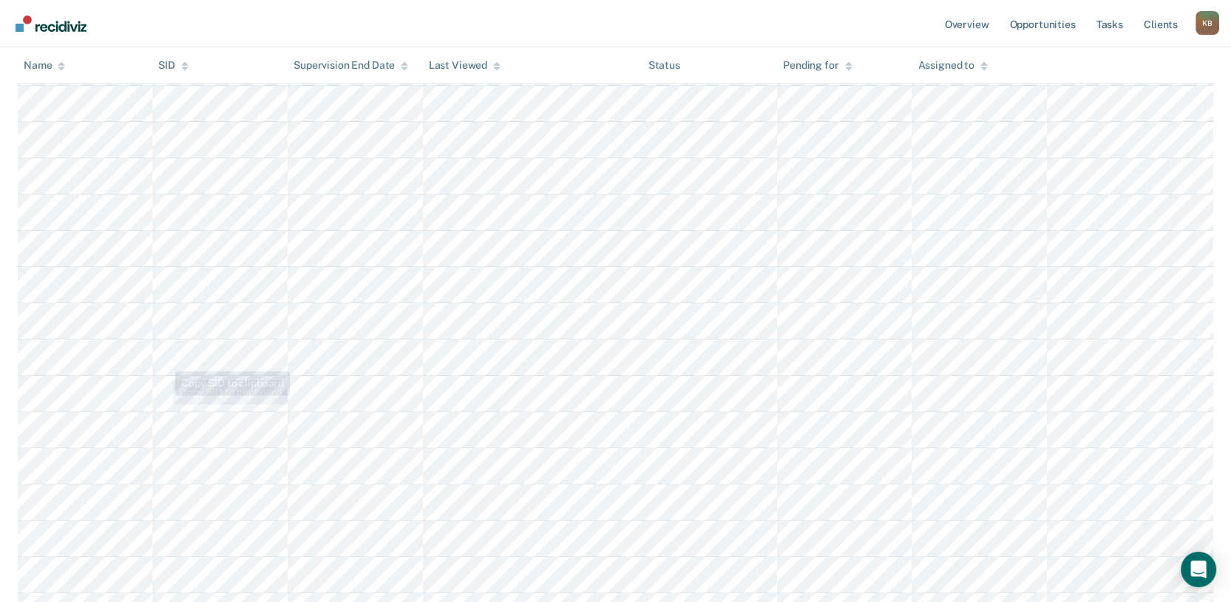
scroll to position [853, 0]
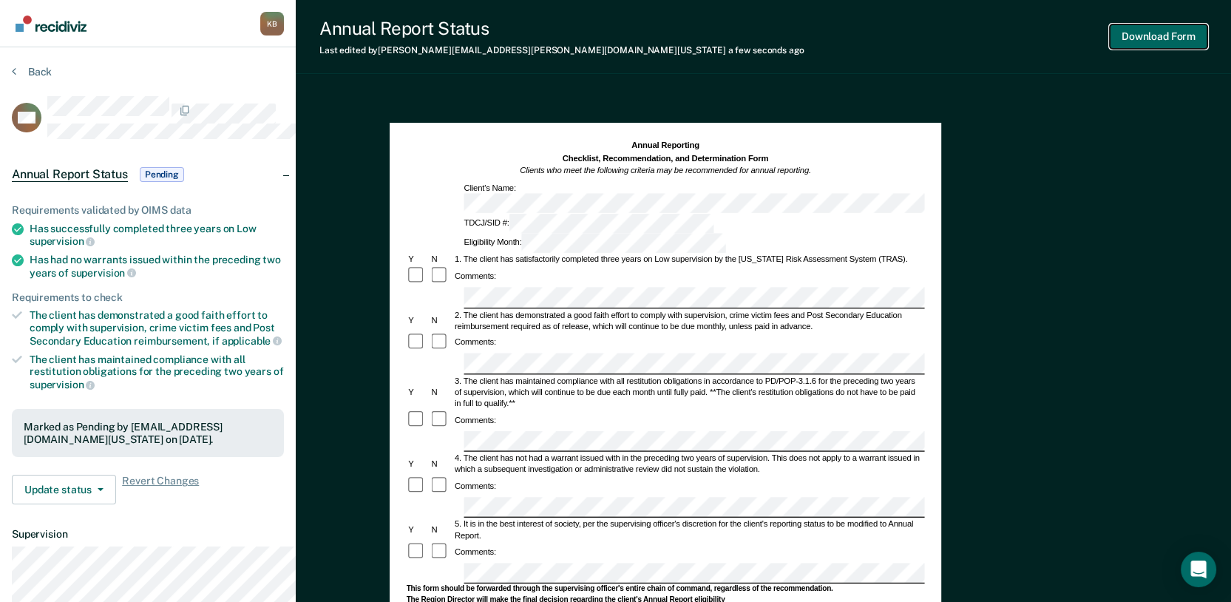
click at [910, 47] on button "Download Form" at bounding box center [1159, 36] width 98 height 24
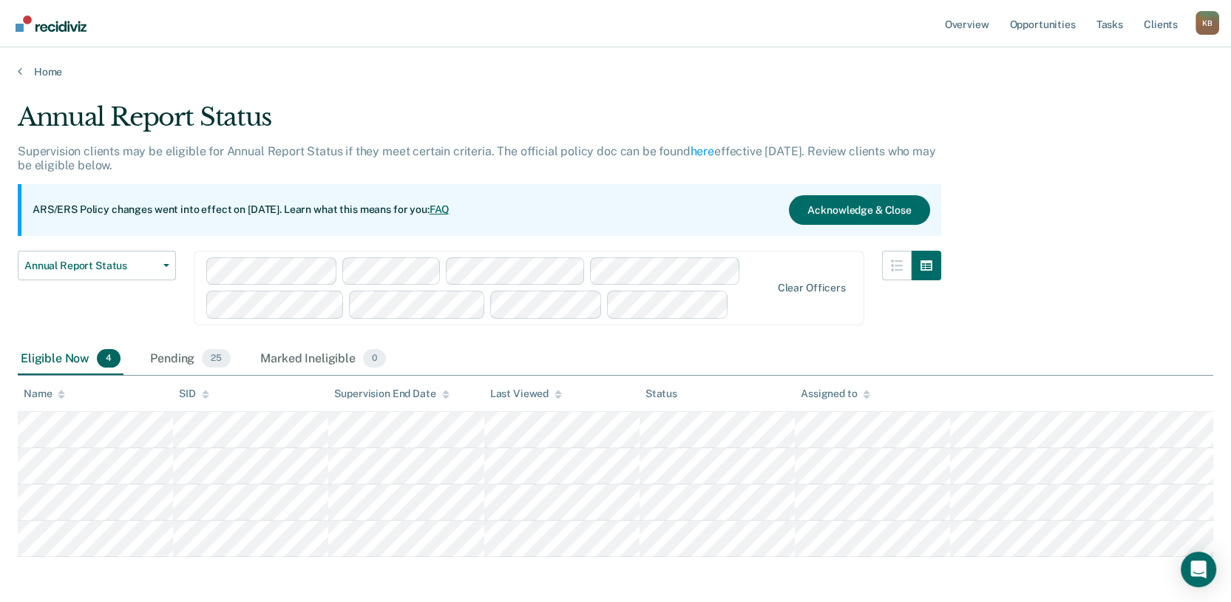
scroll to position [195, 0]
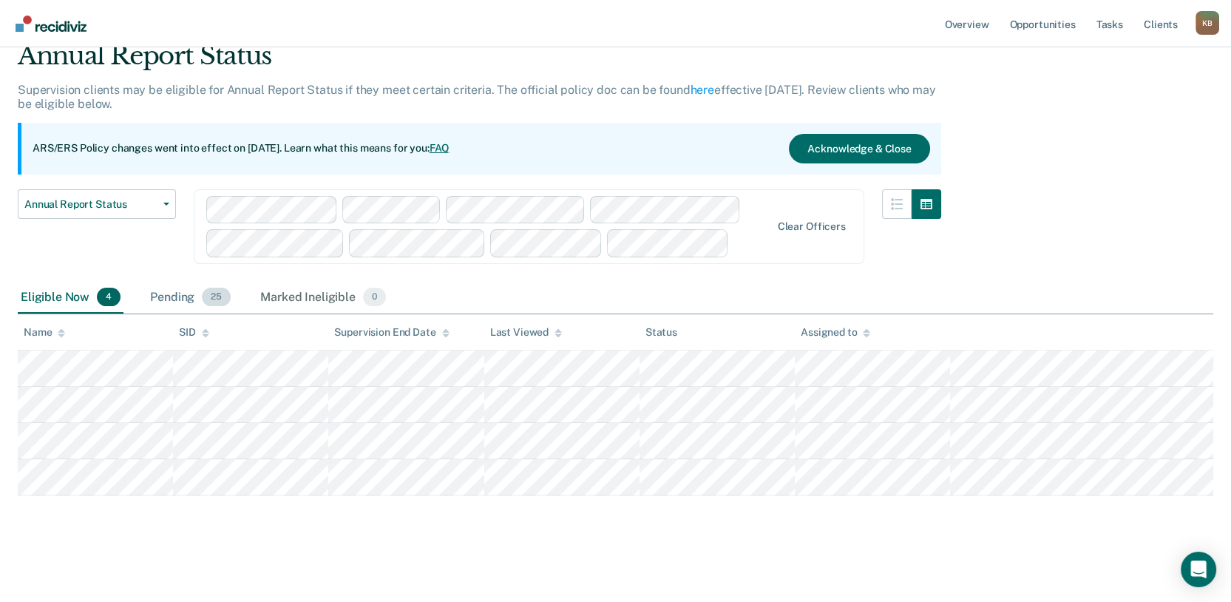
click at [214, 282] on div "Pending 25" at bounding box center [190, 298] width 87 height 33
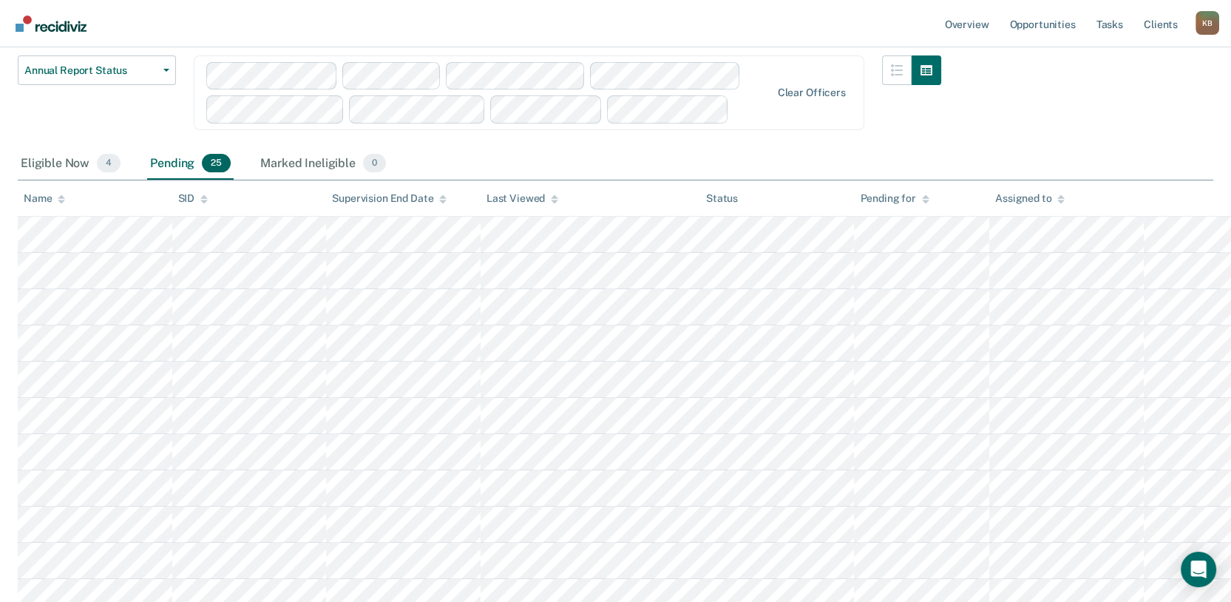
click at [226, 180] on div "Pending 25" at bounding box center [190, 164] width 87 height 33
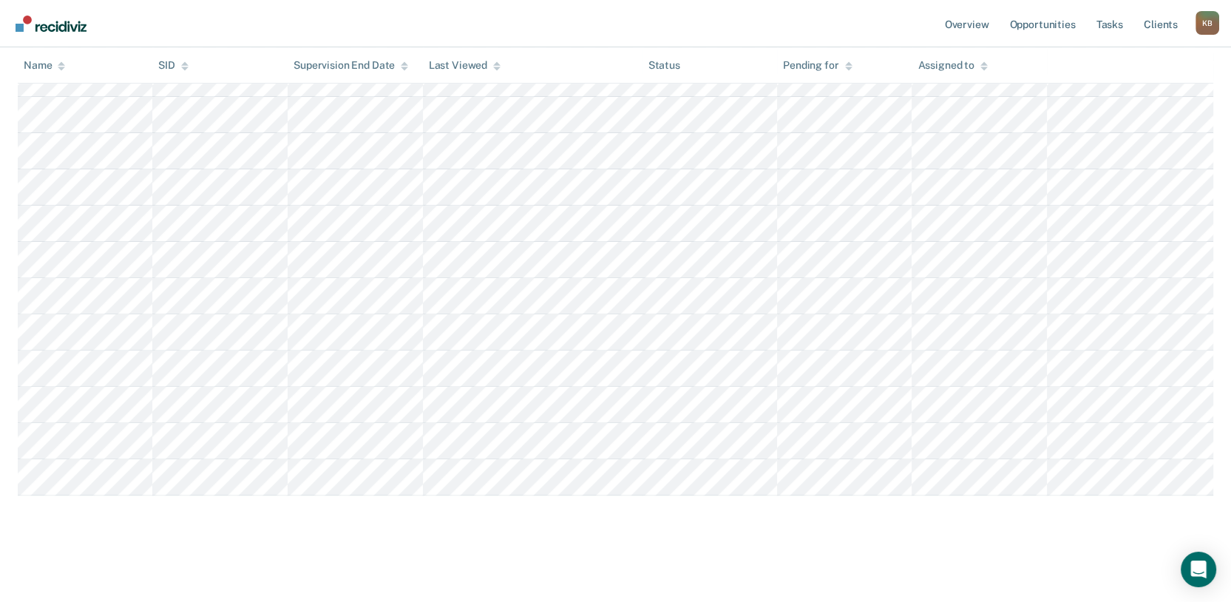
scroll to position [935, 0]
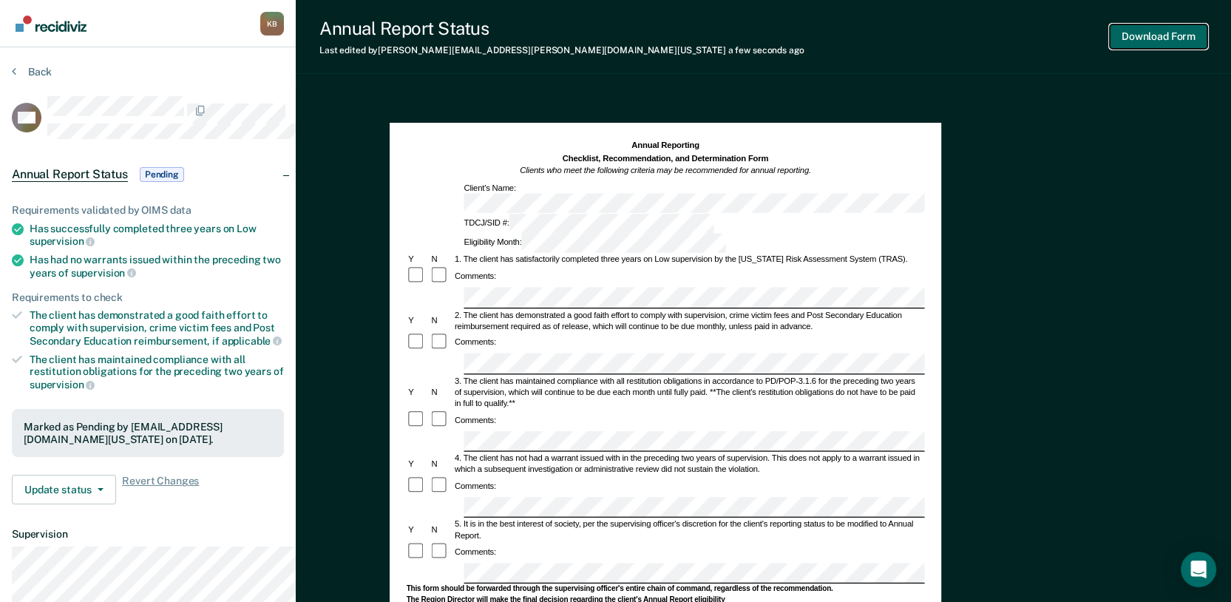
click at [910, 40] on button "Download Form" at bounding box center [1159, 36] width 98 height 24
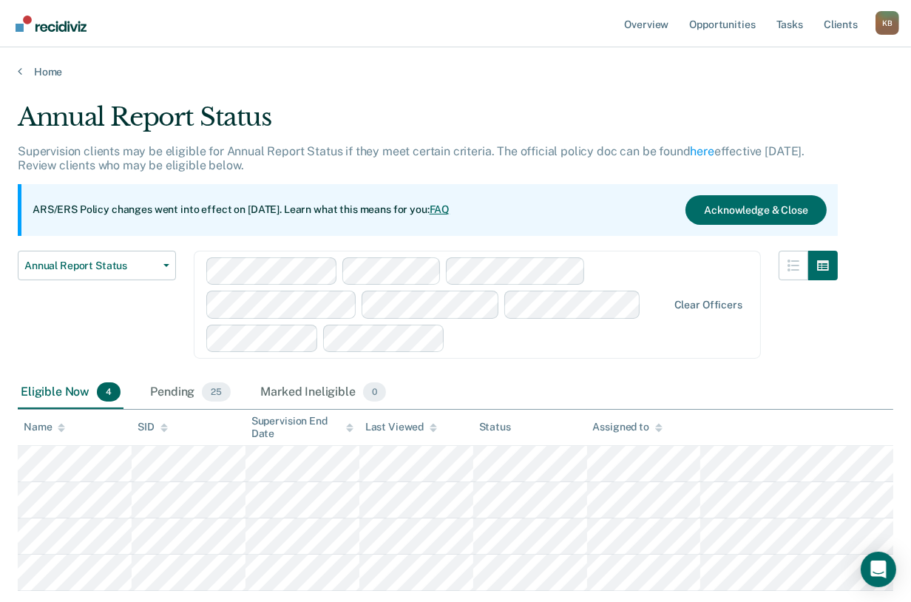
scroll to position [201, 0]
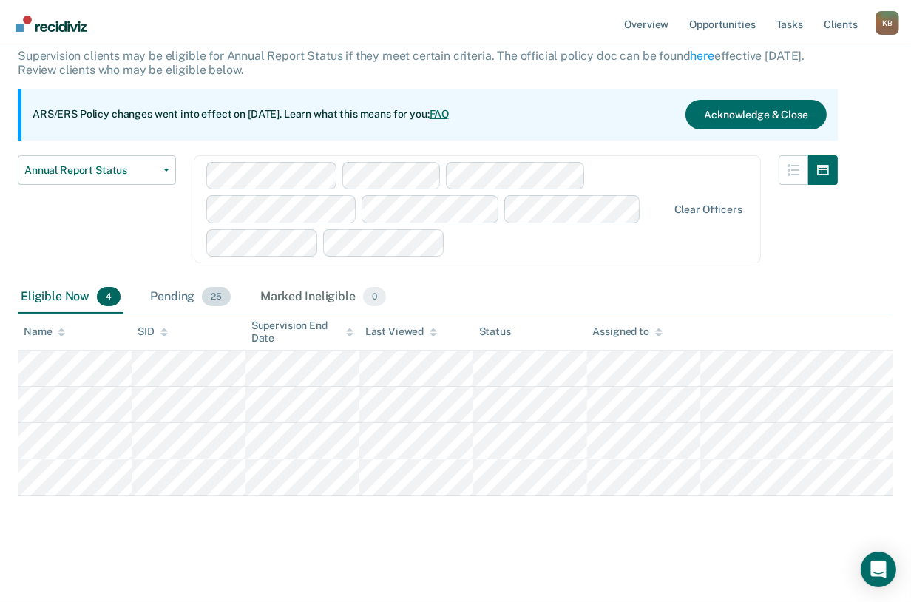
click at [214, 281] on div "Pending 25" at bounding box center [190, 297] width 87 height 33
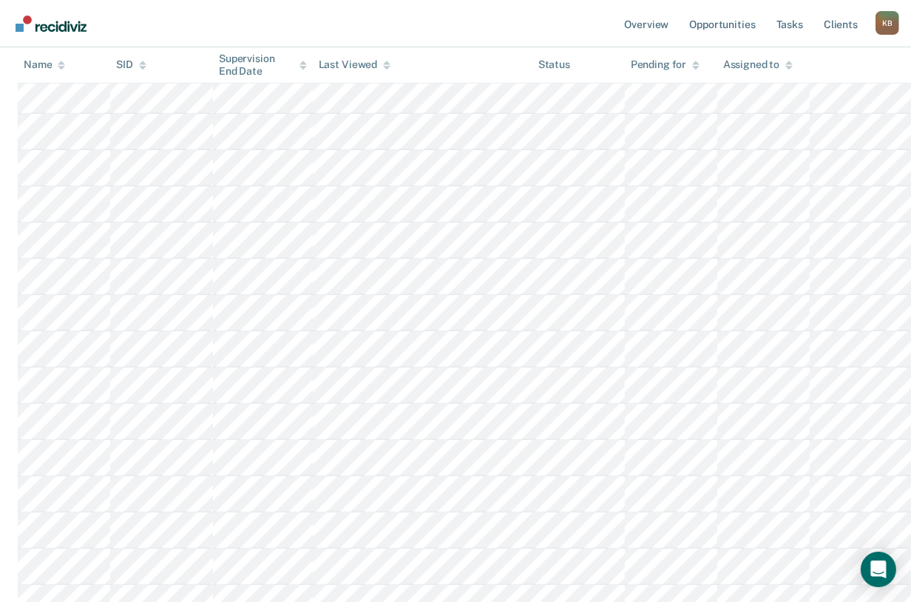
scroll to position [1023, 0]
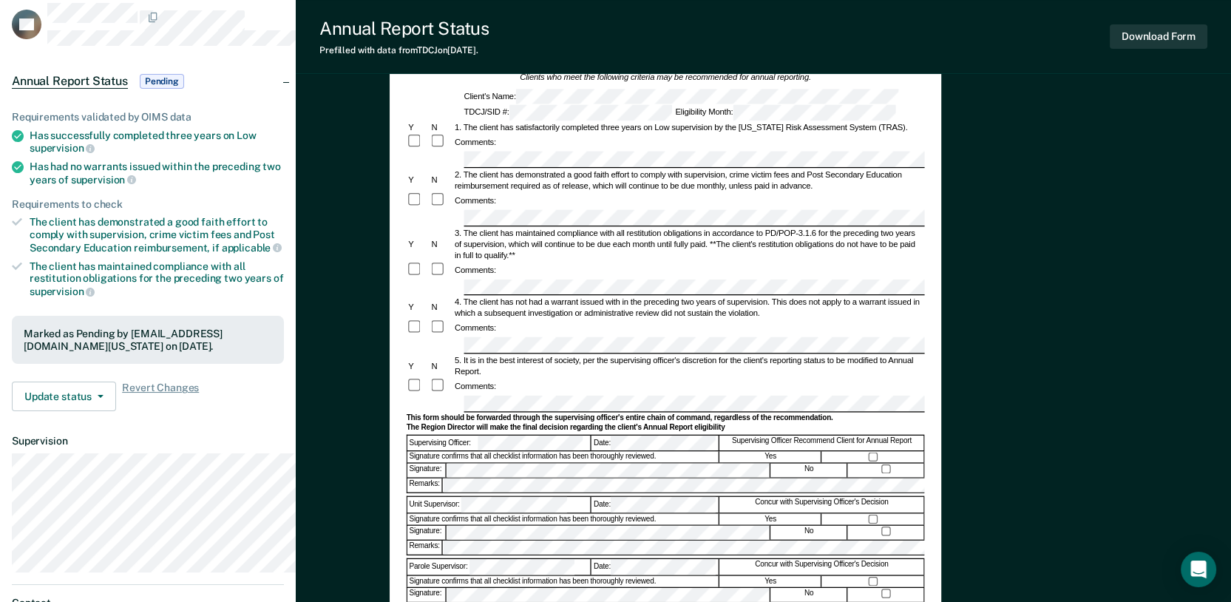
scroll to position [164, 0]
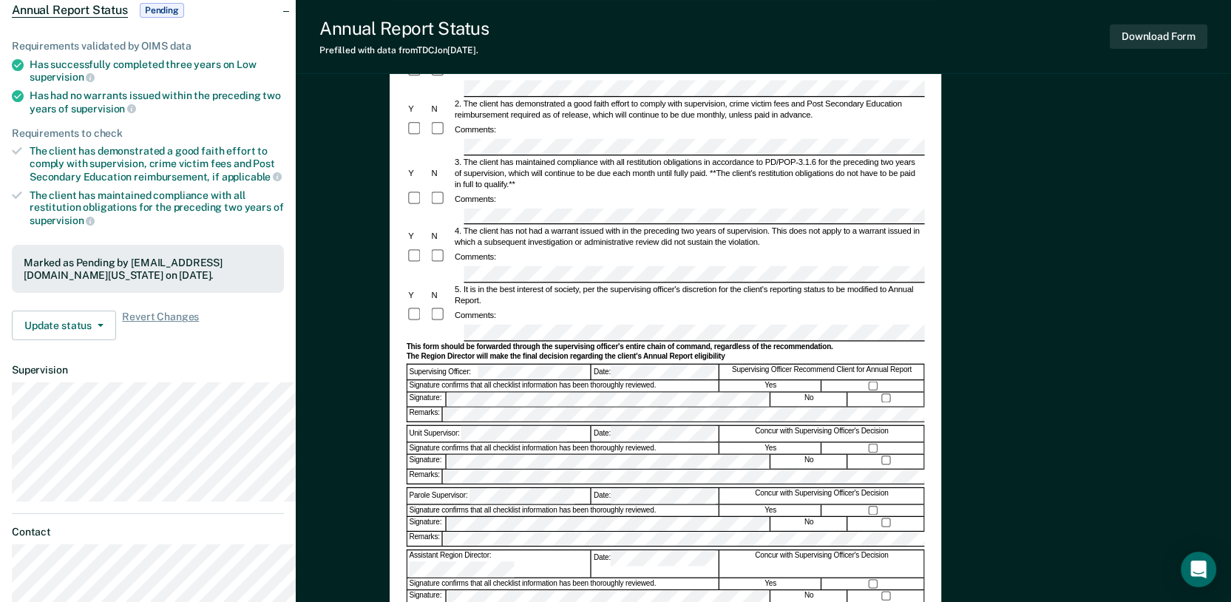
click at [910, 392] on div at bounding box center [873, 386] width 102 height 11
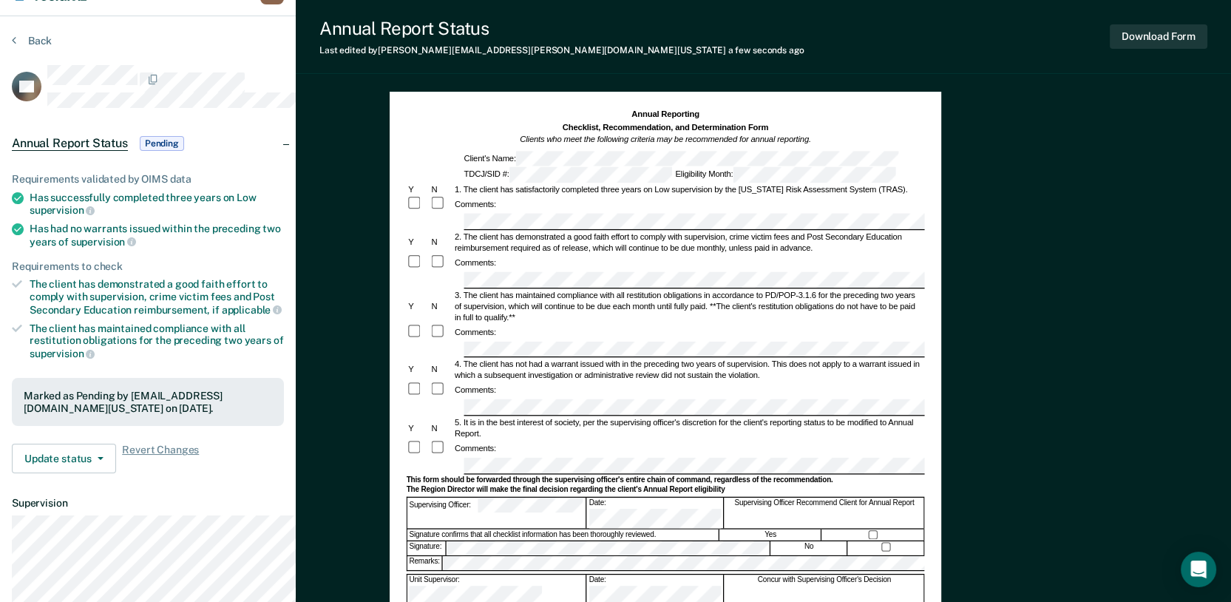
scroll to position [0, 0]
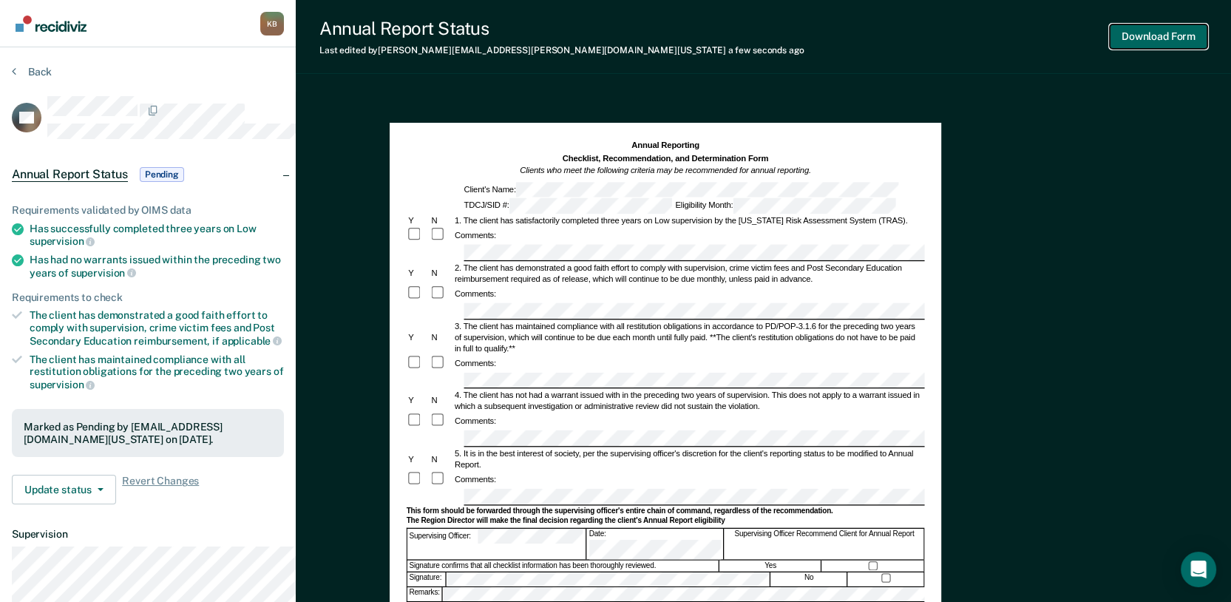
click at [910, 43] on button "Download Form" at bounding box center [1159, 36] width 98 height 24
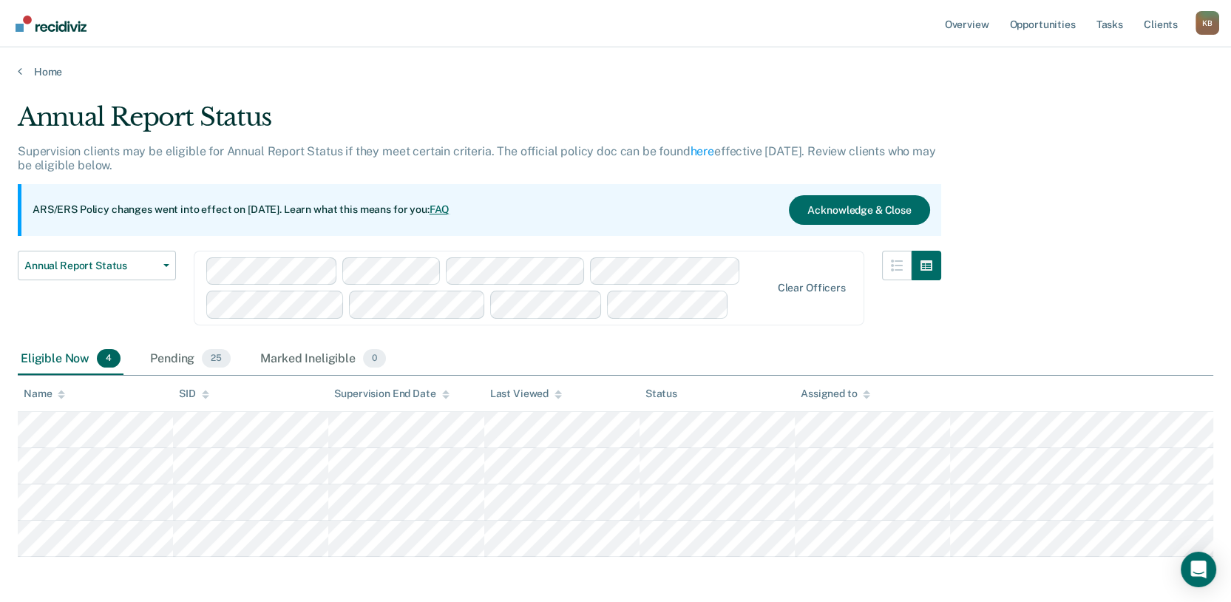
scroll to position [195, 0]
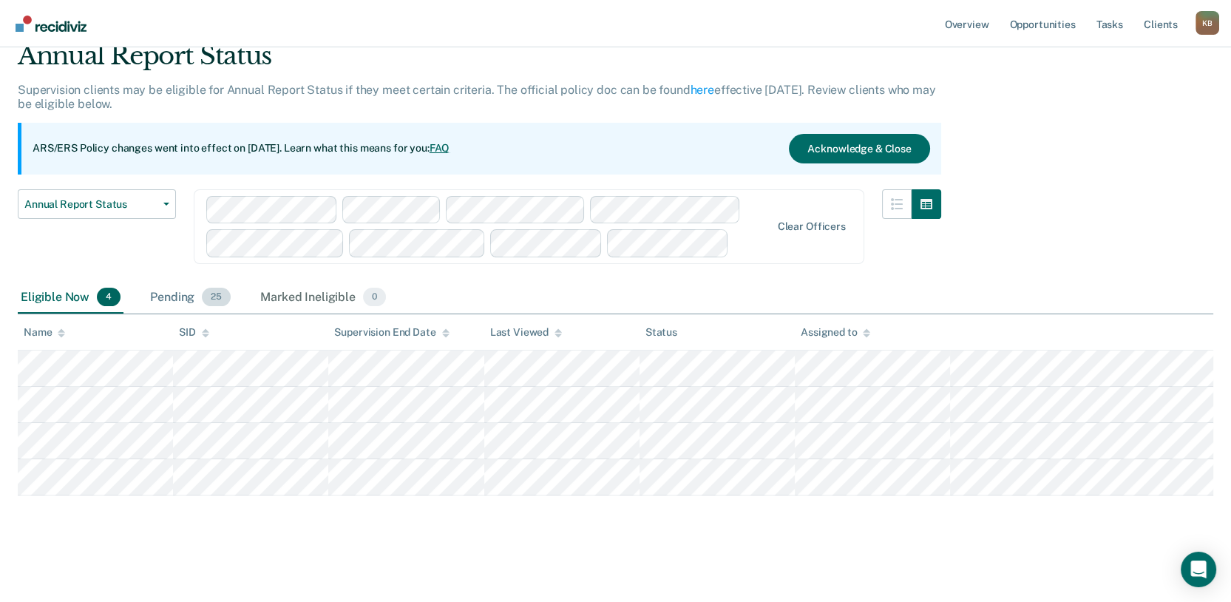
click at [212, 282] on div "Pending 25" at bounding box center [190, 298] width 87 height 33
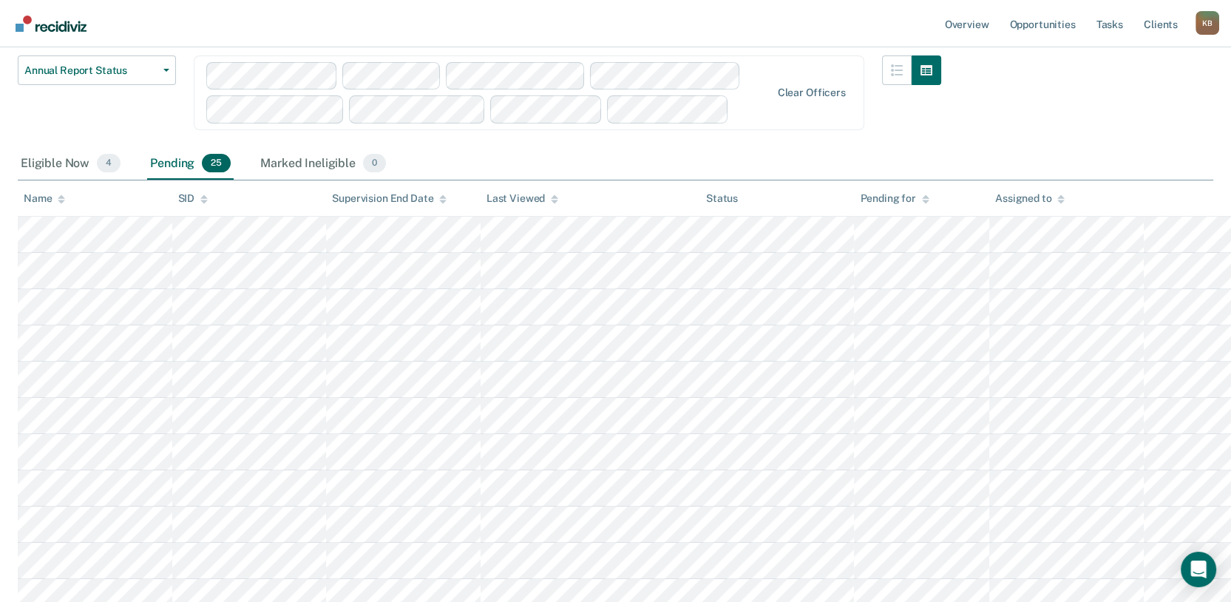
click at [219, 180] on div "Pending 25" at bounding box center [190, 164] width 87 height 33
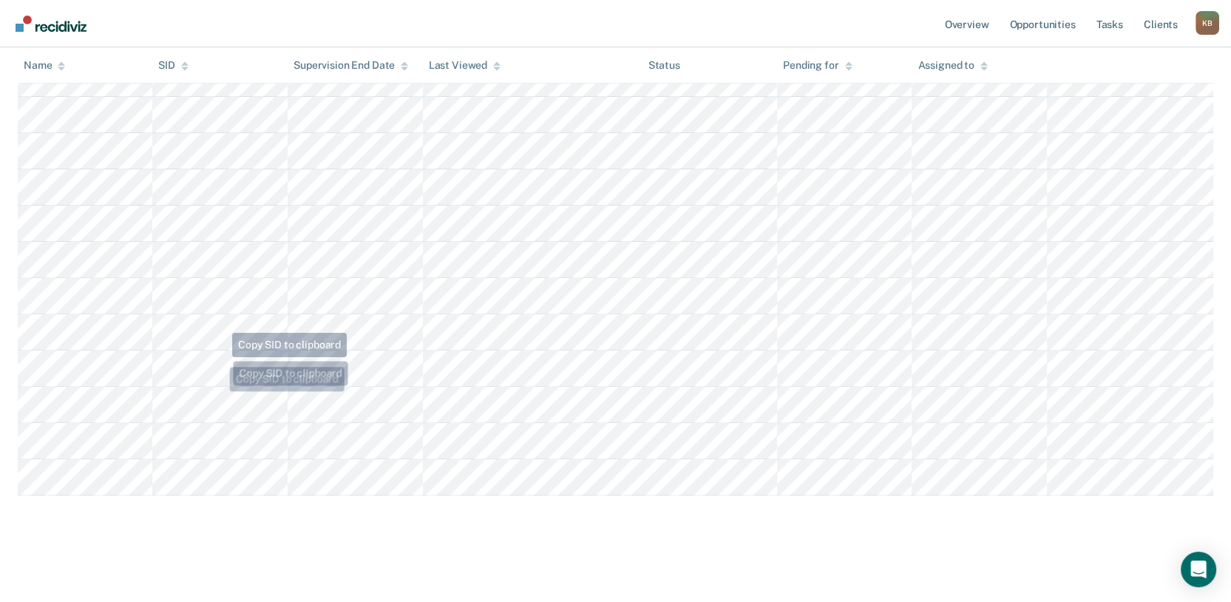
scroll to position [935, 0]
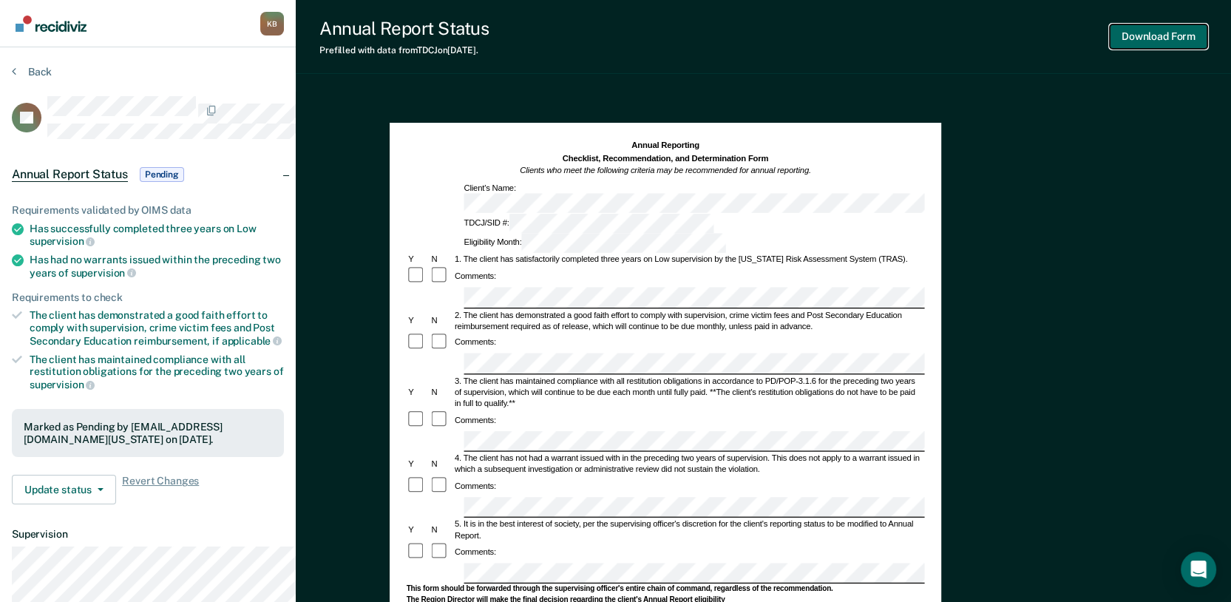
click at [910, 49] on button "Download Form" at bounding box center [1159, 36] width 98 height 24
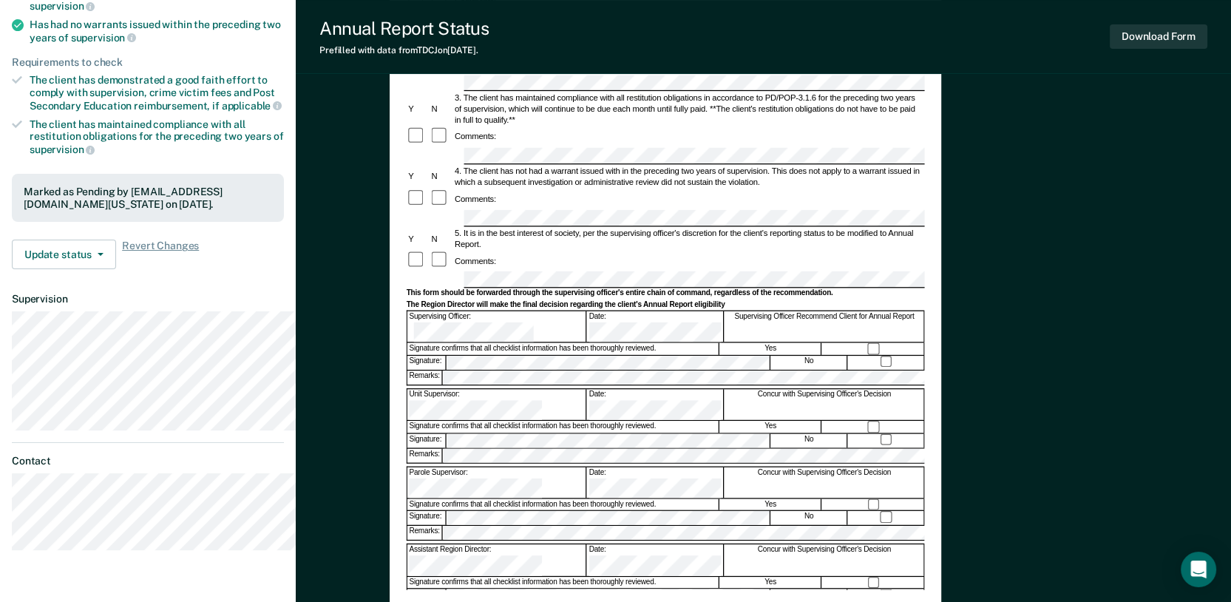
scroll to position [328, 0]
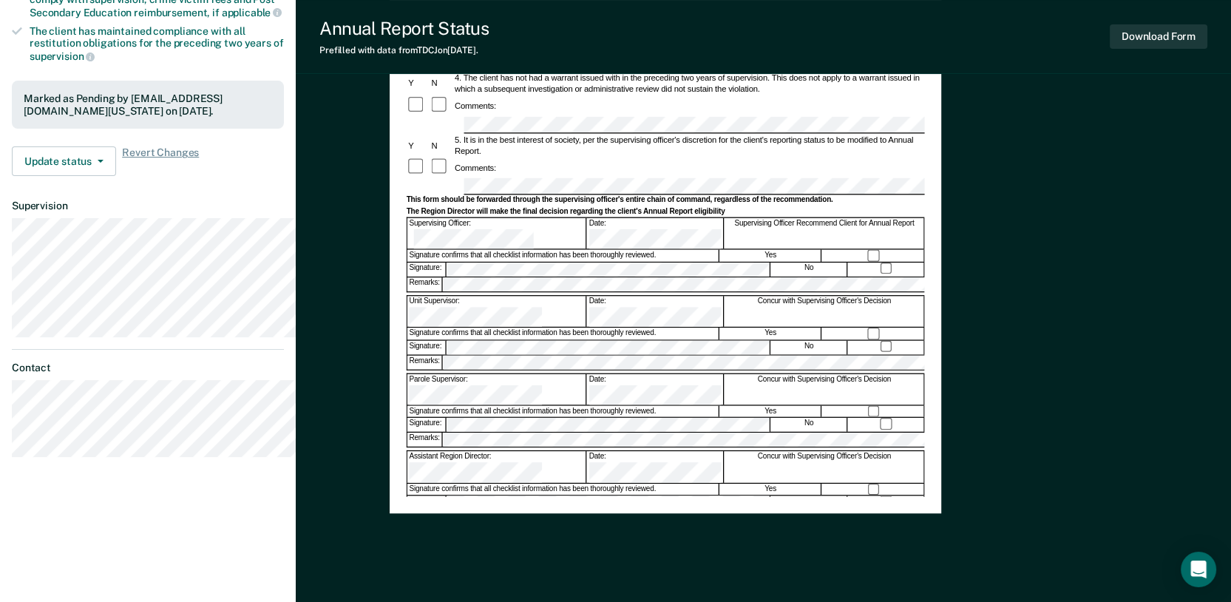
click at [910, 262] on div at bounding box center [873, 256] width 102 height 12
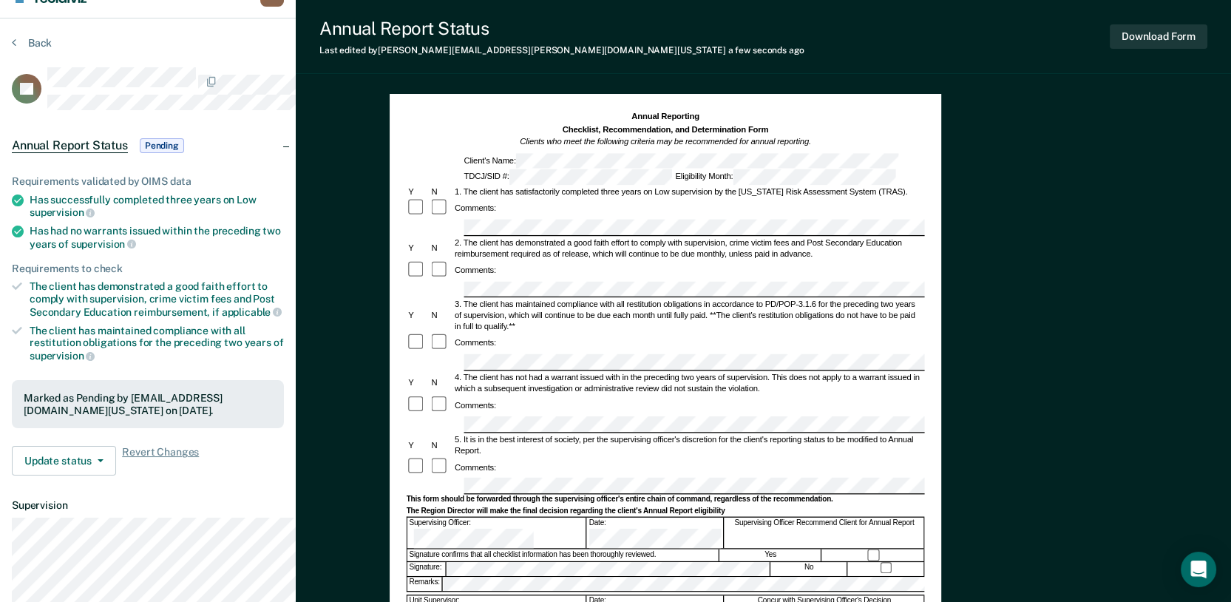
scroll to position [0, 0]
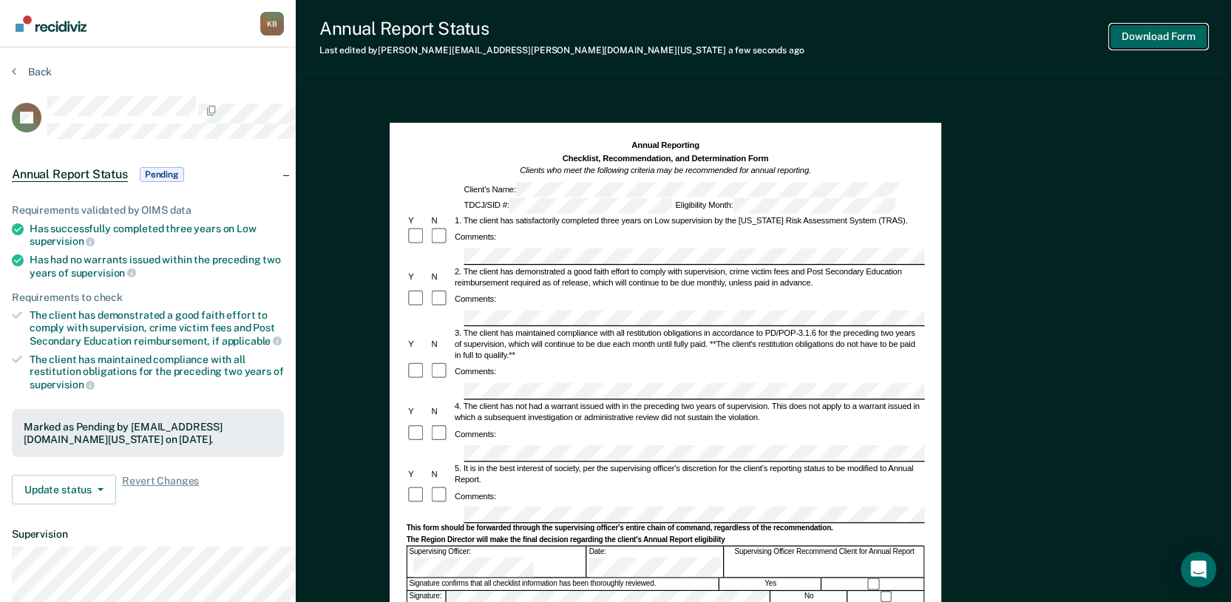
click at [910, 44] on button "Download Form" at bounding box center [1159, 36] width 98 height 24
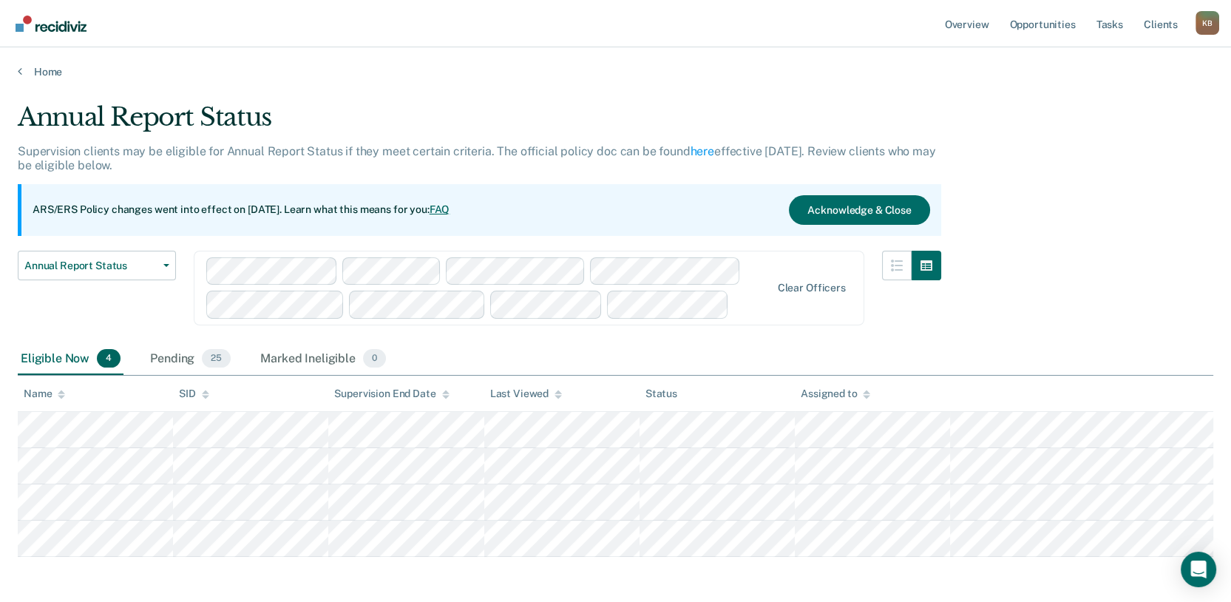
scroll to position [195, 0]
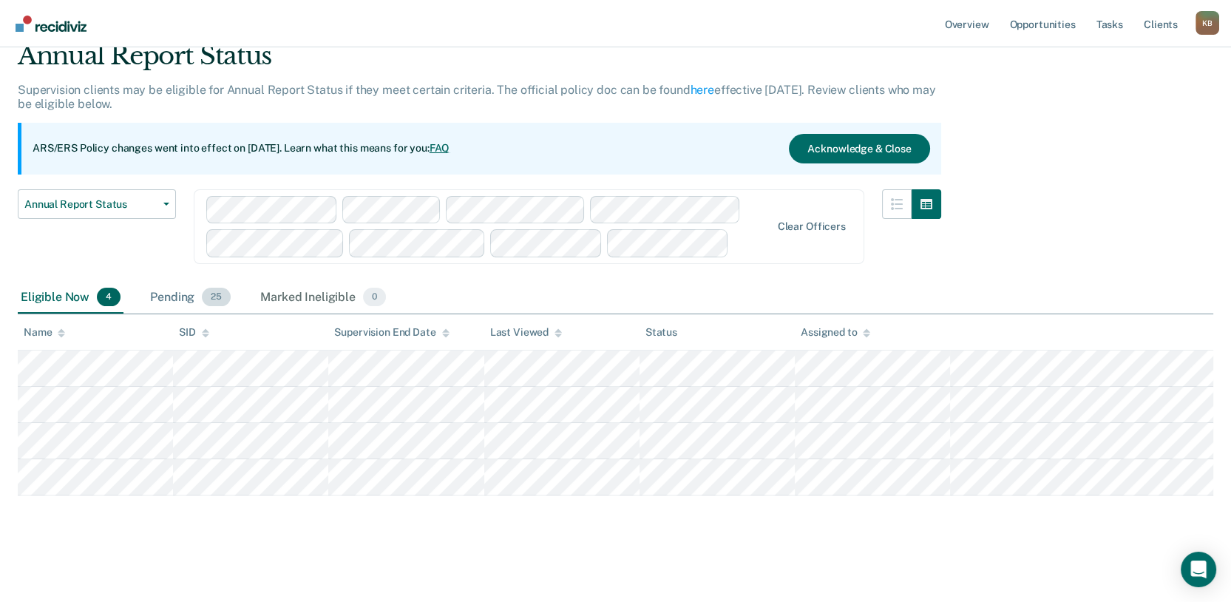
click at [215, 282] on div "Pending 25" at bounding box center [190, 298] width 87 height 33
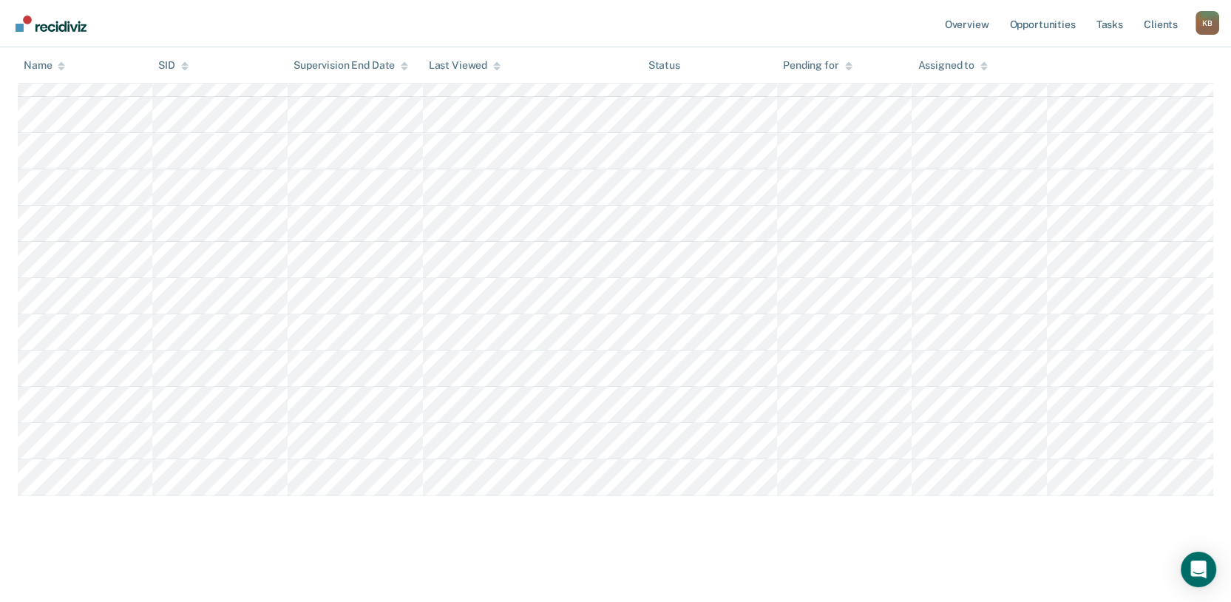
scroll to position [1029, 0]
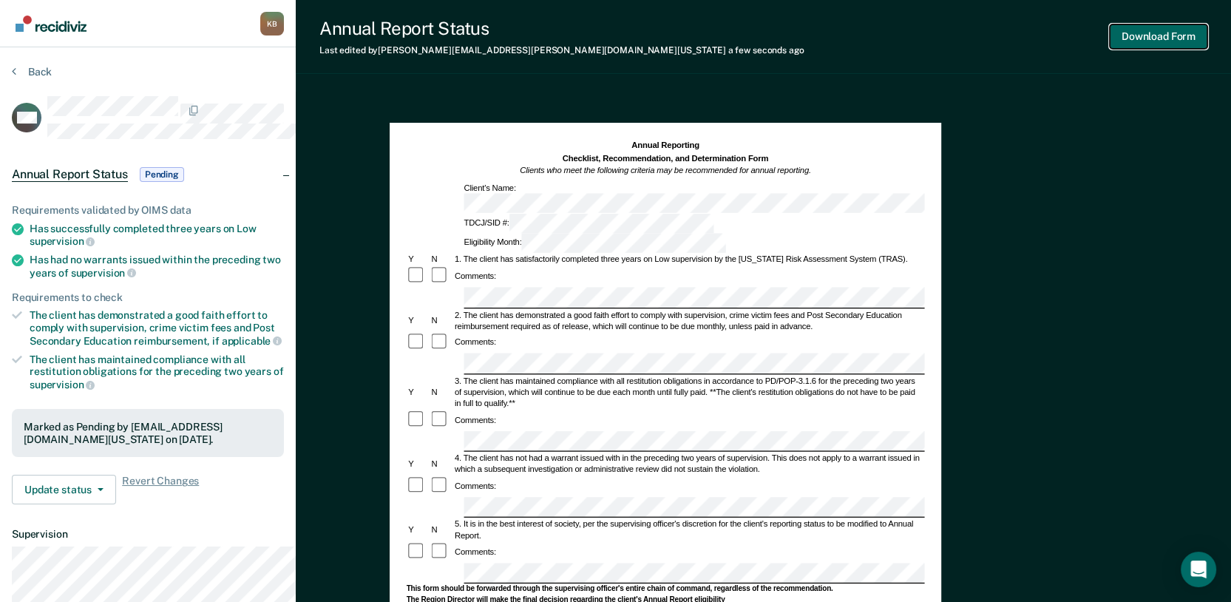
click at [910, 49] on button "Download Form" at bounding box center [1159, 36] width 98 height 24
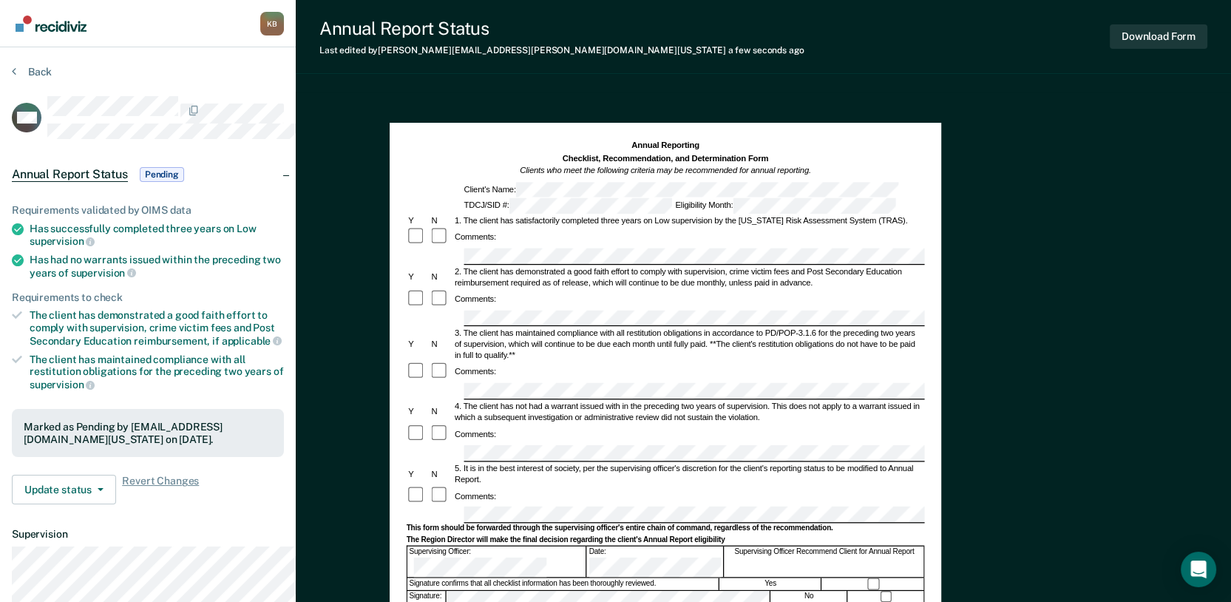
scroll to position [195, 0]
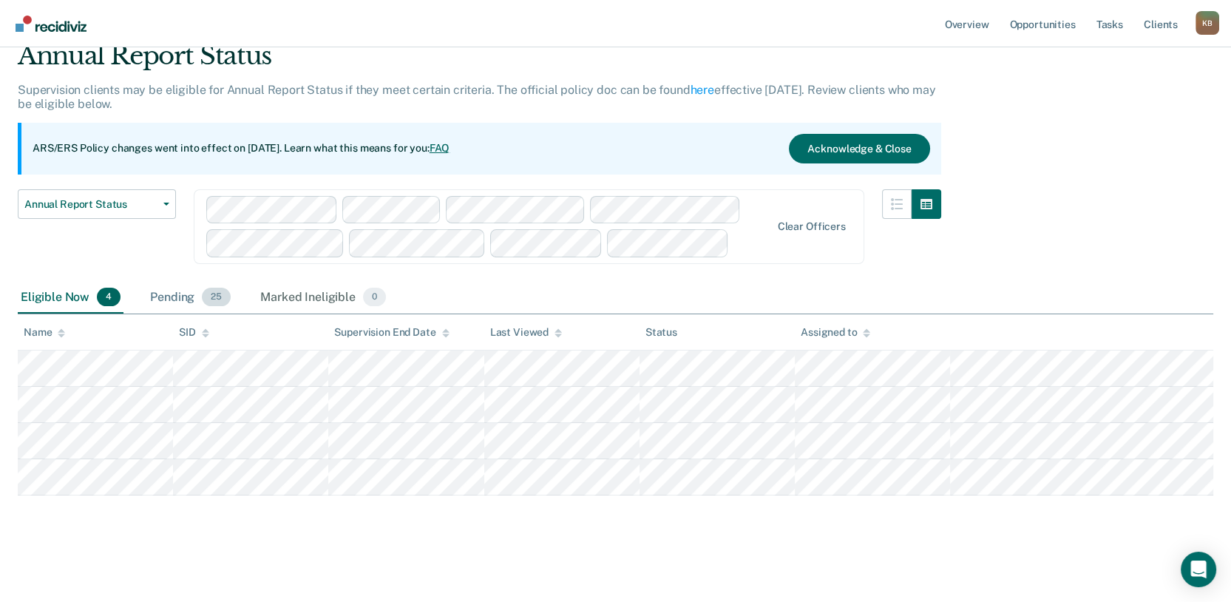
click at [214, 282] on div "Pending 25" at bounding box center [190, 298] width 87 height 33
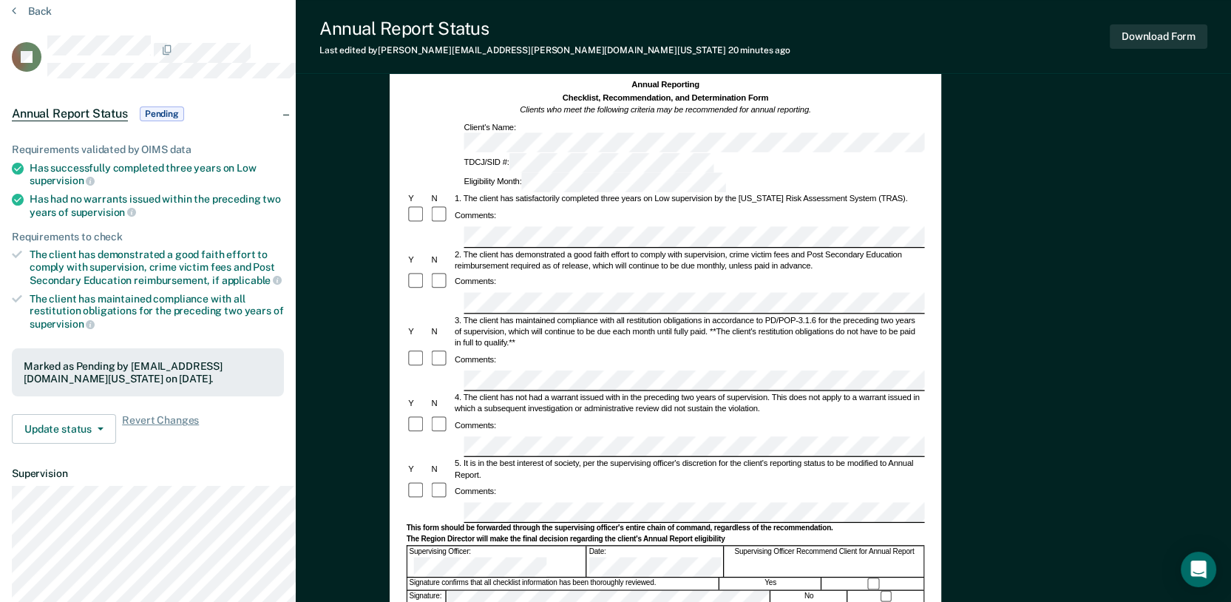
scroll to position [246, 0]
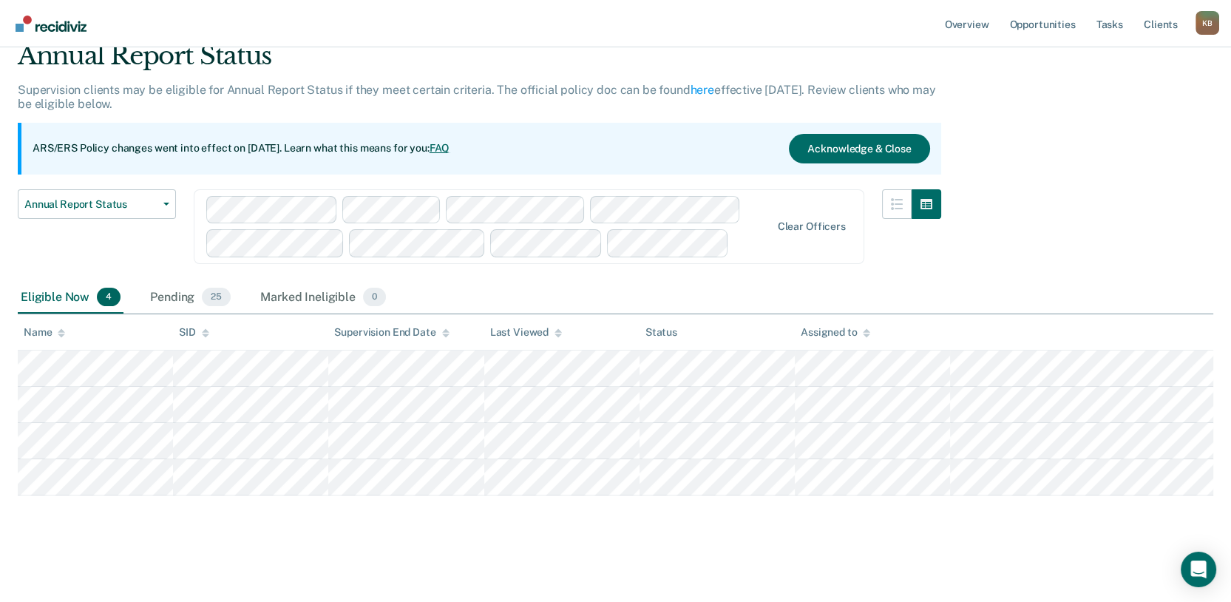
scroll to position [195, 0]
click at [195, 282] on div "Pending 25" at bounding box center [190, 298] width 87 height 33
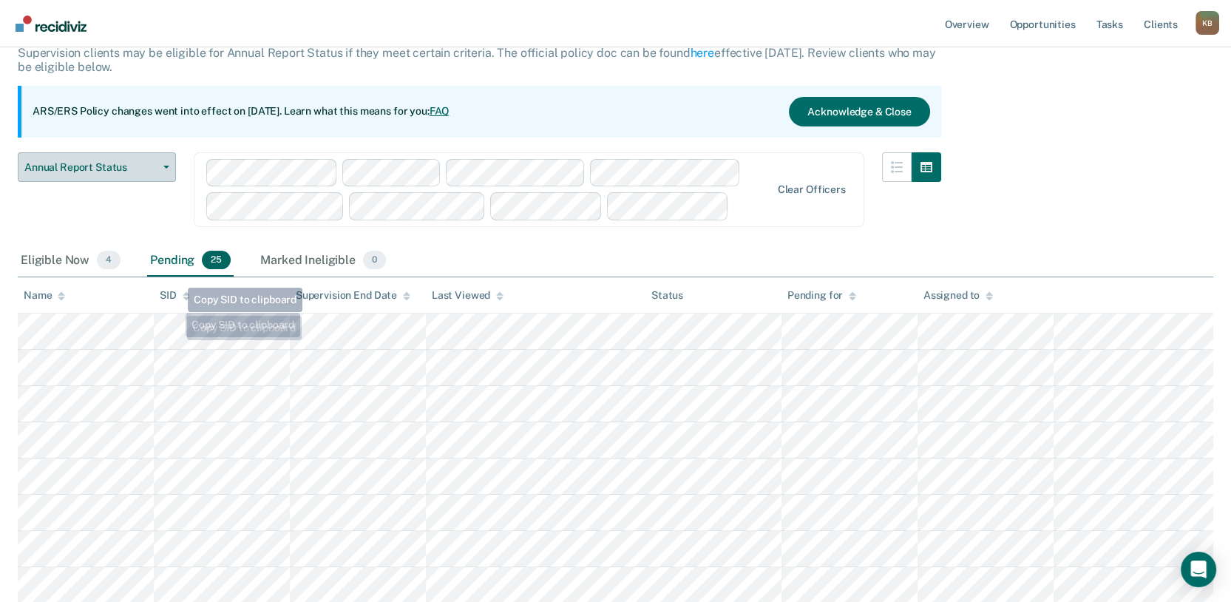
scroll to position [0, 0]
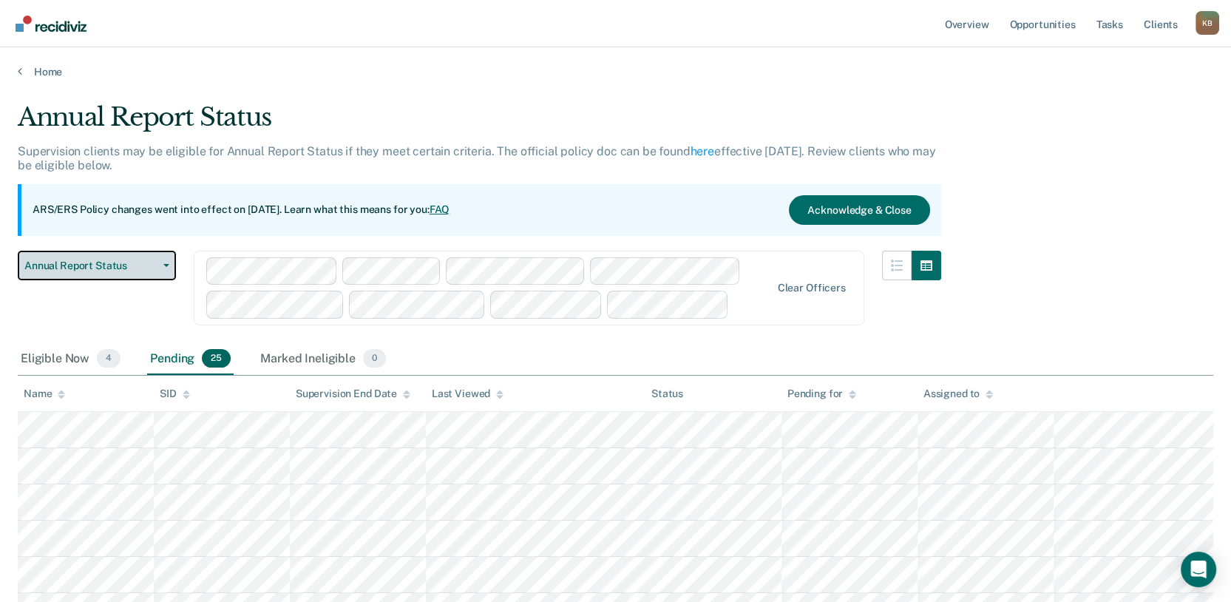
click at [110, 272] on span "Annual Report Status" at bounding box center [90, 266] width 133 height 13
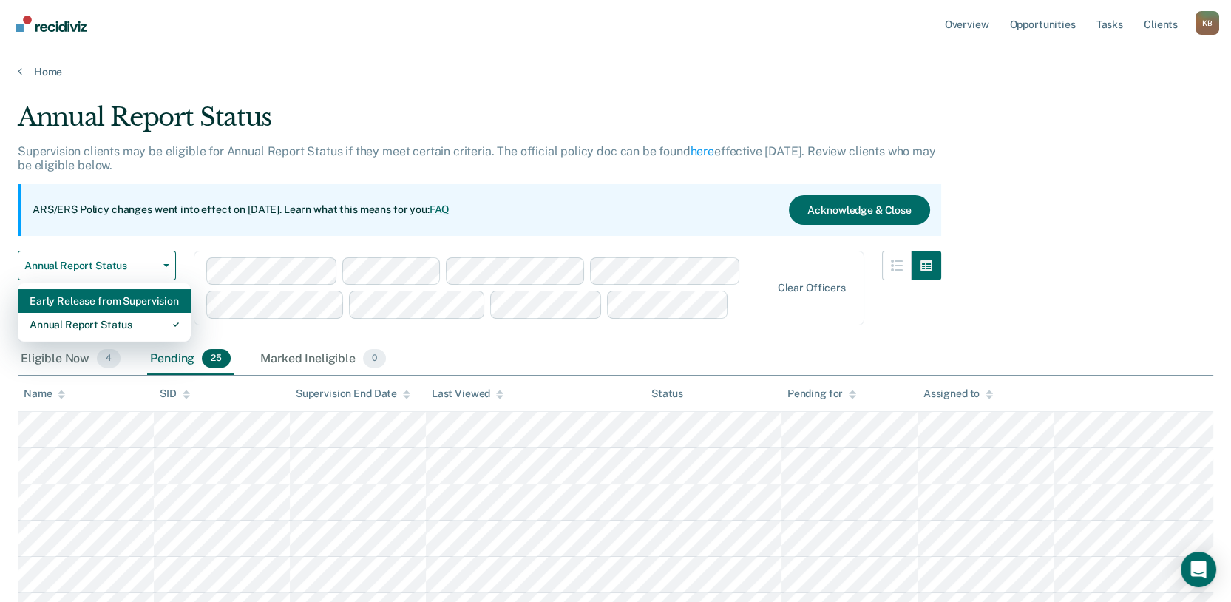
click at [130, 313] on div "Early Release from Supervision" at bounding box center [104, 301] width 149 height 24
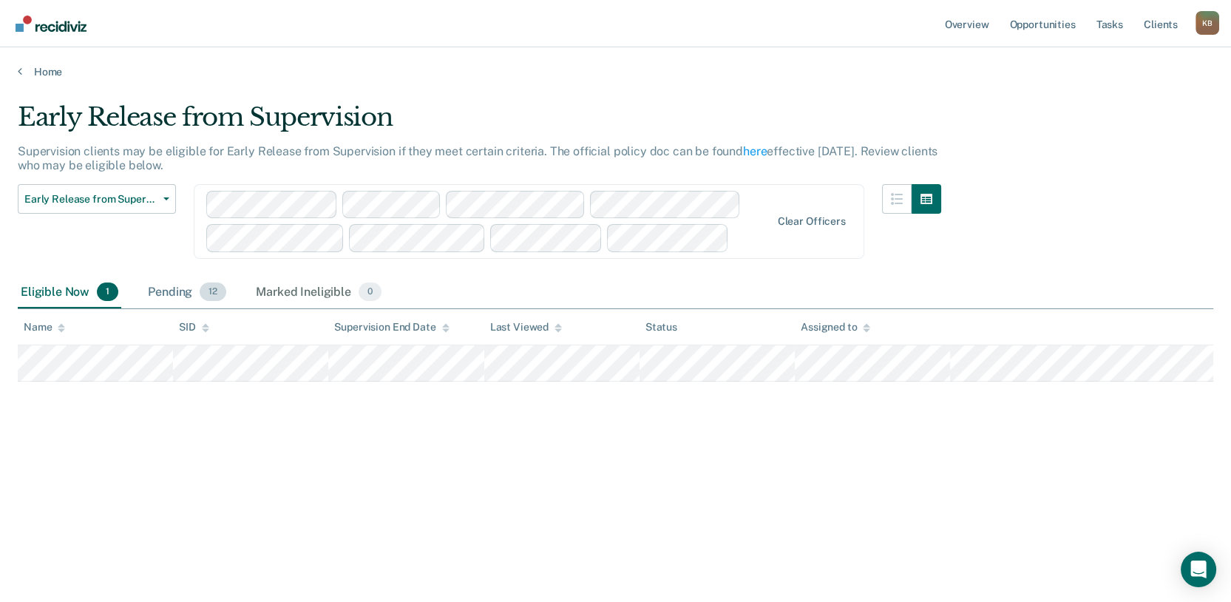
click at [210, 309] on div "Pending 12" at bounding box center [187, 293] width 84 height 33
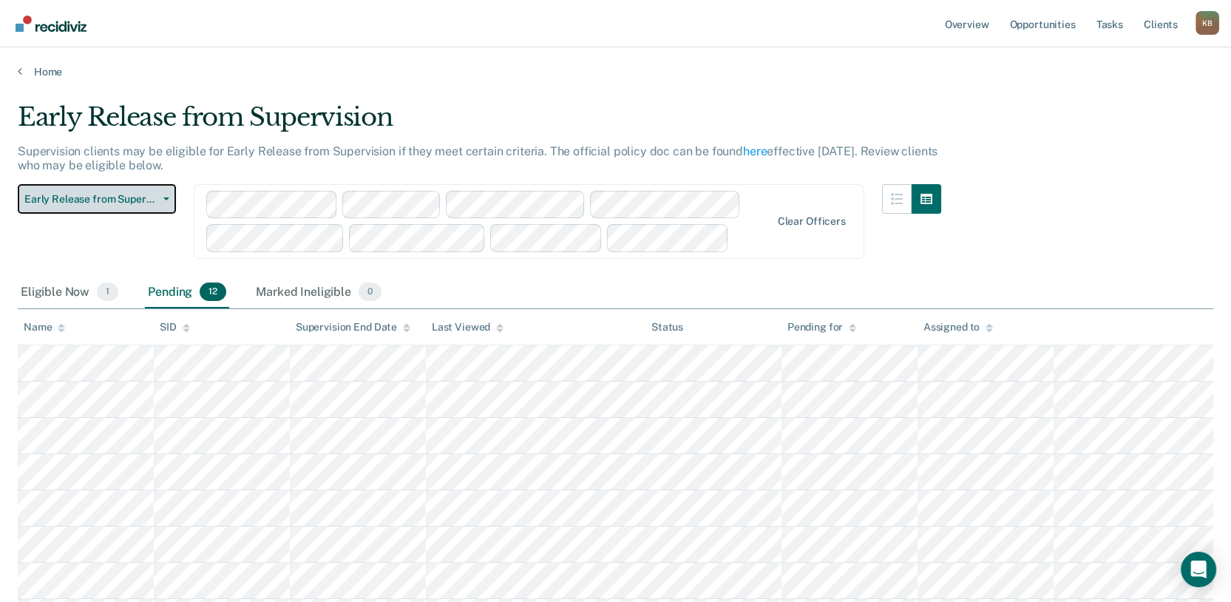
drag, startPoint x: 119, startPoint y: 242, endPoint x: 109, endPoint y: 253, distance: 15.2
click at [118, 206] on span "Early Release from Supervision" at bounding box center [90, 199] width 133 height 13
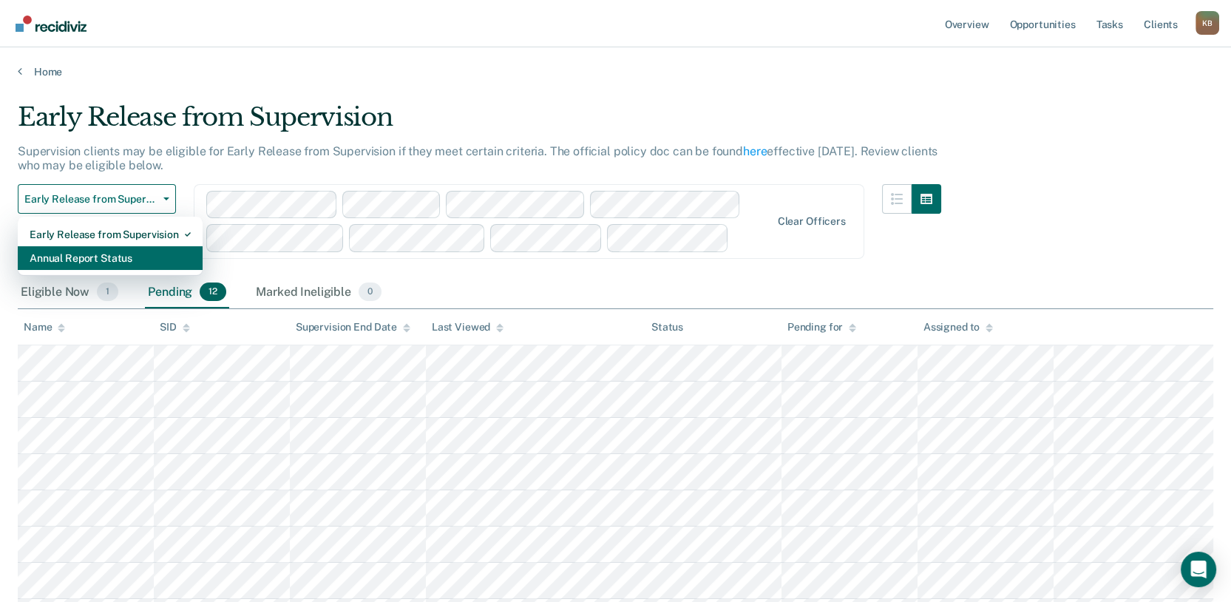
click at [117, 270] on div "Annual Report Status" at bounding box center [110, 258] width 161 height 24
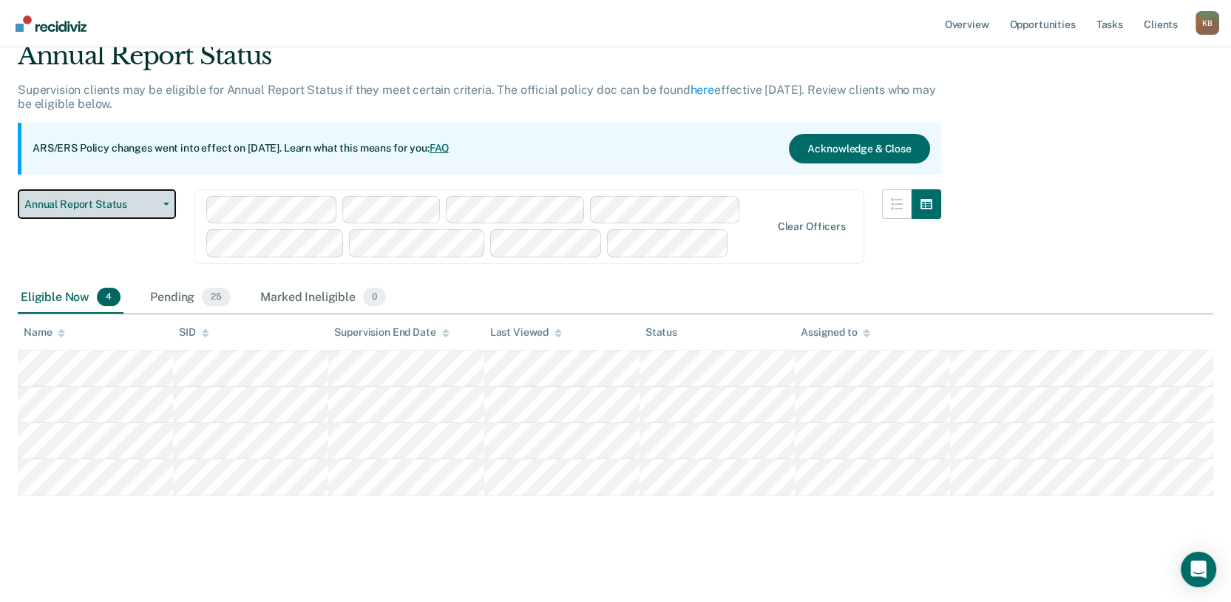
scroll to position [195, 0]
click at [223, 282] on div "Pending 25" at bounding box center [190, 298] width 87 height 33
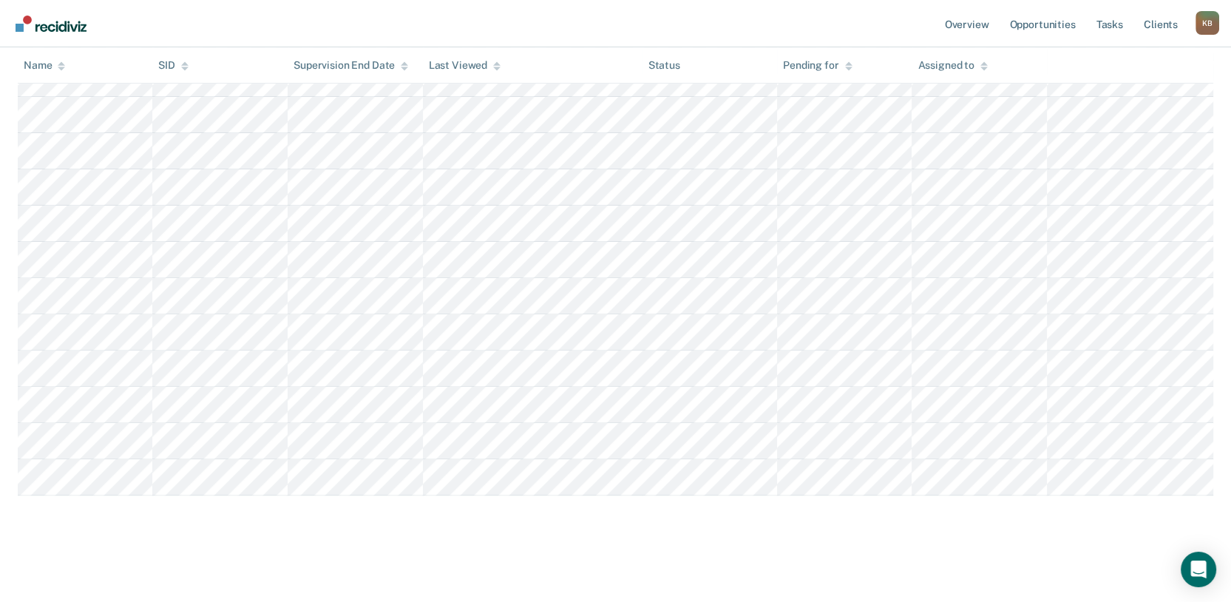
scroll to position [1017, 0]
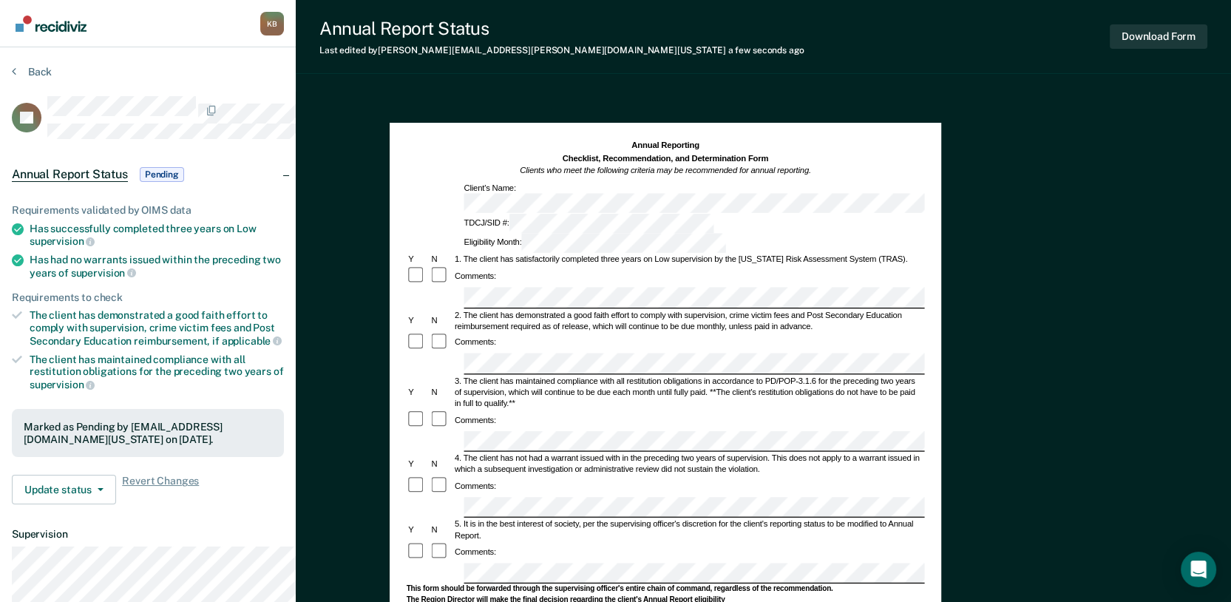
scroll to position [82, 0]
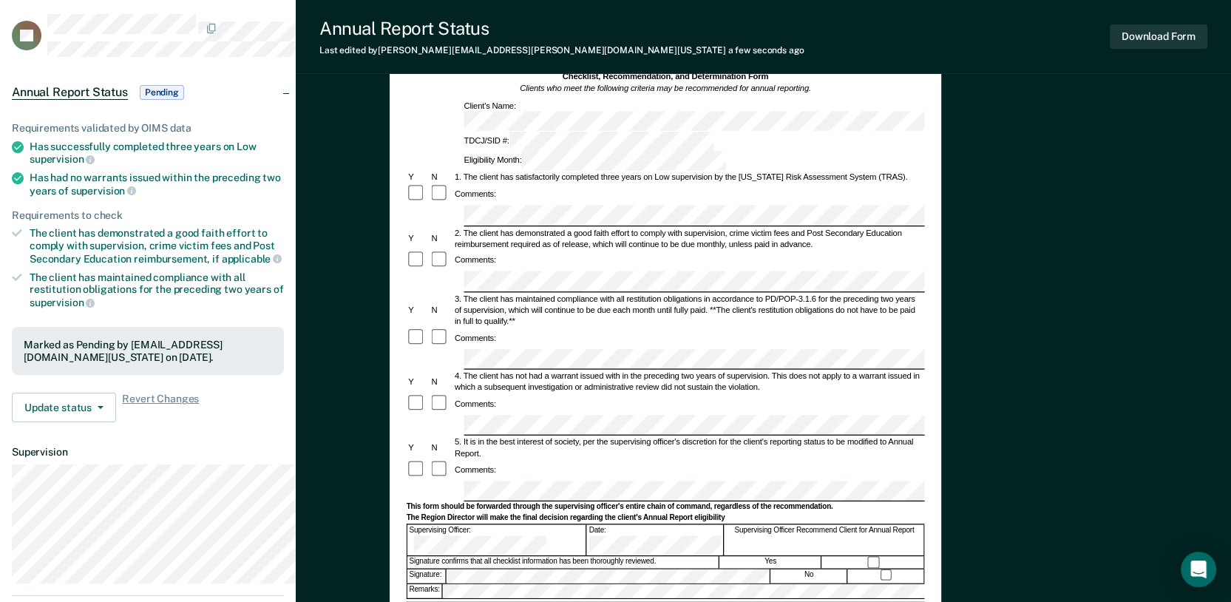
click at [910, 569] on div at bounding box center [886, 576] width 76 height 14
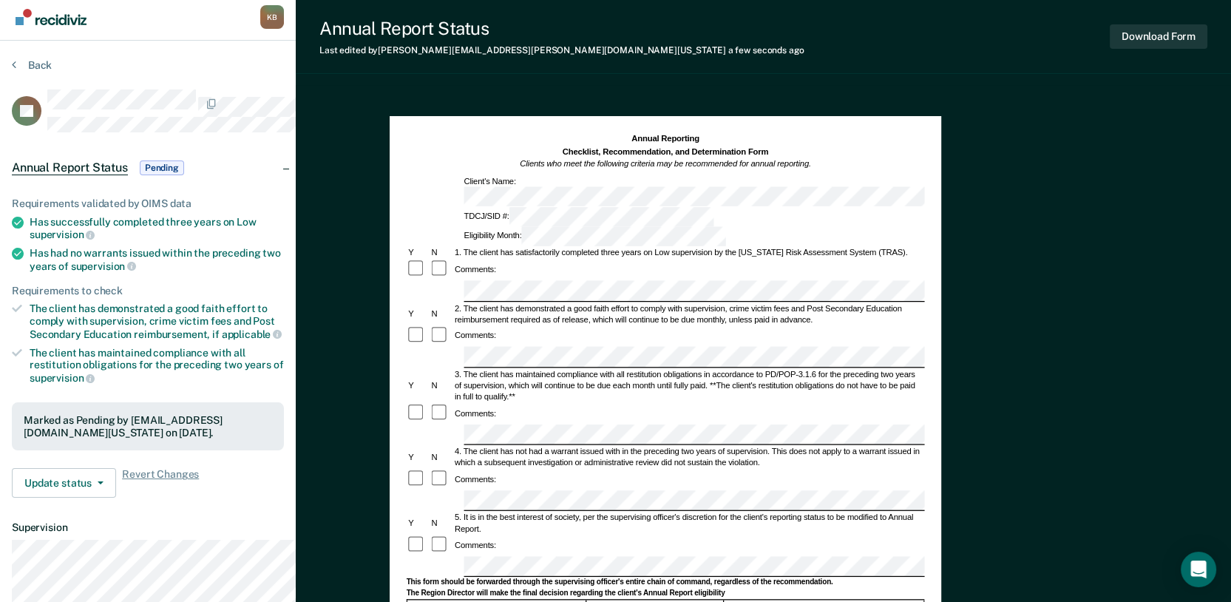
scroll to position [0, 0]
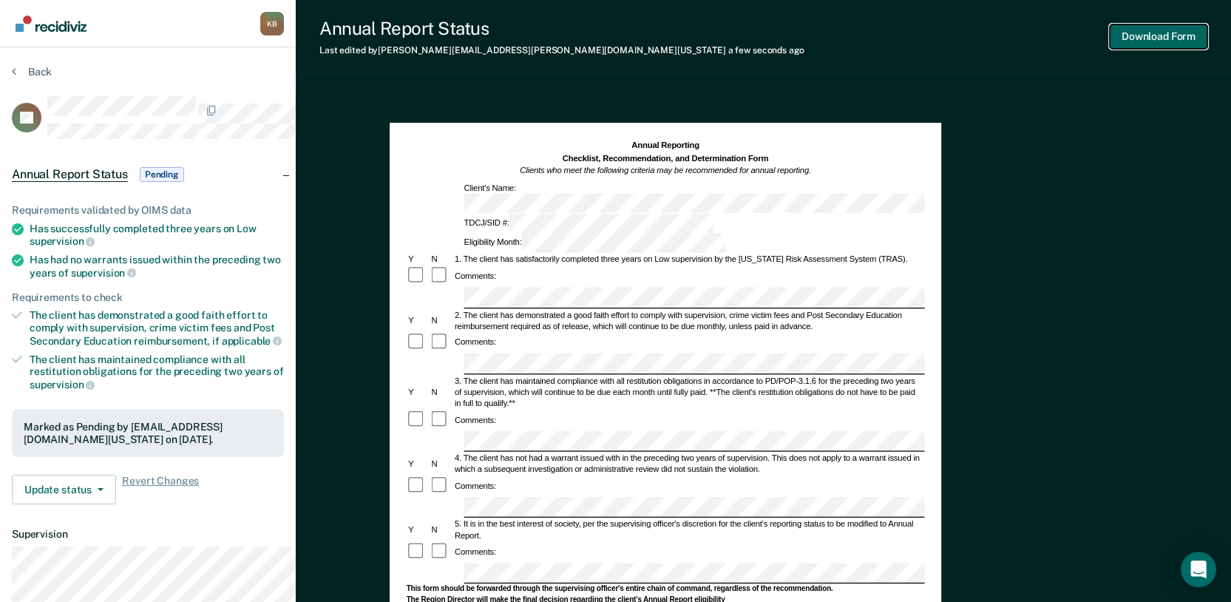
click at [910, 41] on button "Download Form" at bounding box center [1159, 36] width 98 height 24
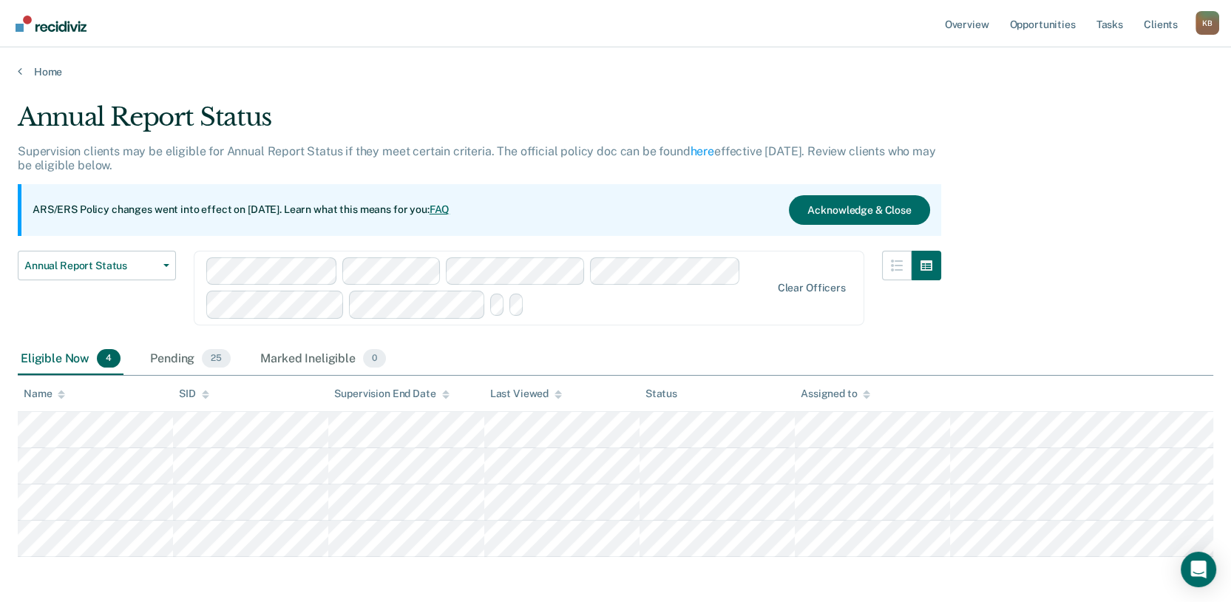
scroll to position [195, 0]
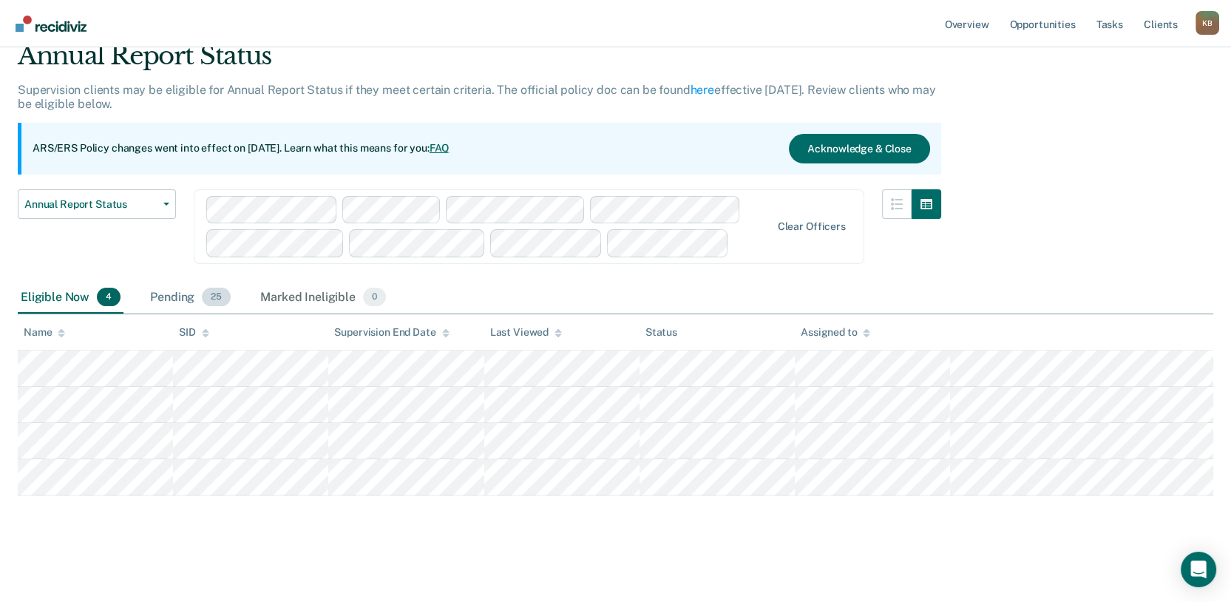
click at [223, 282] on div "Pending 25" at bounding box center [190, 298] width 87 height 33
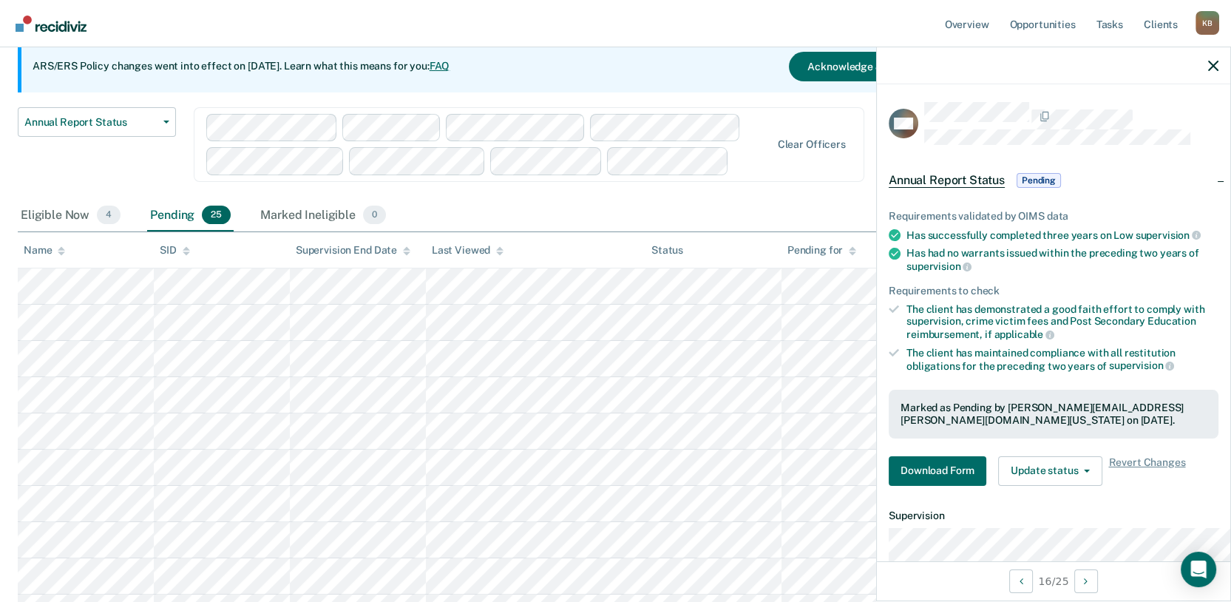
scroll to position [246, 0]
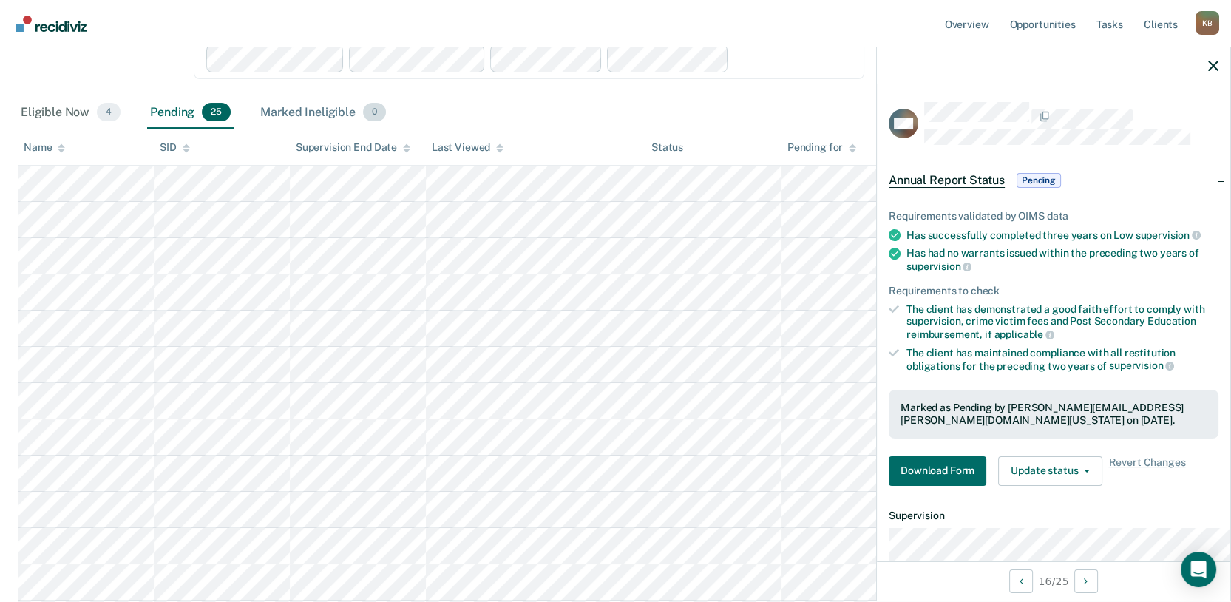
click at [370, 129] on div "Marked Ineligible 0" at bounding box center [323, 113] width 132 height 33
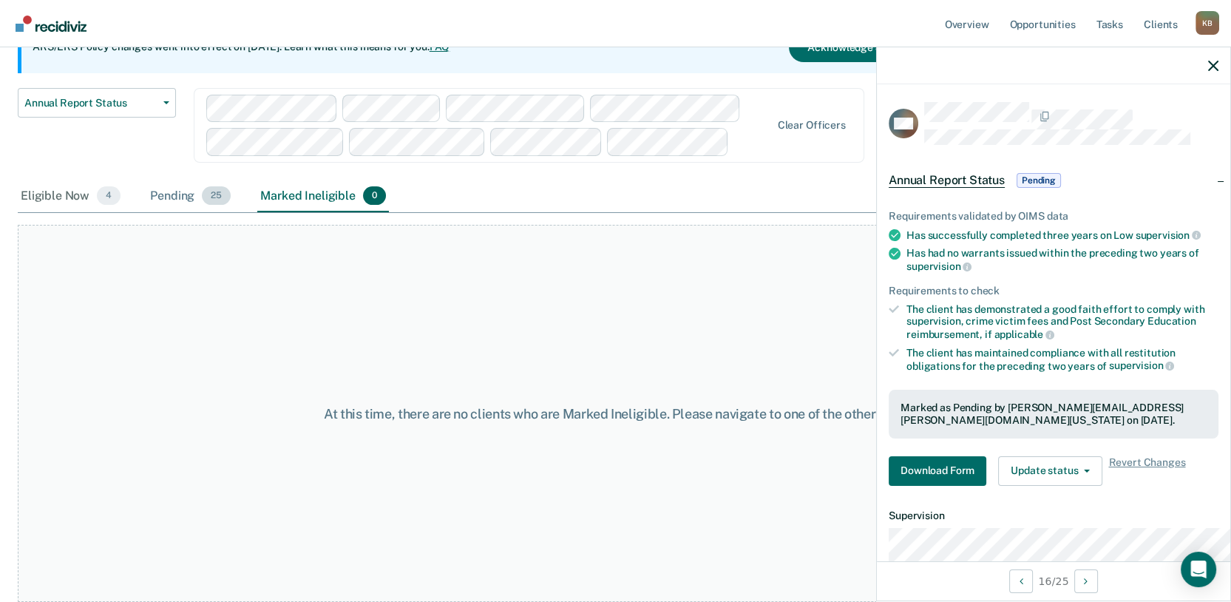
click at [220, 212] on div "Pending 25" at bounding box center [190, 196] width 87 height 33
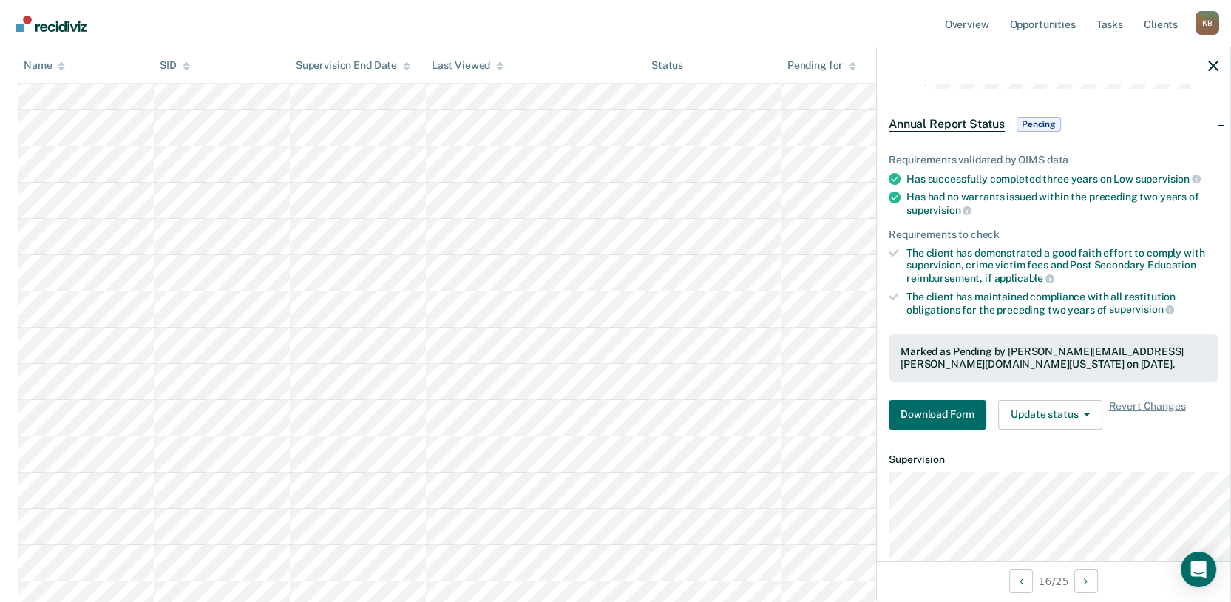
scroll to position [82, 0]
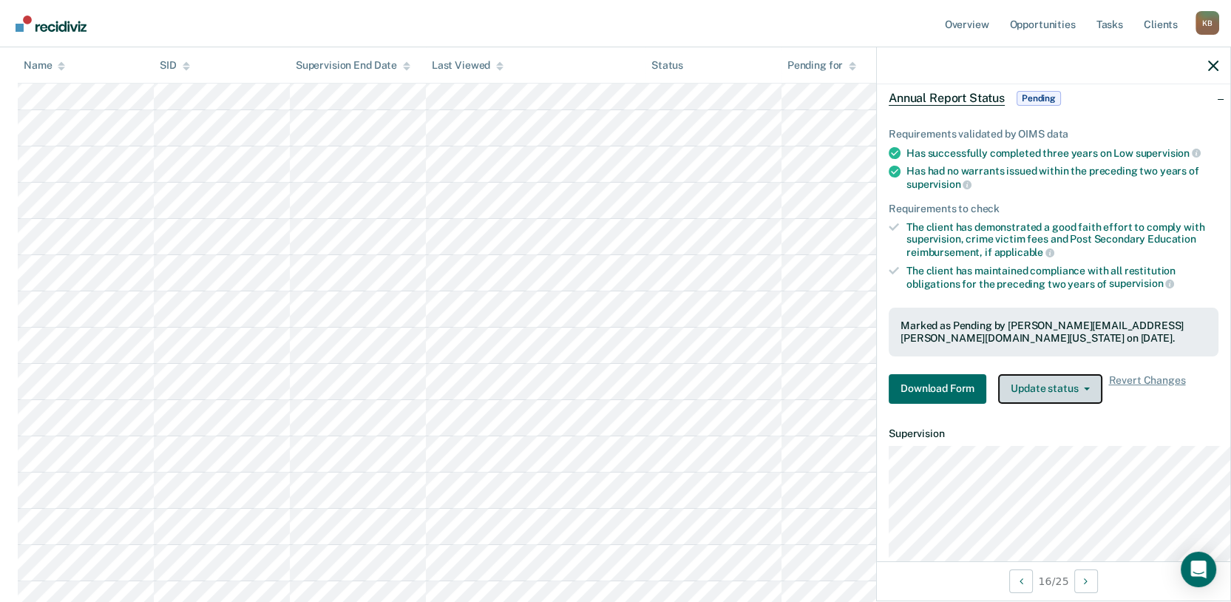
click at [910, 404] on button "Update status" at bounding box center [1050, 389] width 104 height 30
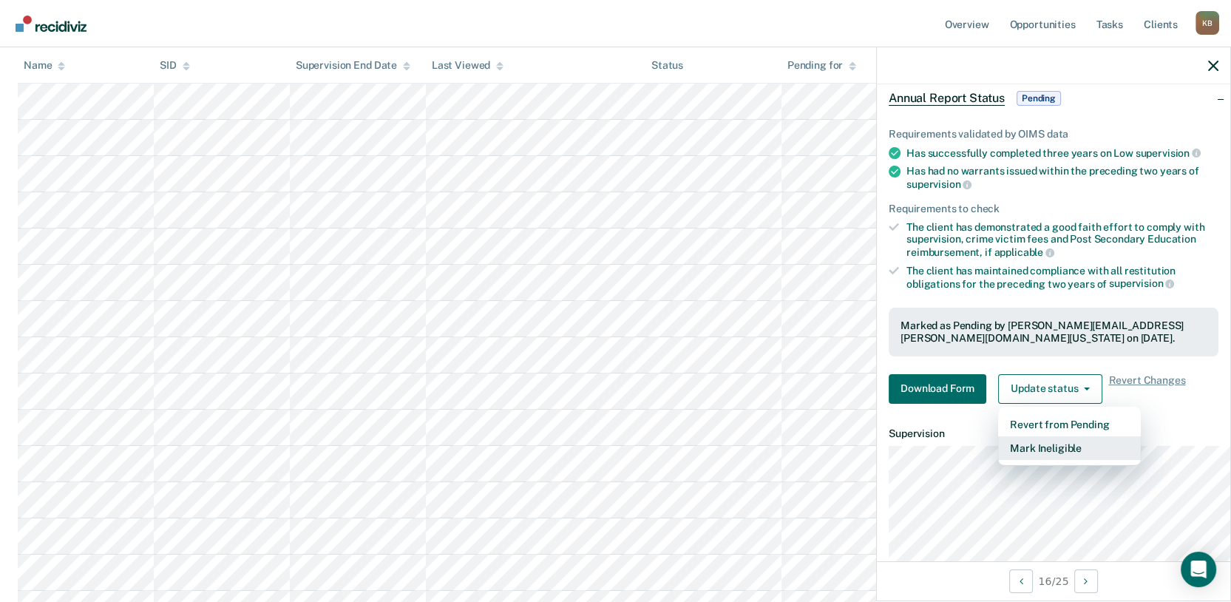
scroll to position [164, 0]
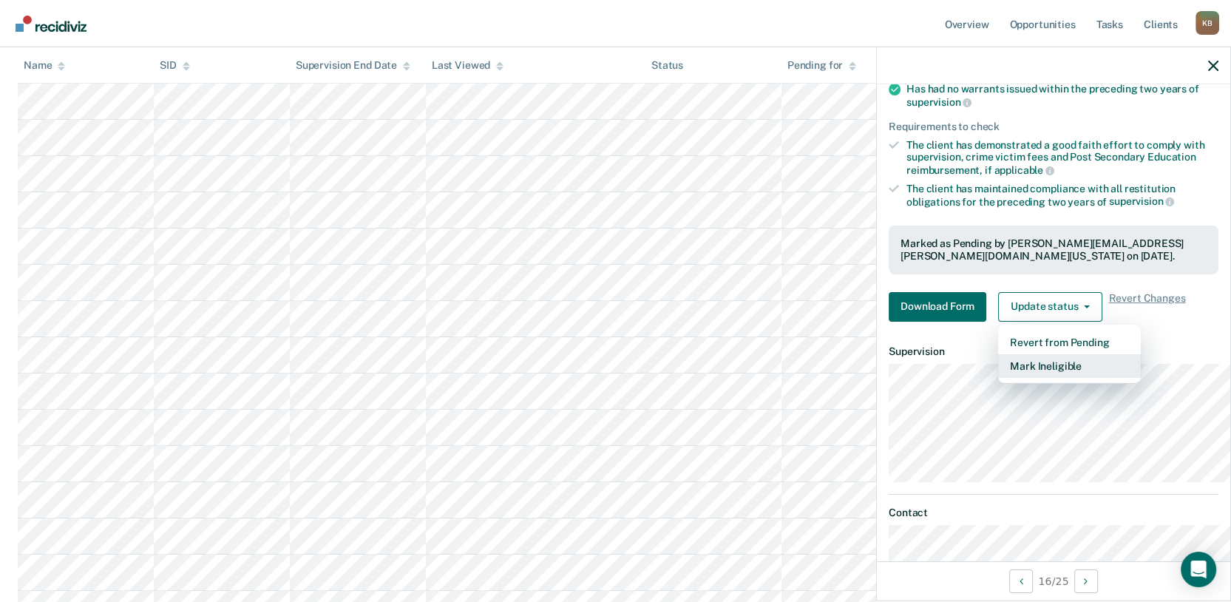
click at [910, 378] on button "Mark Ineligible" at bounding box center [1069, 366] width 143 height 24
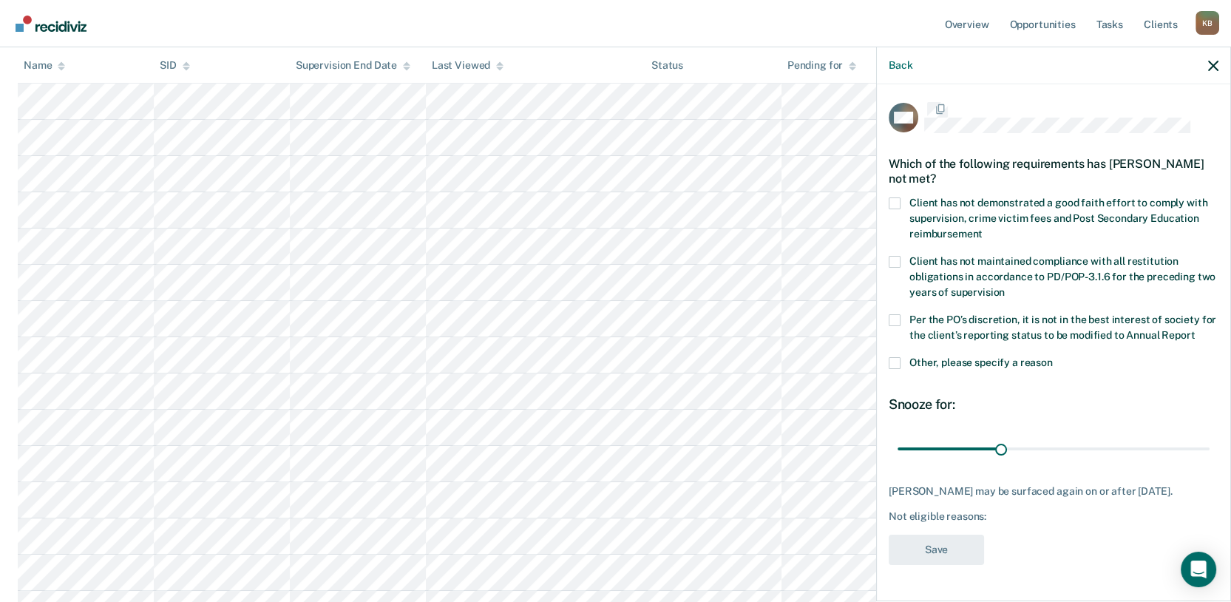
scroll to position [102, 0]
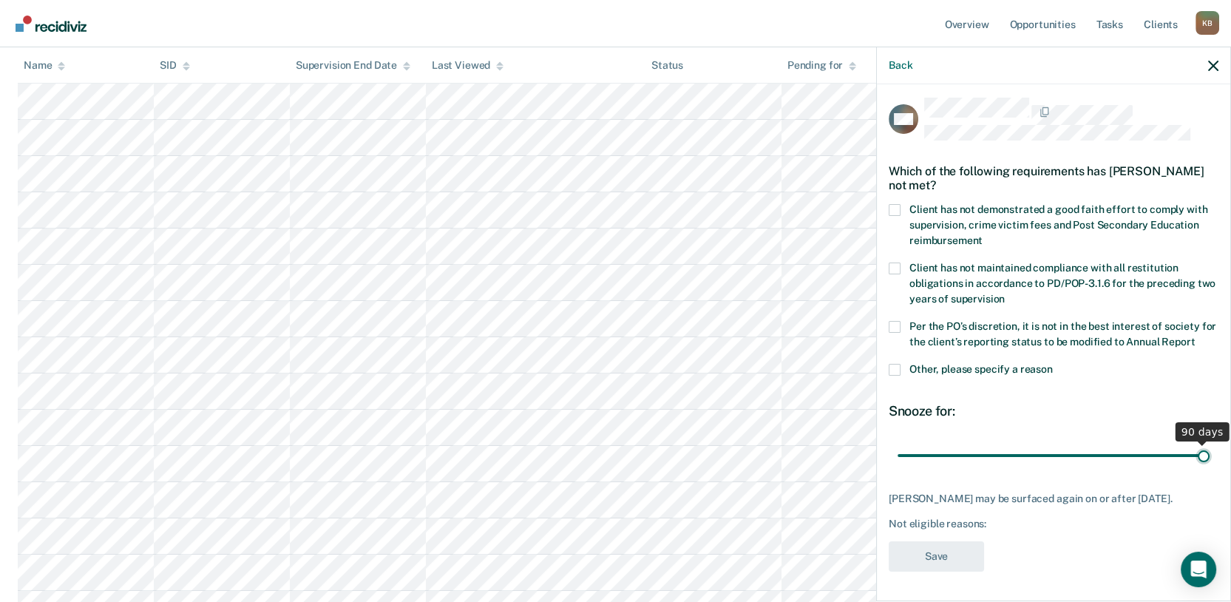
drag, startPoint x: 940, startPoint y: 423, endPoint x: 1074, endPoint y: 434, distance: 134.3
type input "90"
click at [910, 443] on input "range" at bounding box center [1054, 456] width 312 height 26
drag, startPoint x: 814, startPoint y: 229, endPoint x: 819, endPoint y: 271, distance: 42.5
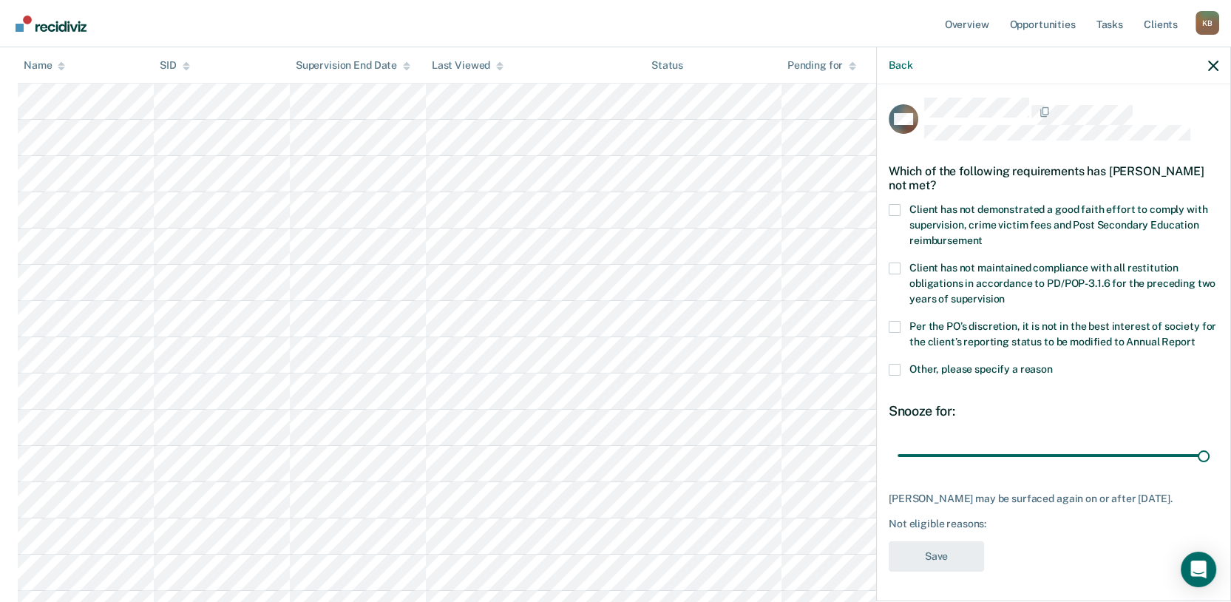
click at [889, 216] on span at bounding box center [895, 210] width 12 height 12
click at [910, 235] on input "Client has not demonstrated a good faith effort to comply with supervision, cri…" at bounding box center [983, 235] width 0 height 0
click at [889, 549] on button "Save" at bounding box center [936, 556] width 95 height 30
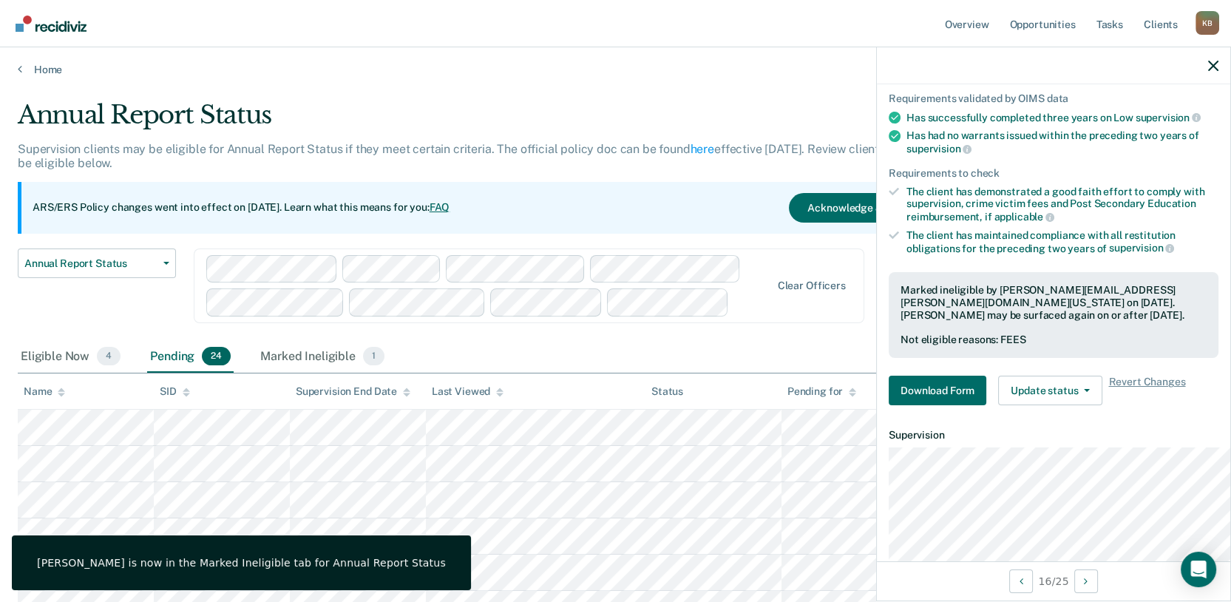
scroll to position [0, 0]
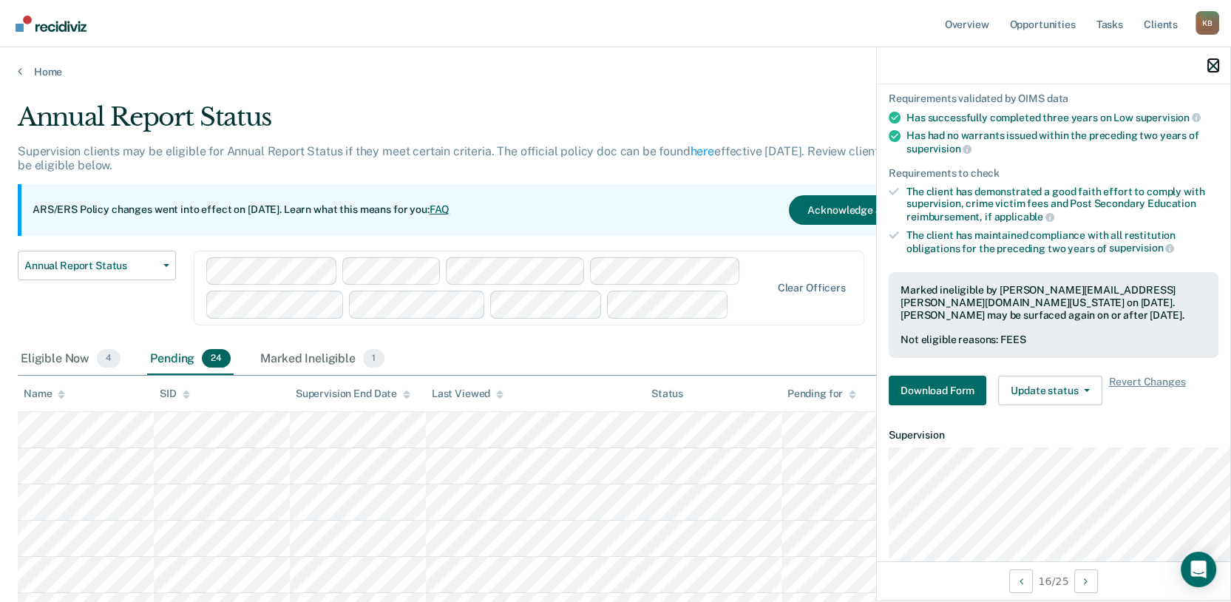
click at [910, 71] on icon "button" at bounding box center [1213, 66] width 10 height 10
